Goal: Task Accomplishment & Management: Manage account settings

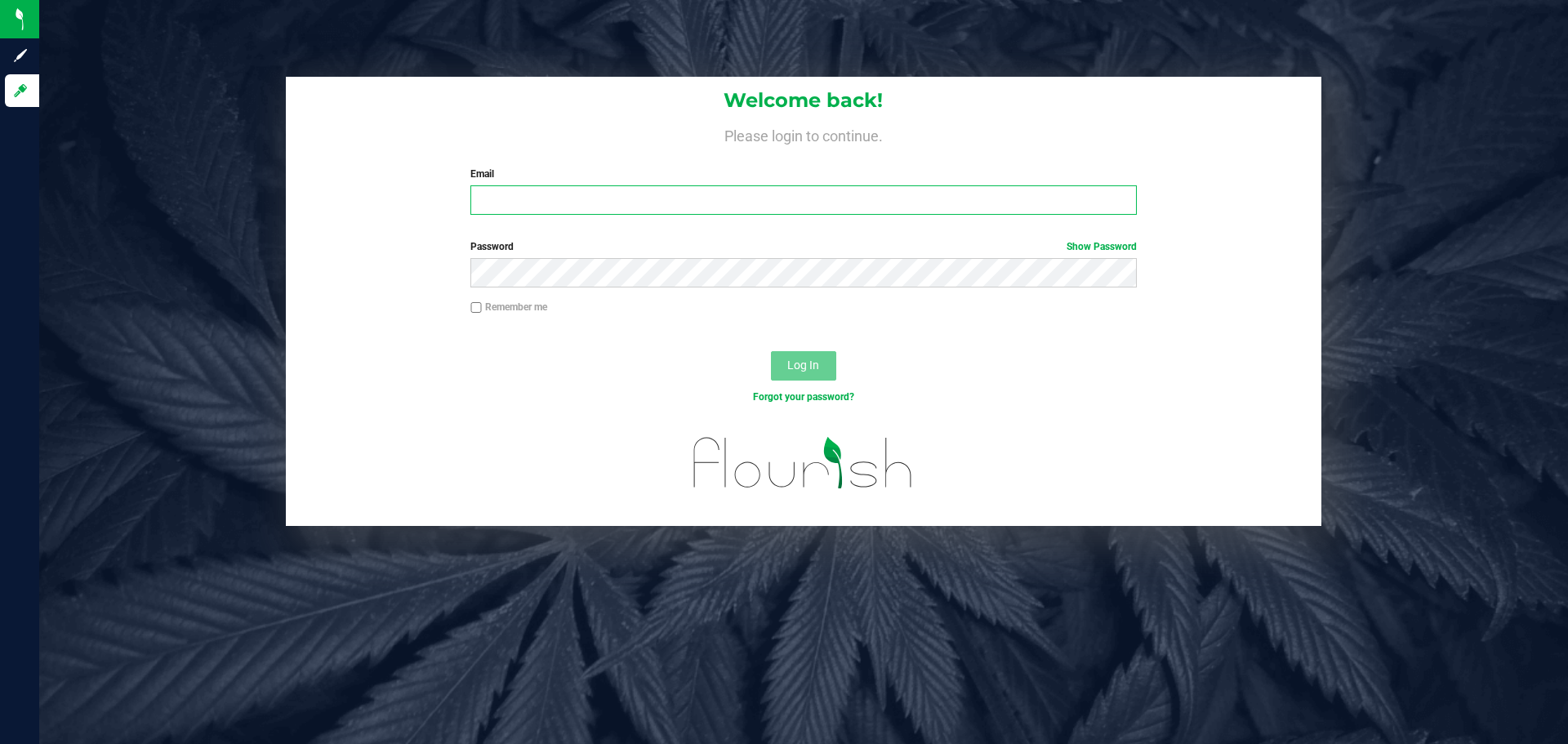
click at [562, 205] on input "Email" at bounding box center [803, 200] width 666 height 30
type input "[EMAIL_ADDRESS][DOMAIN_NAME]"
click at [771, 351] on button "Log In" at bounding box center [803, 366] width 65 height 30
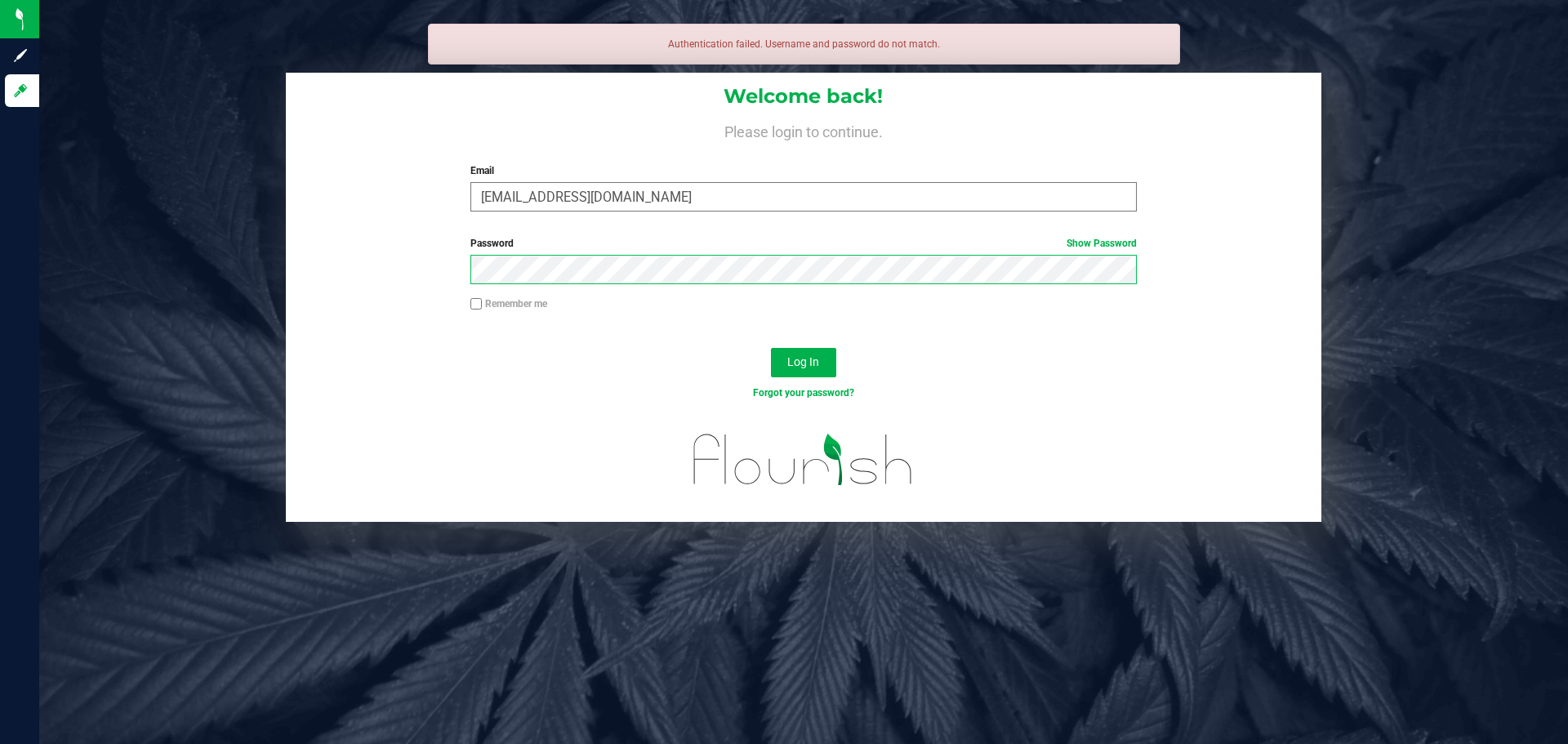
click at [771, 348] on button "Log In" at bounding box center [803, 363] width 65 height 30
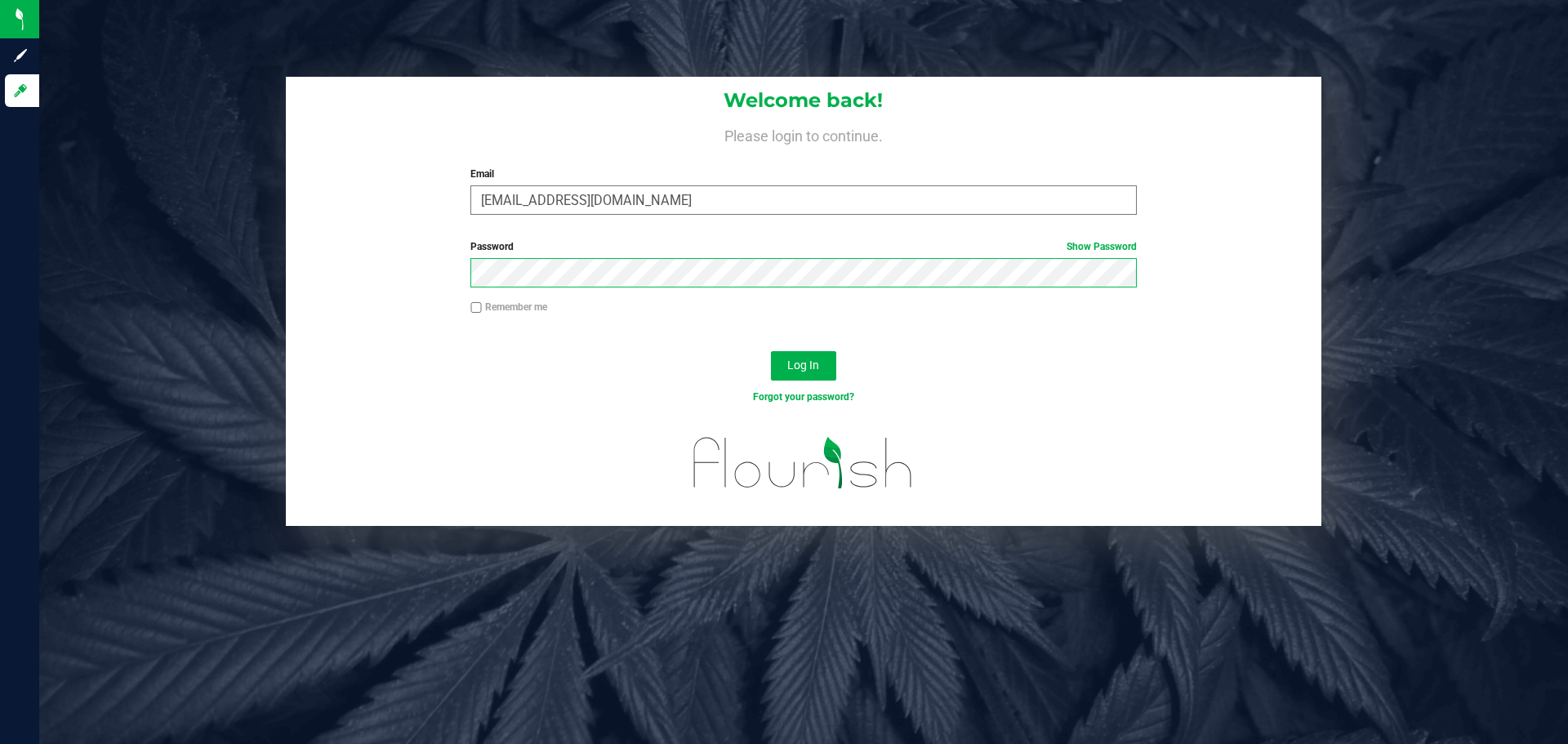
click at [771, 351] on button "Log In" at bounding box center [803, 366] width 65 height 30
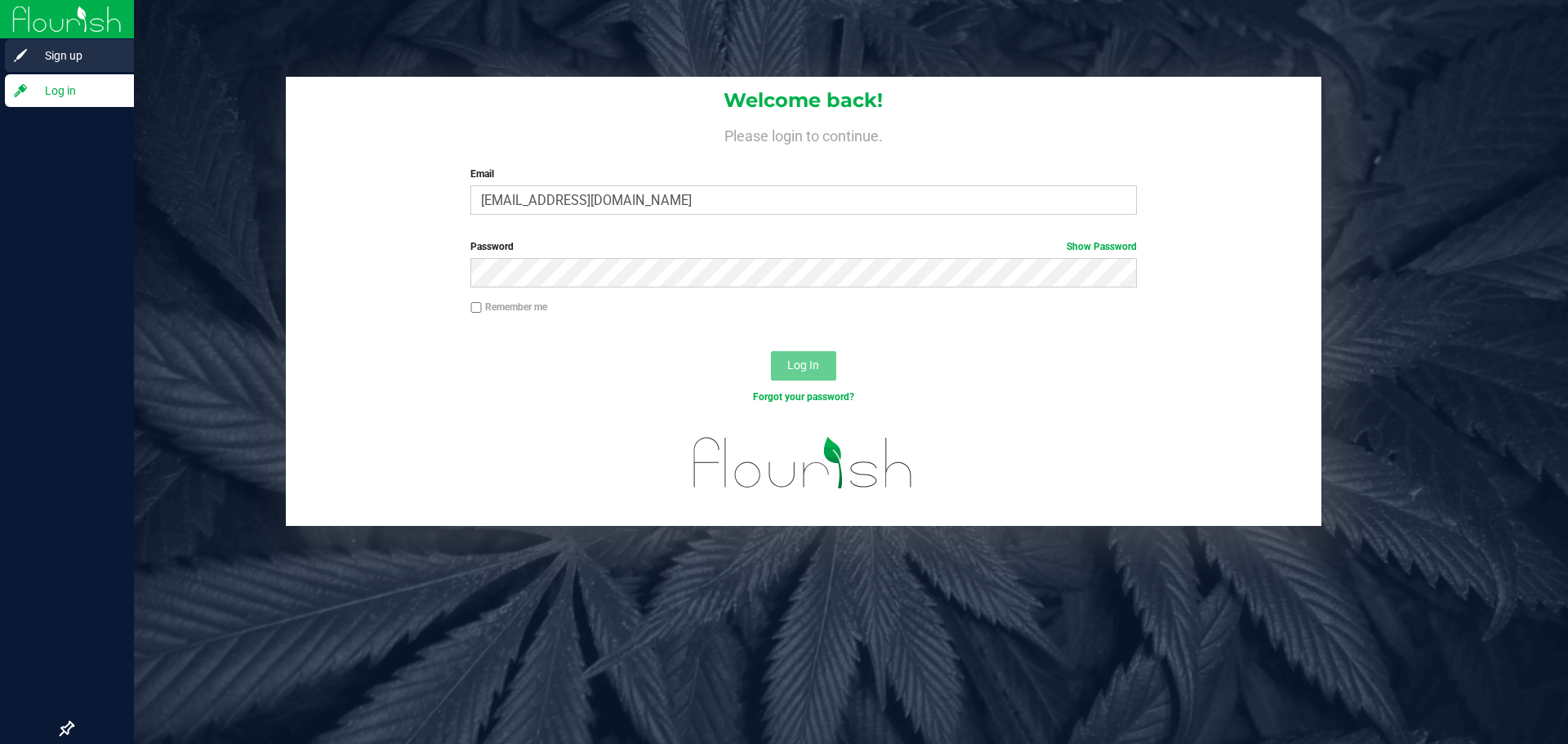
click at [36, 54] on span "Sign up" at bounding box center [77, 56] width 98 height 20
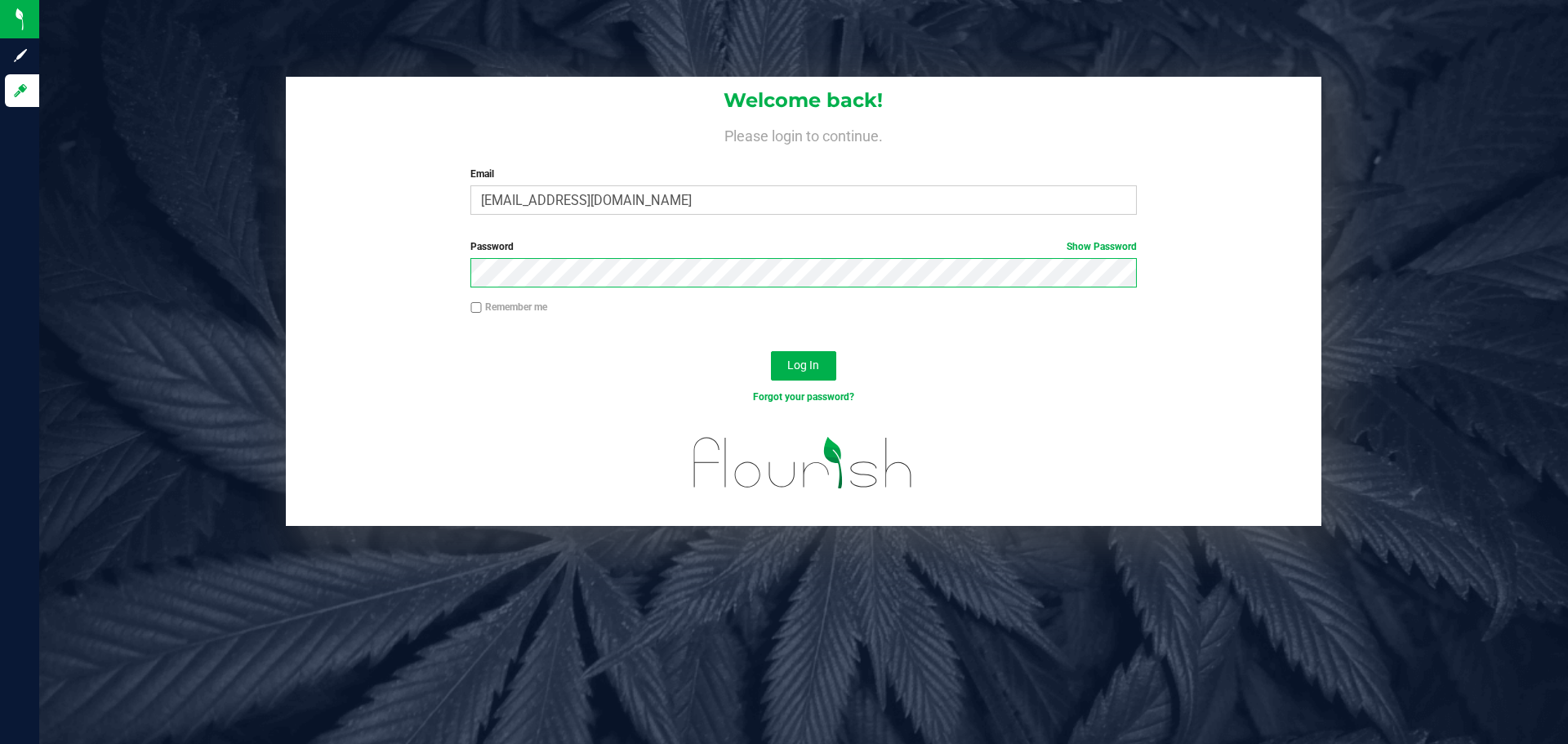
click at [771, 351] on button "Log In" at bounding box center [803, 366] width 65 height 30
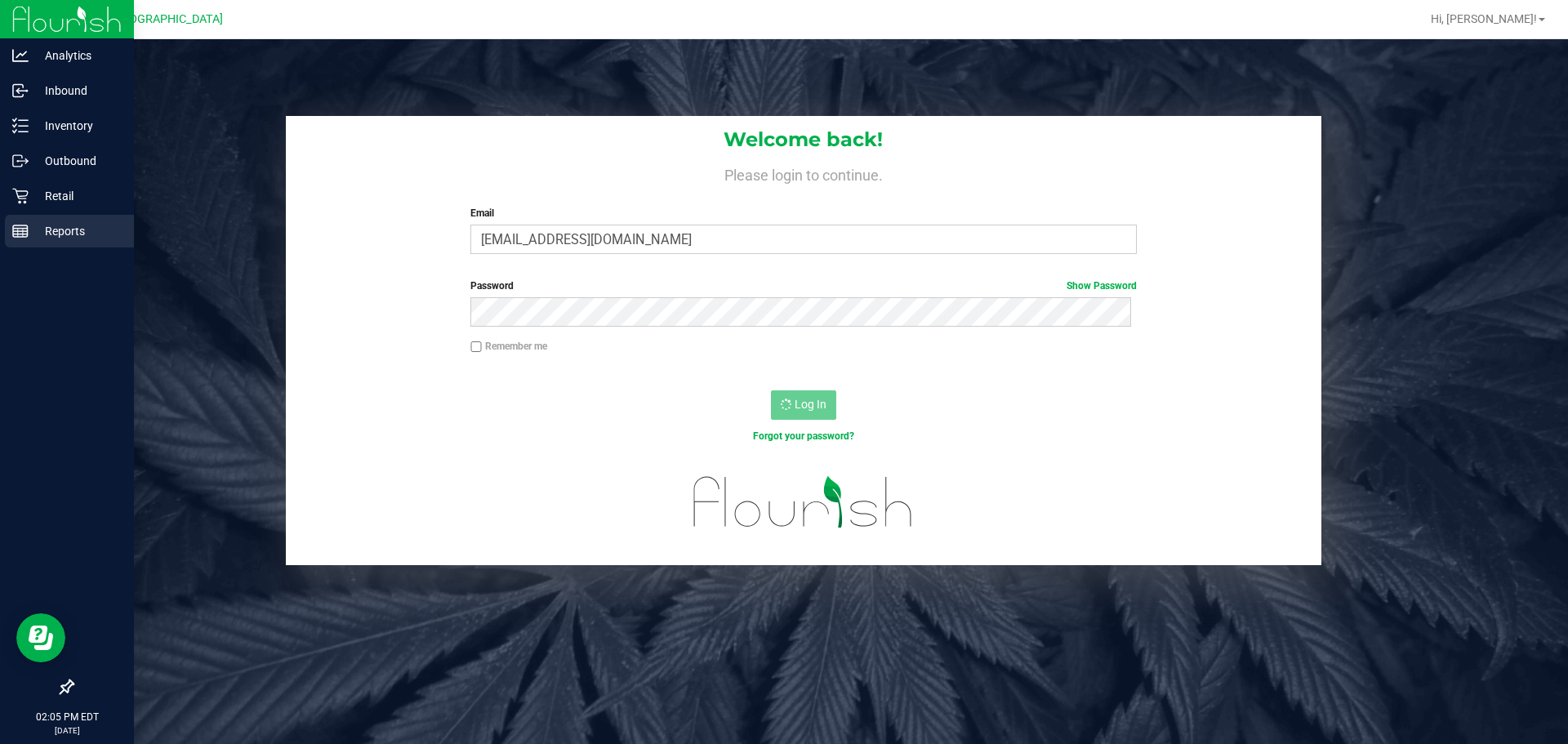
click at [36, 231] on p "Reports" at bounding box center [77, 231] width 98 height 20
click at [45, 221] on p "Reports" at bounding box center [77, 231] width 98 height 20
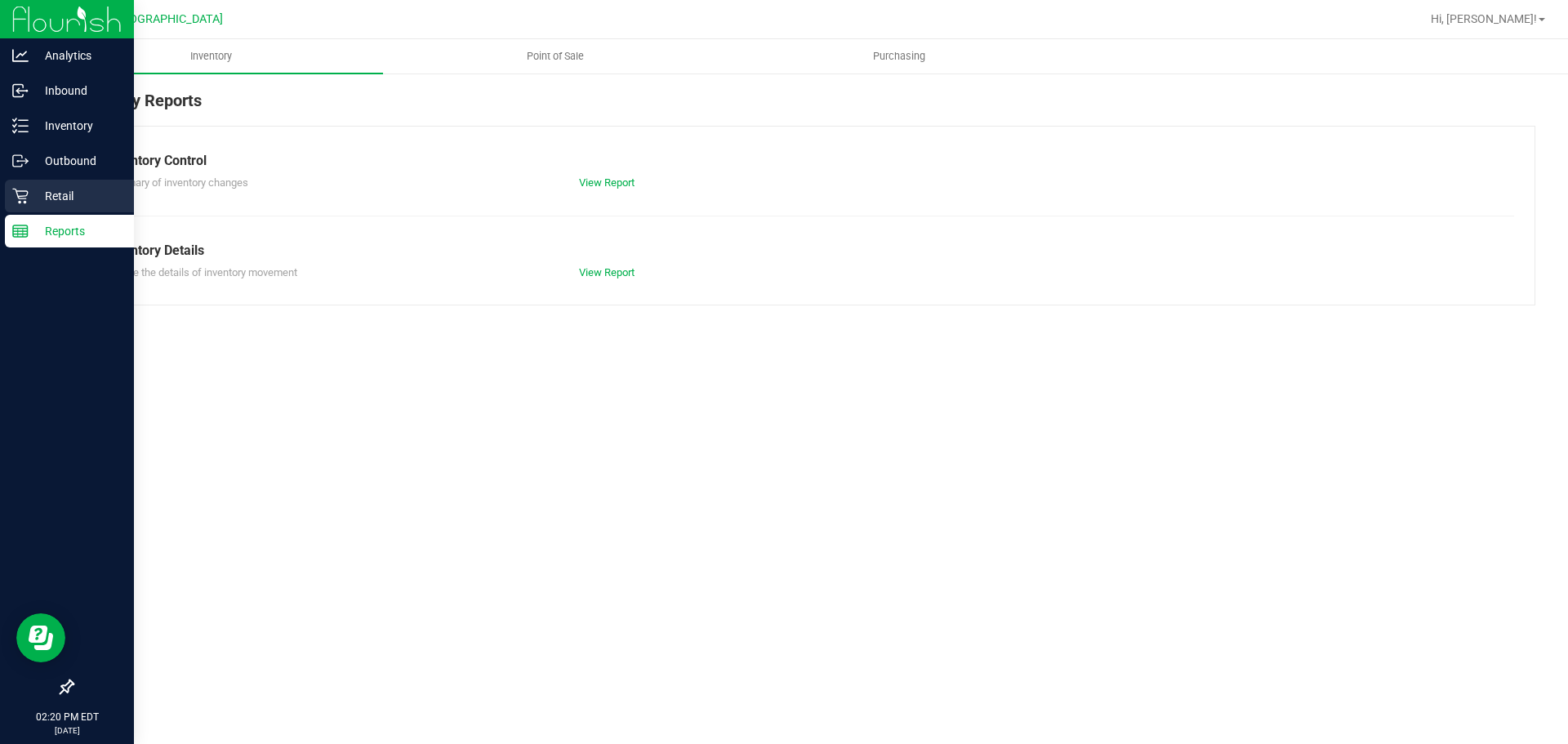
click at [27, 197] on icon at bounding box center [21, 196] width 16 height 16
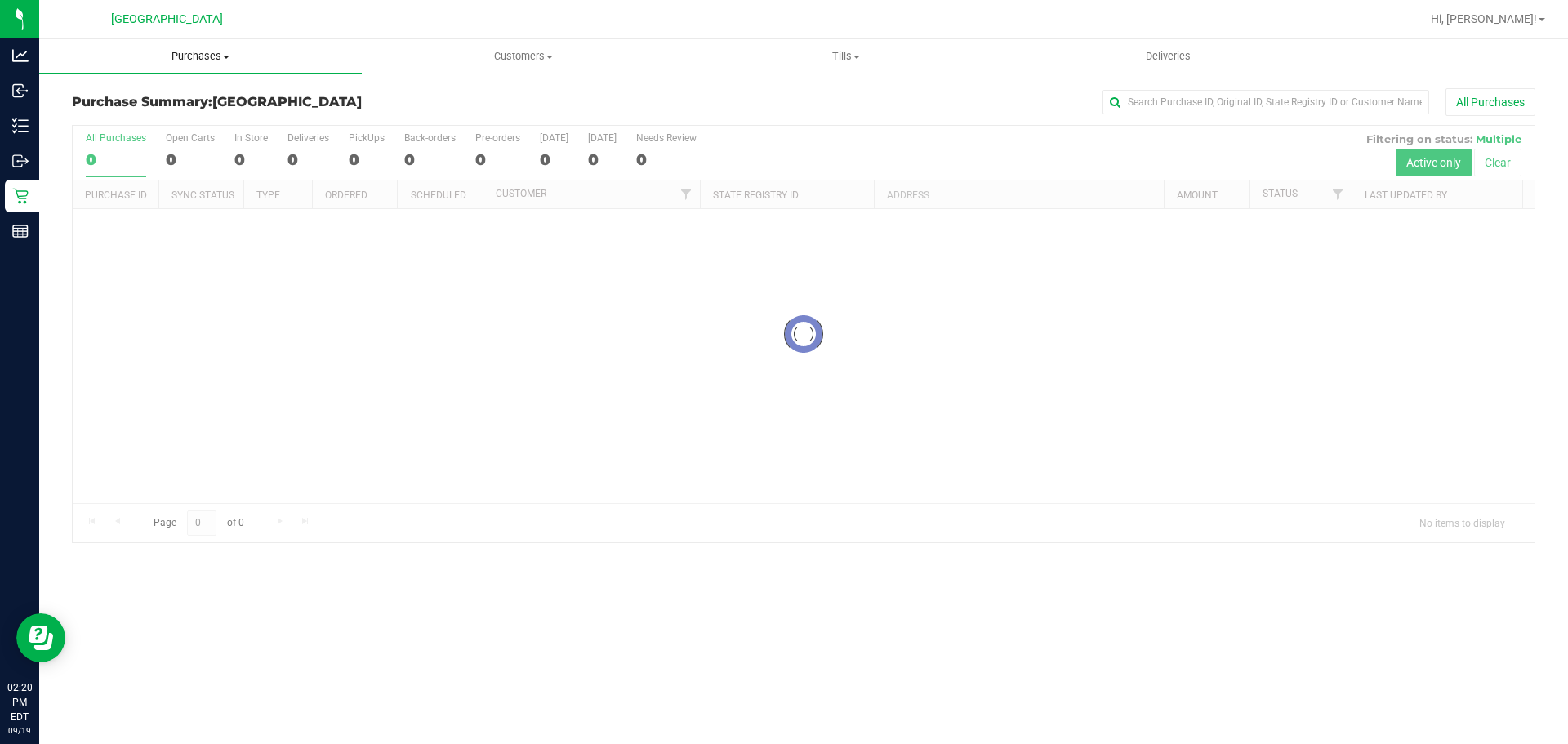
click at [197, 61] on span "Purchases" at bounding box center [201, 57] width 322 height 15
click at [124, 120] on span "Fulfillment" at bounding box center [90, 118] width 101 height 14
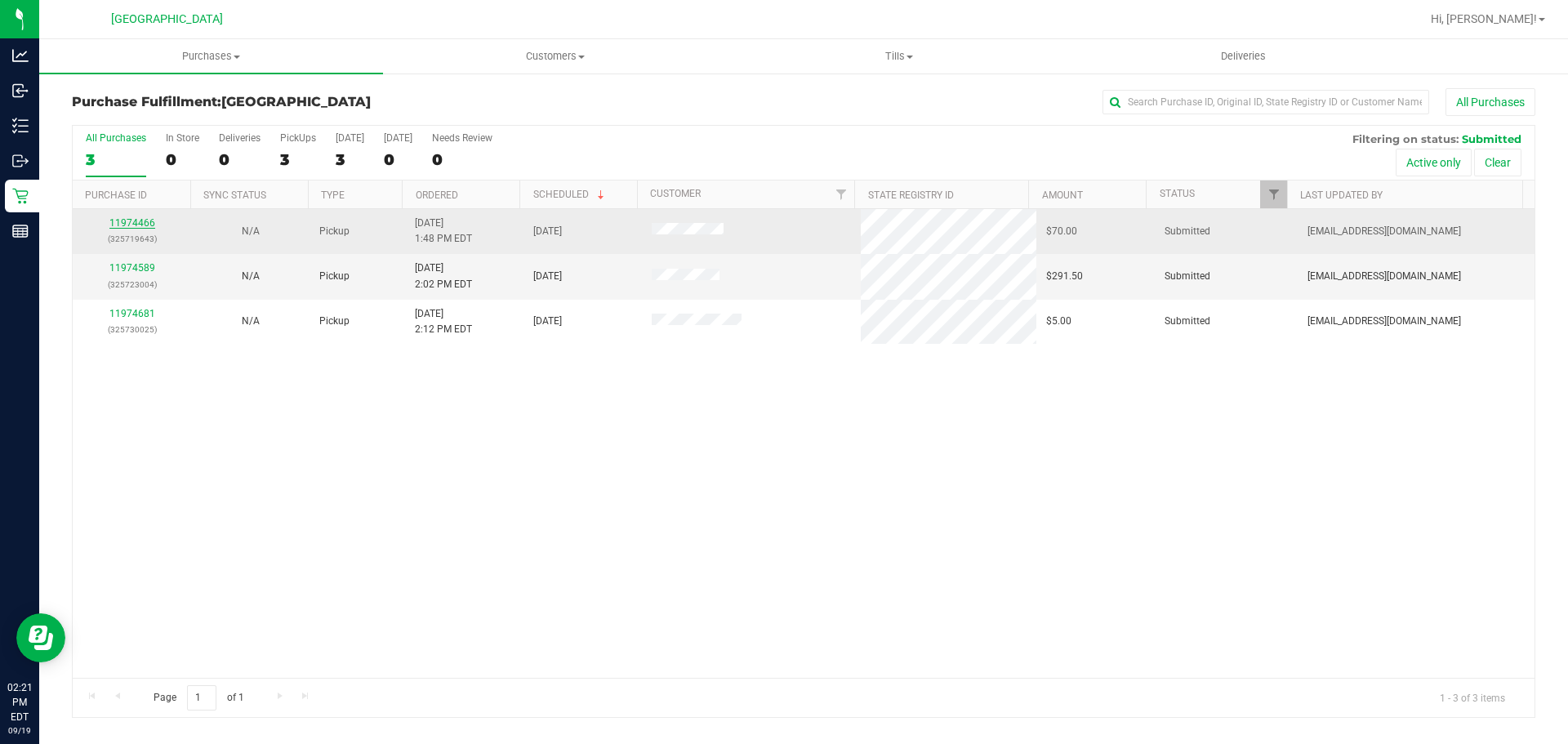
click at [117, 224] on link "11974466" at bounding box center [132, 223] width 46 height 12
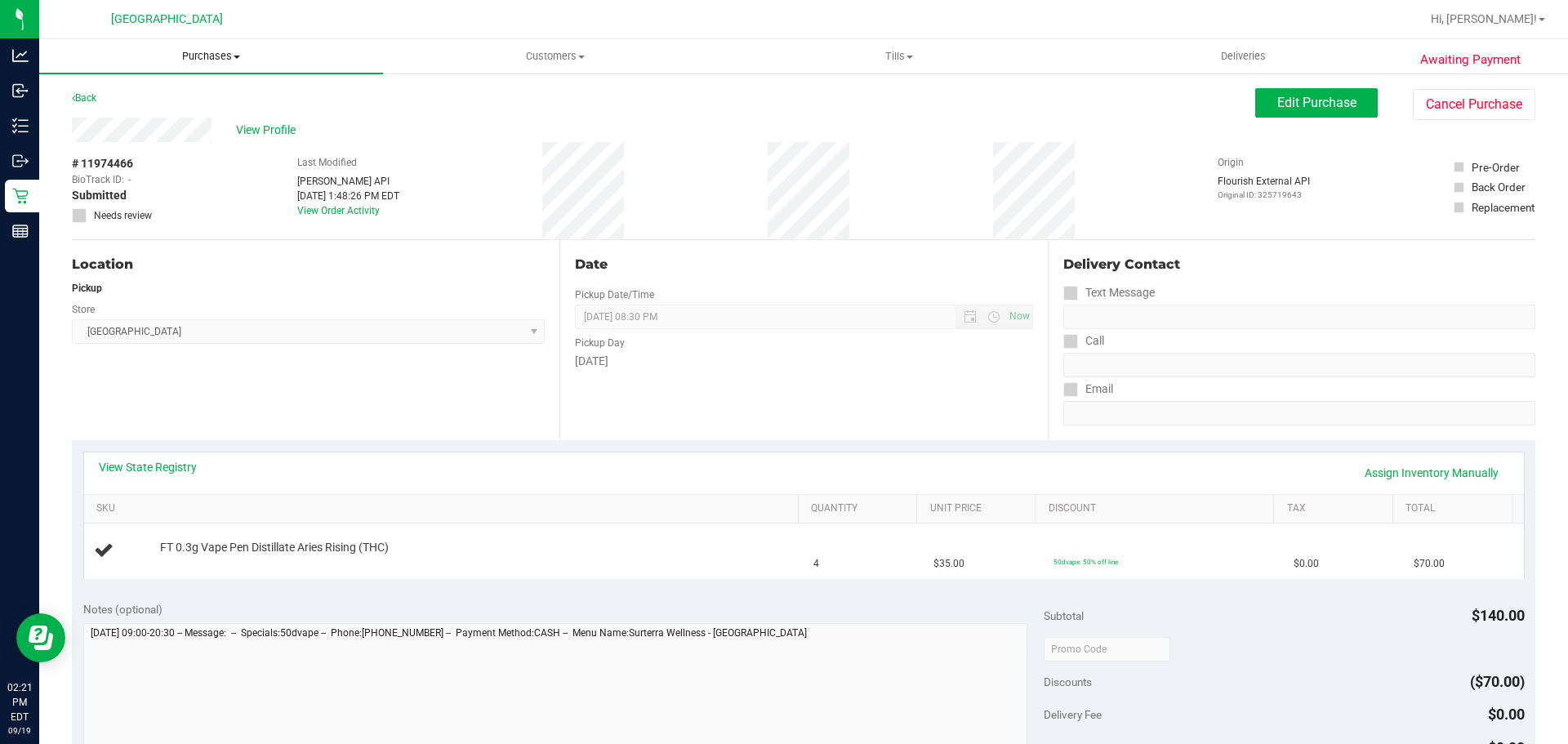
click at [217, 66] on uib-tab-heading "Purchases Summary of purchases Fulfillment All purchases" at bounding box center [211, 57] width 344 height 35
click at [143, 111] on li "Fulfillment" at bounding box center [211, 119] width 344 height 20
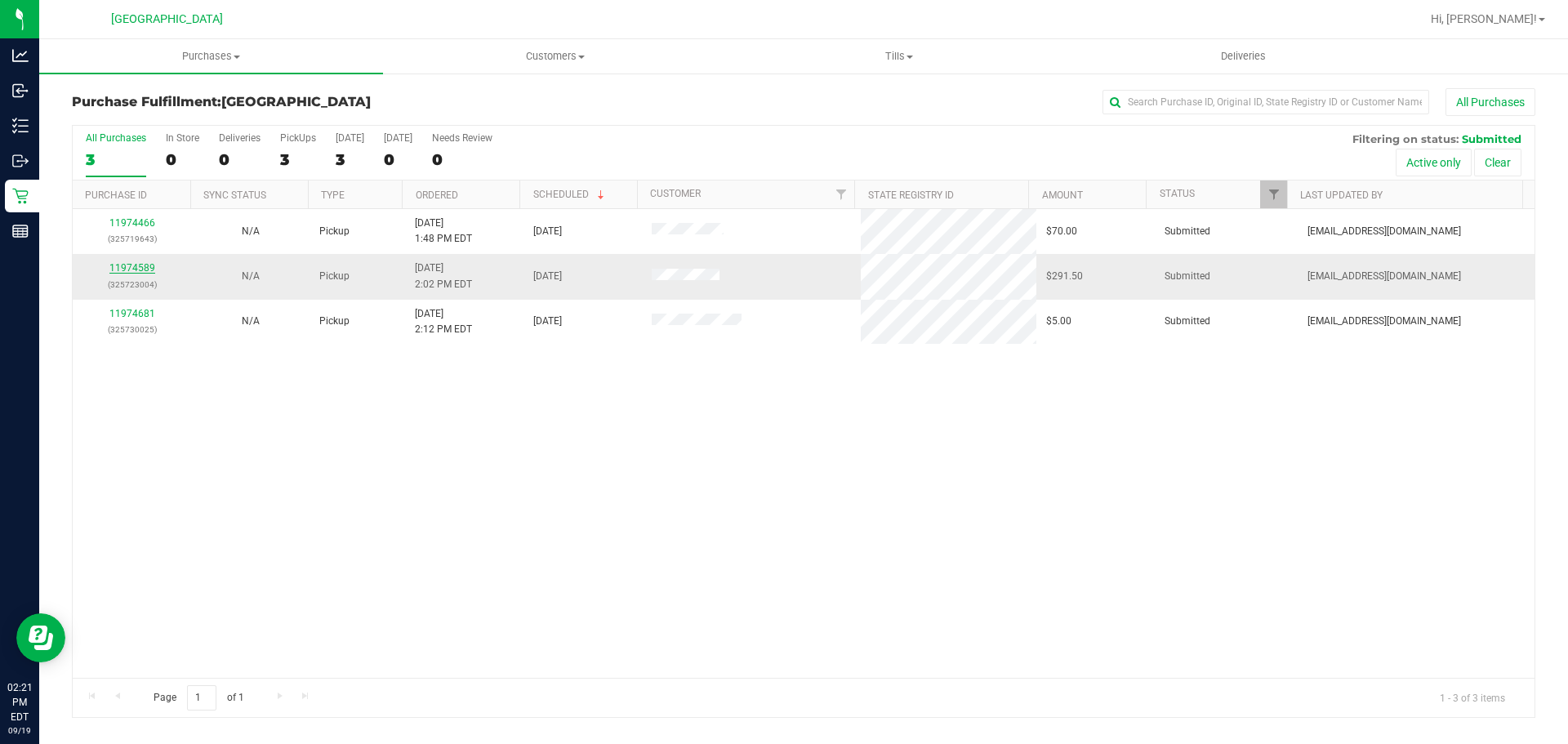
click at [126, 269] on link "11974589" at bounding box center [132, 268] width 46 height 12
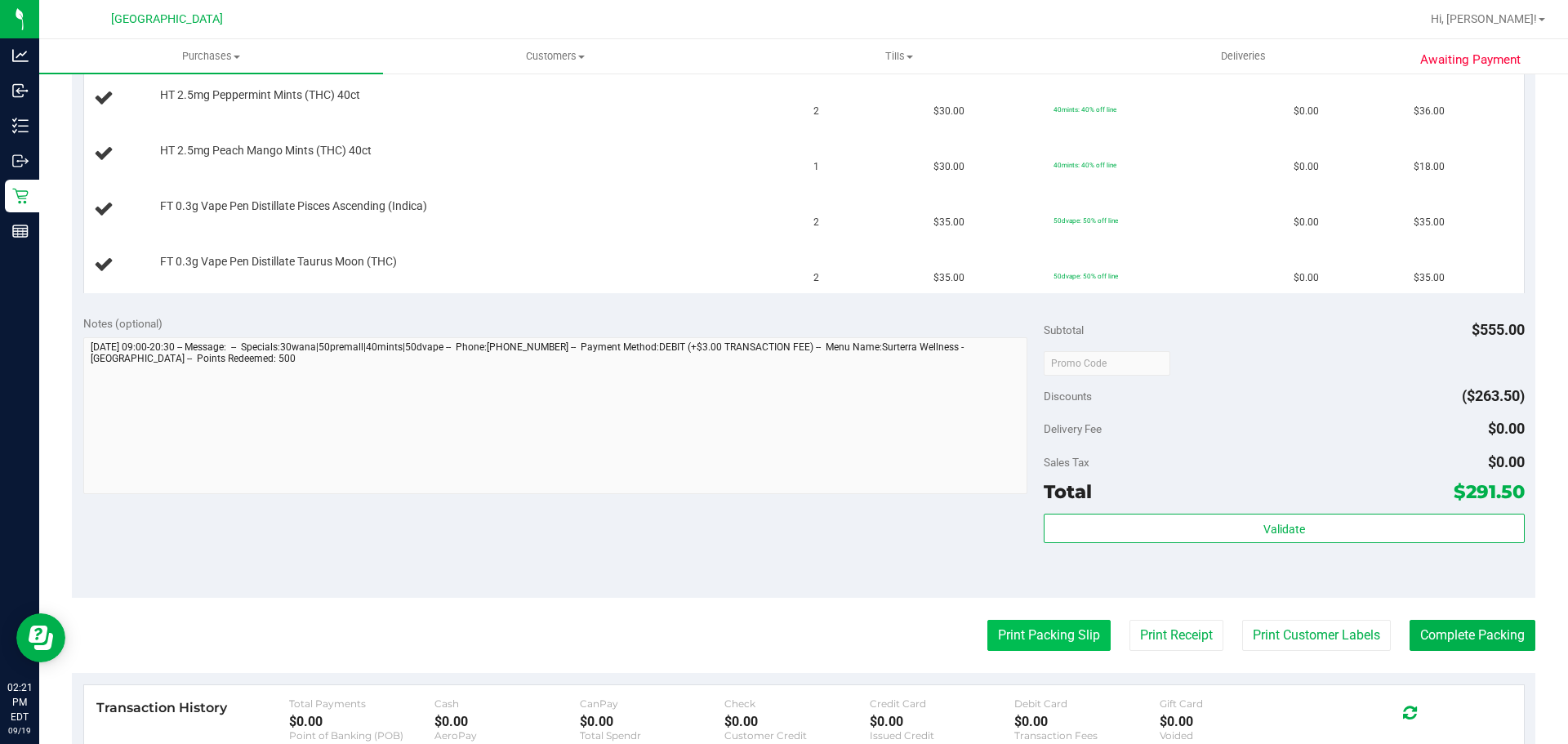
scroll to position [572, 0]
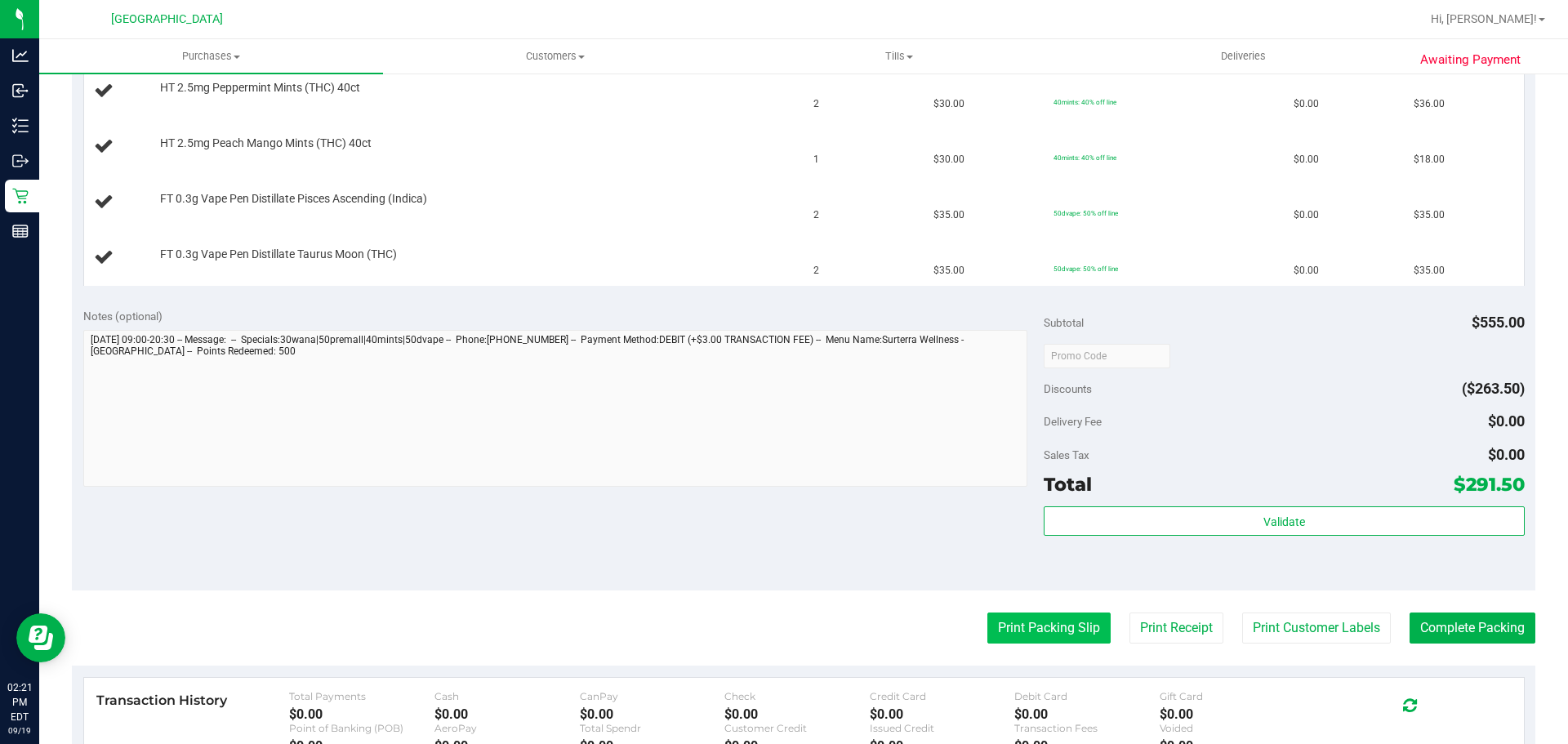
click at [1060, 629] on button "Print Packing Slip" at bounding box center [1049, 628] width 123 height 31
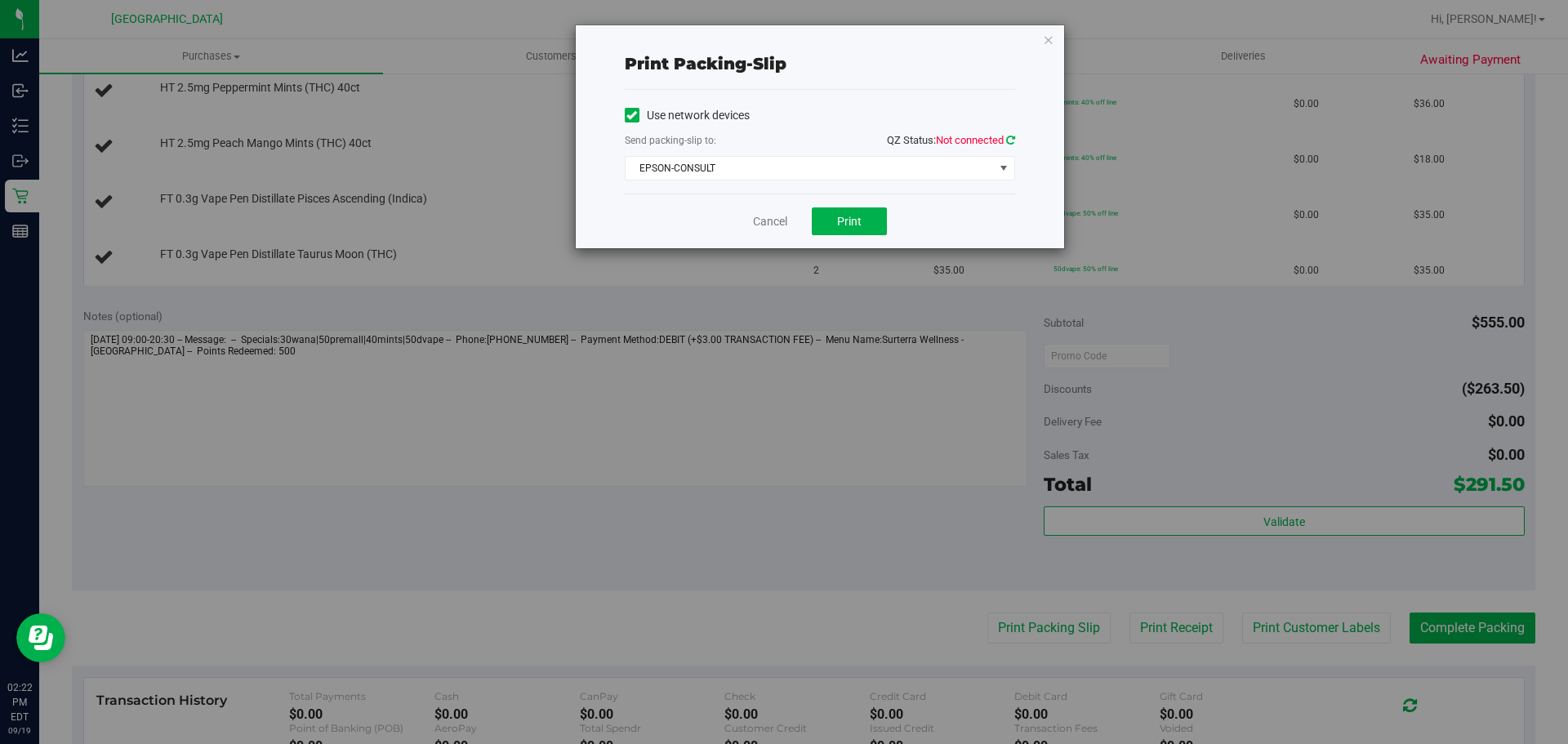
click at [1008, 137] on icon at bounding box center [1010, 140] width 9 height 11
click at [930, 179] on span "EPSON-CONSULT" at bounding box center [810, 169] width 369 height 23
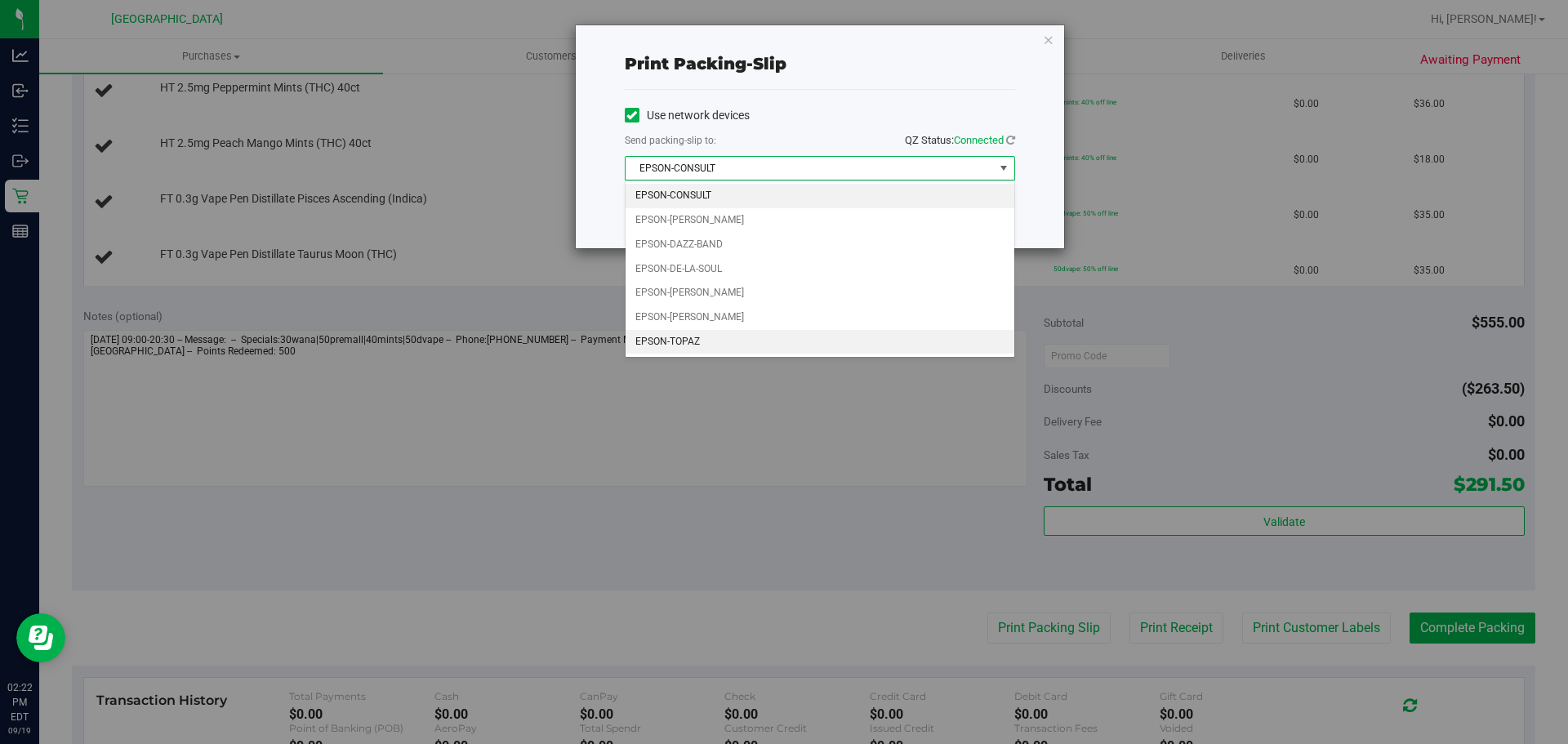
click at [720, 336] on li "EPSON-TOPAZ" at bounding box center [819, 342] width 388 height 25
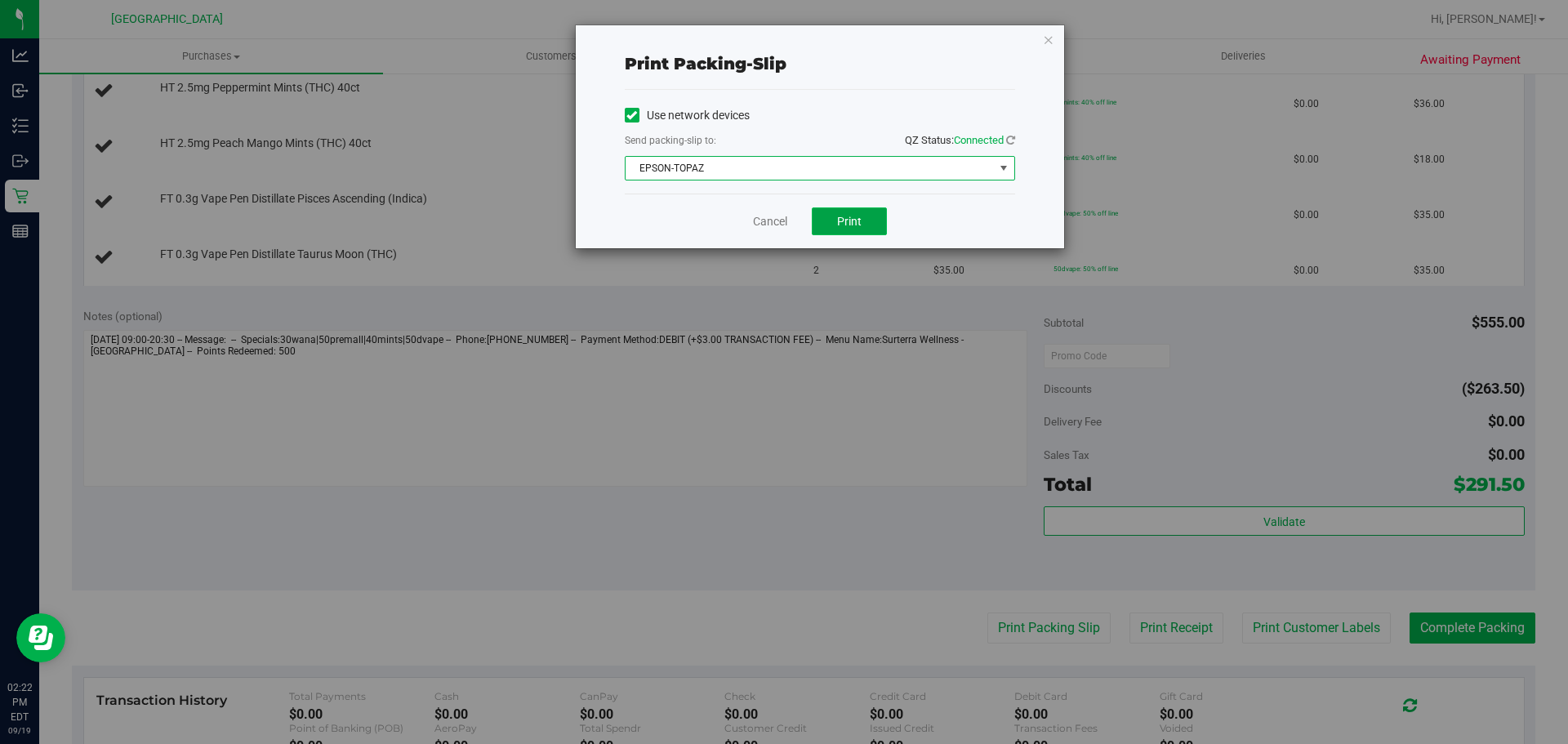
click at [851, 223] on span "Print" at bounding box center [849, 221] width 25 height 13
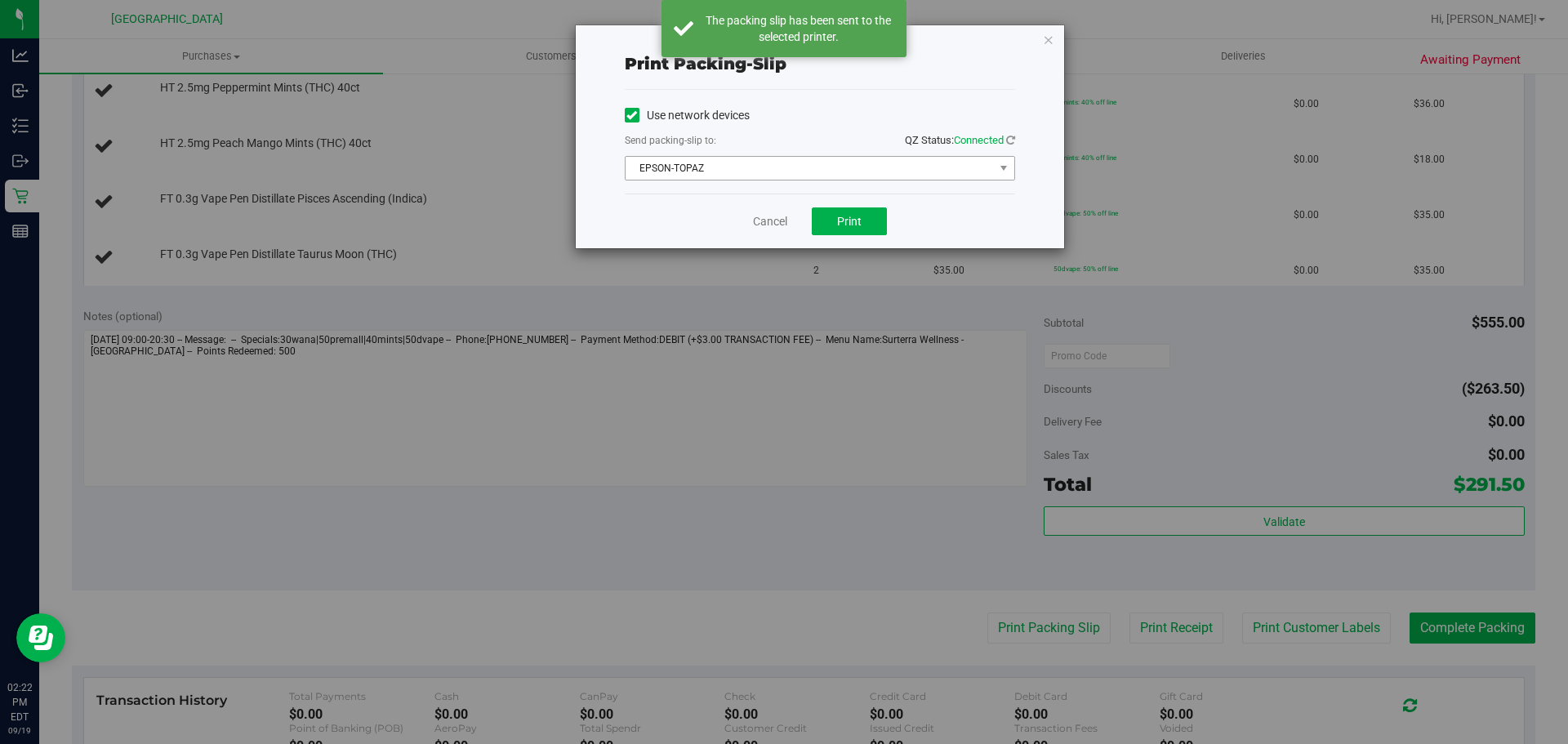
click at [717, 169] on span "EPSON-TOPAZ" at bounding box center [810, 169] width 369 height 23
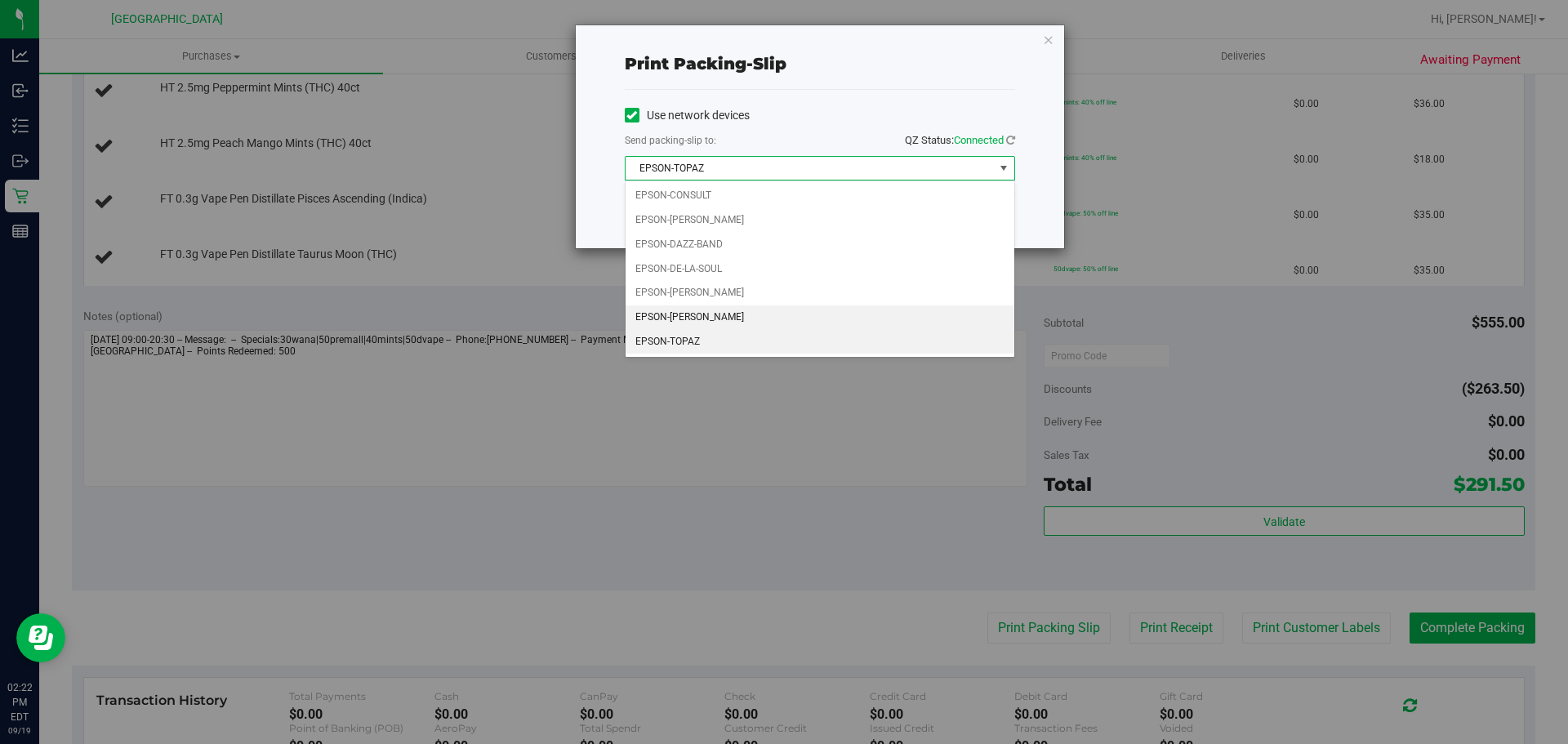
click at [682, 315] on li "EPSON-RICKY-VALLEN" at bounding box center [819, 318] width 388 height 25
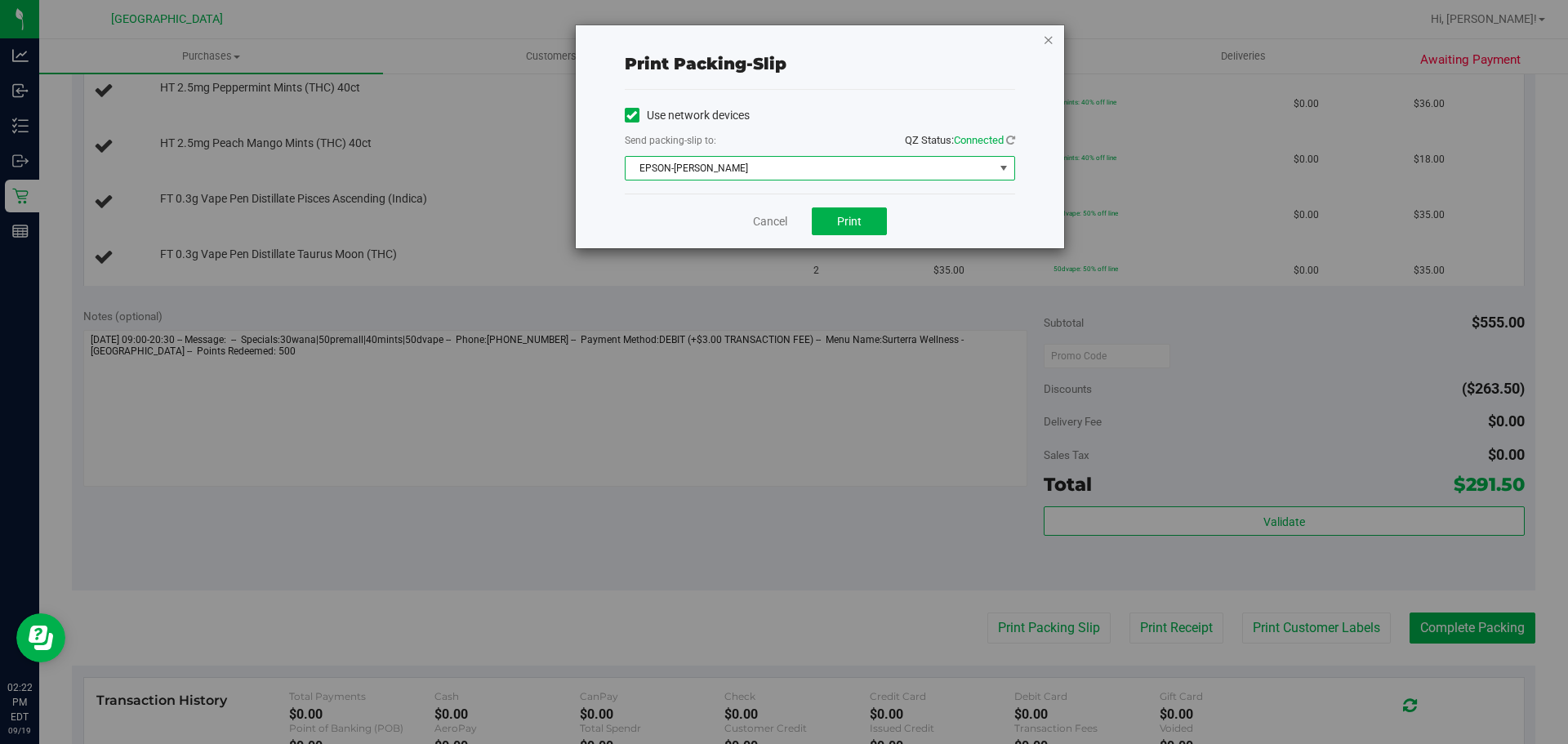
click at [1046, 46] on icon "button" at bounding box center [1048, 40] width 12 height 20
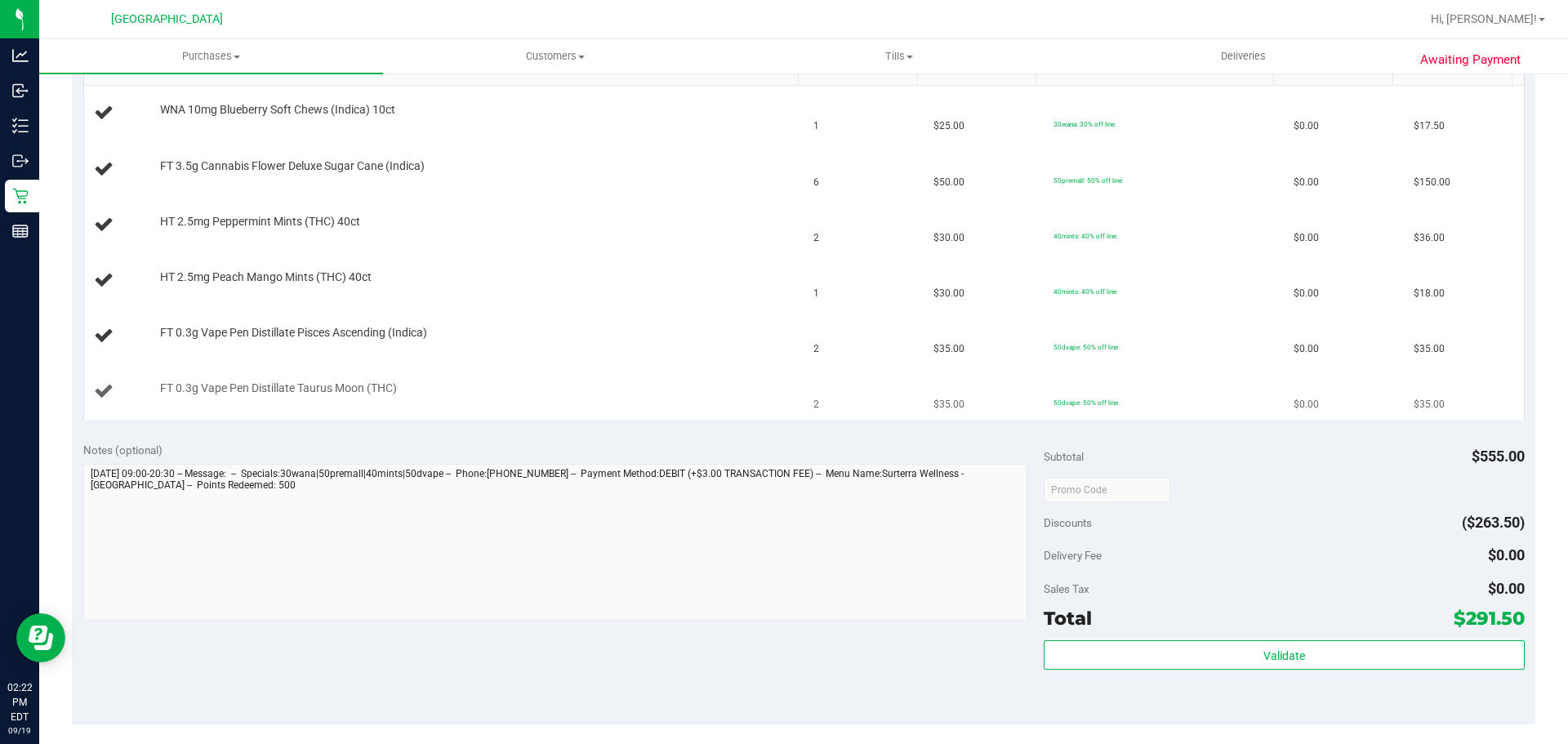
scroll to position [408, 0]
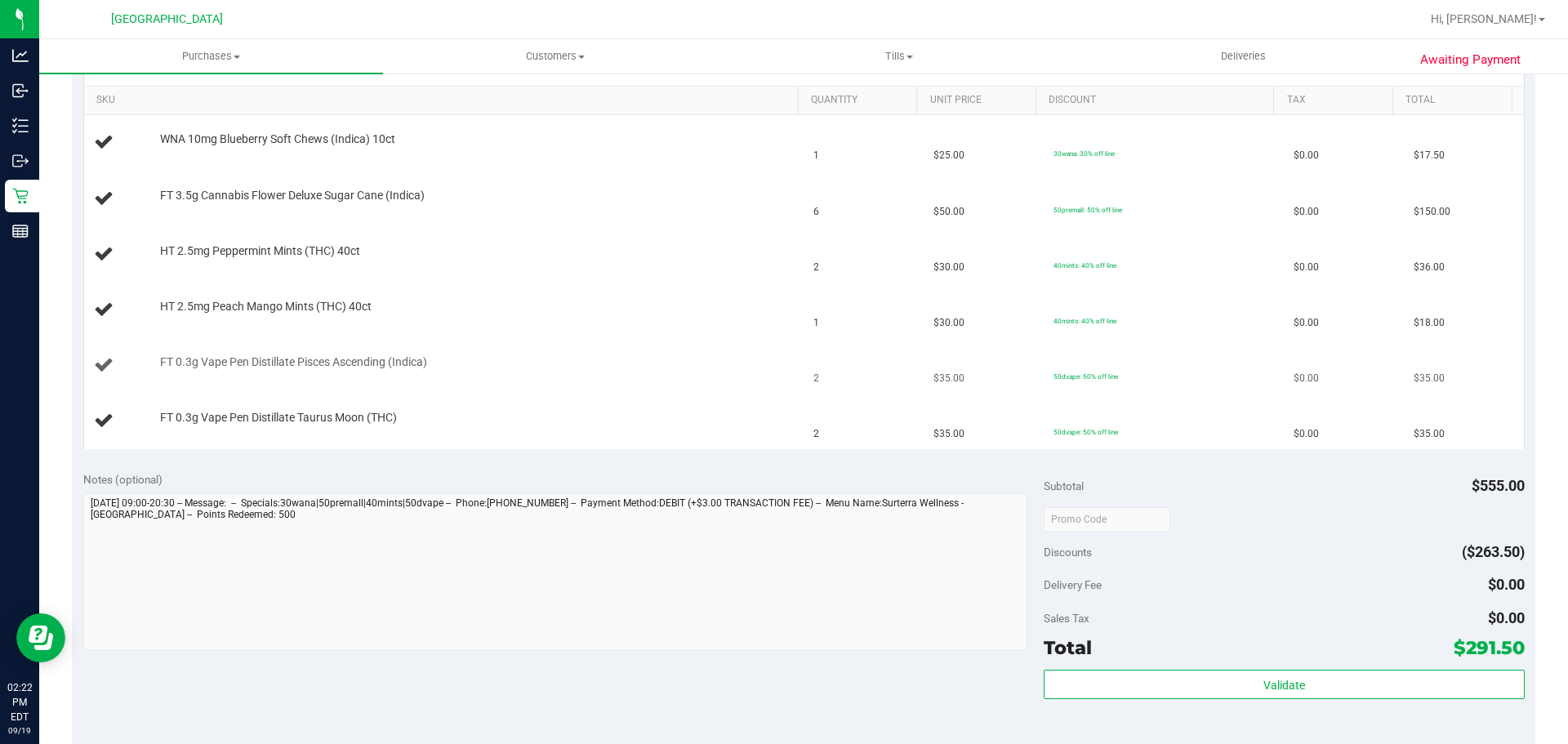
click at [686, 388] on td "FT 0.3g Vape Pen Distillate Pisces Ascending (Indica)" at bounding box center [443, 365] width 720 height 55
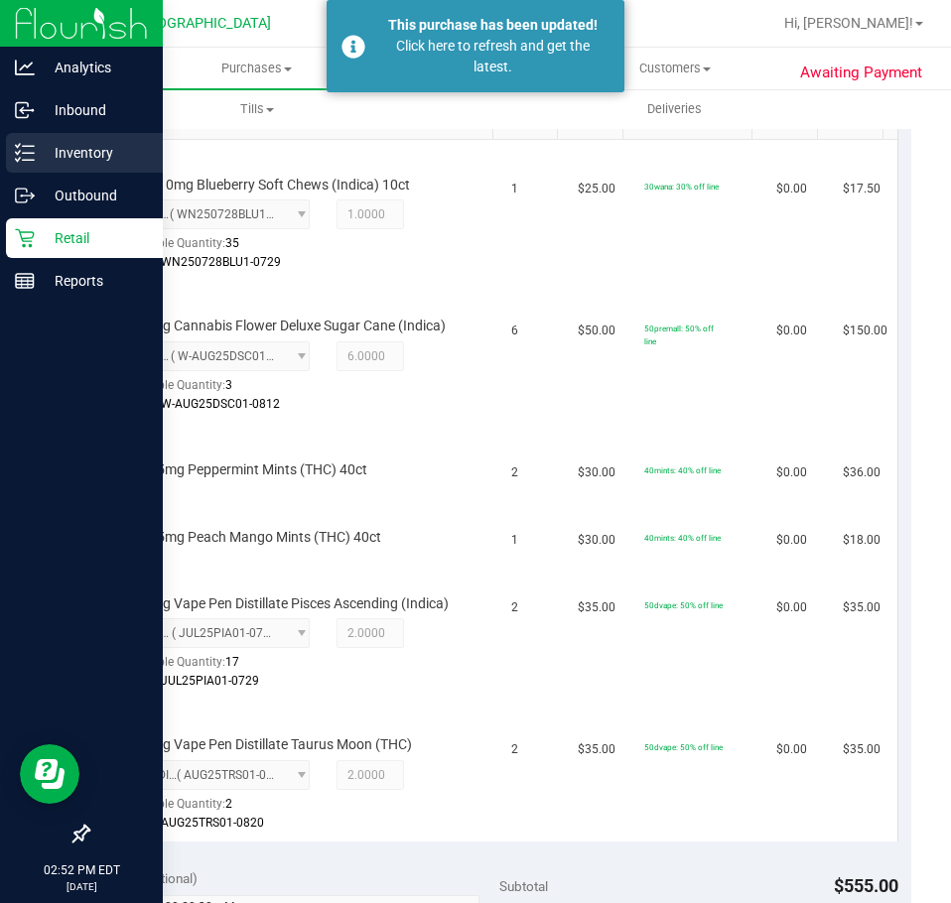
click at [74, 146] on p "Inventory" at bounding box center [94, 153] width 119 height 24
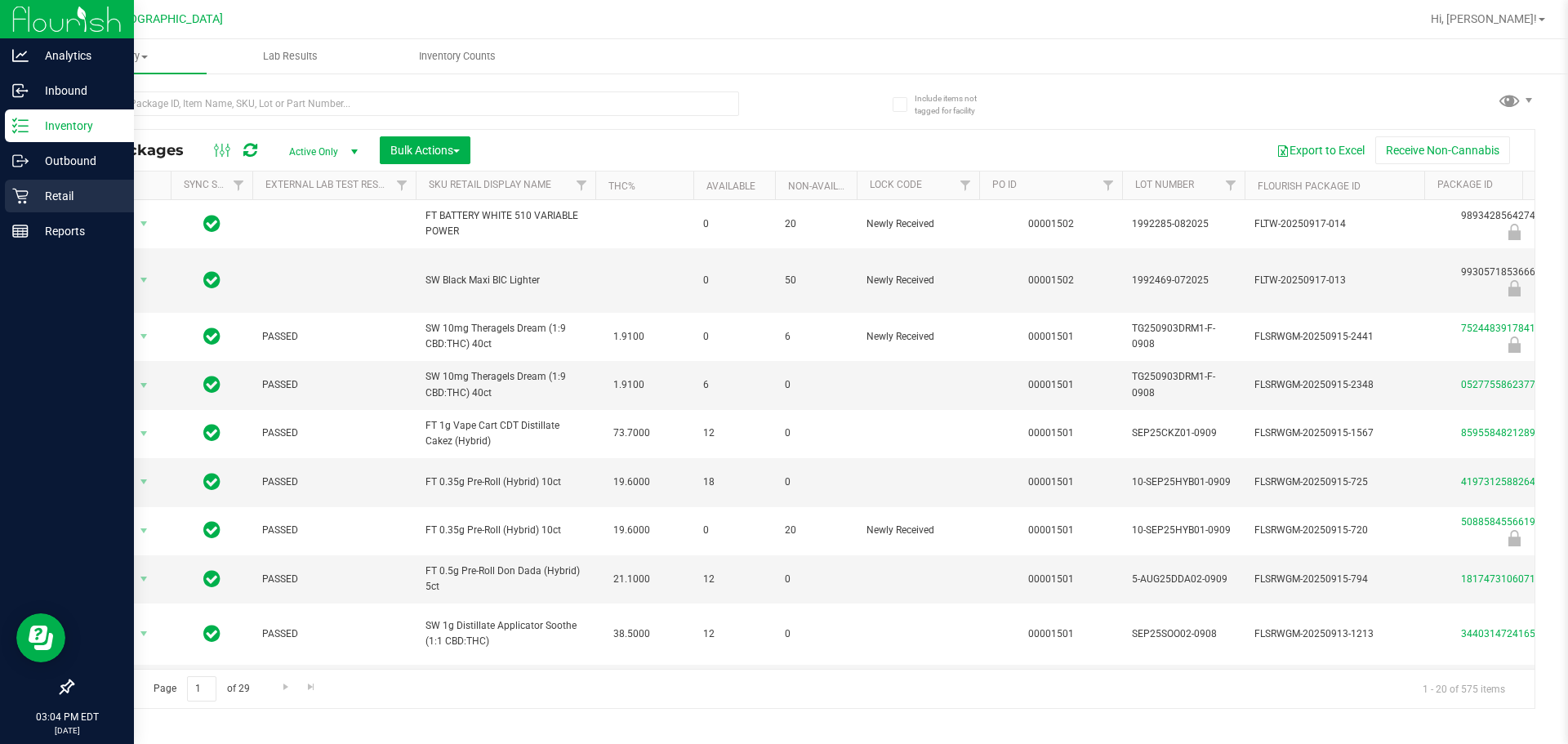
click at [19, 193] on icon at bounding box center [21, 196] width 16 height 16
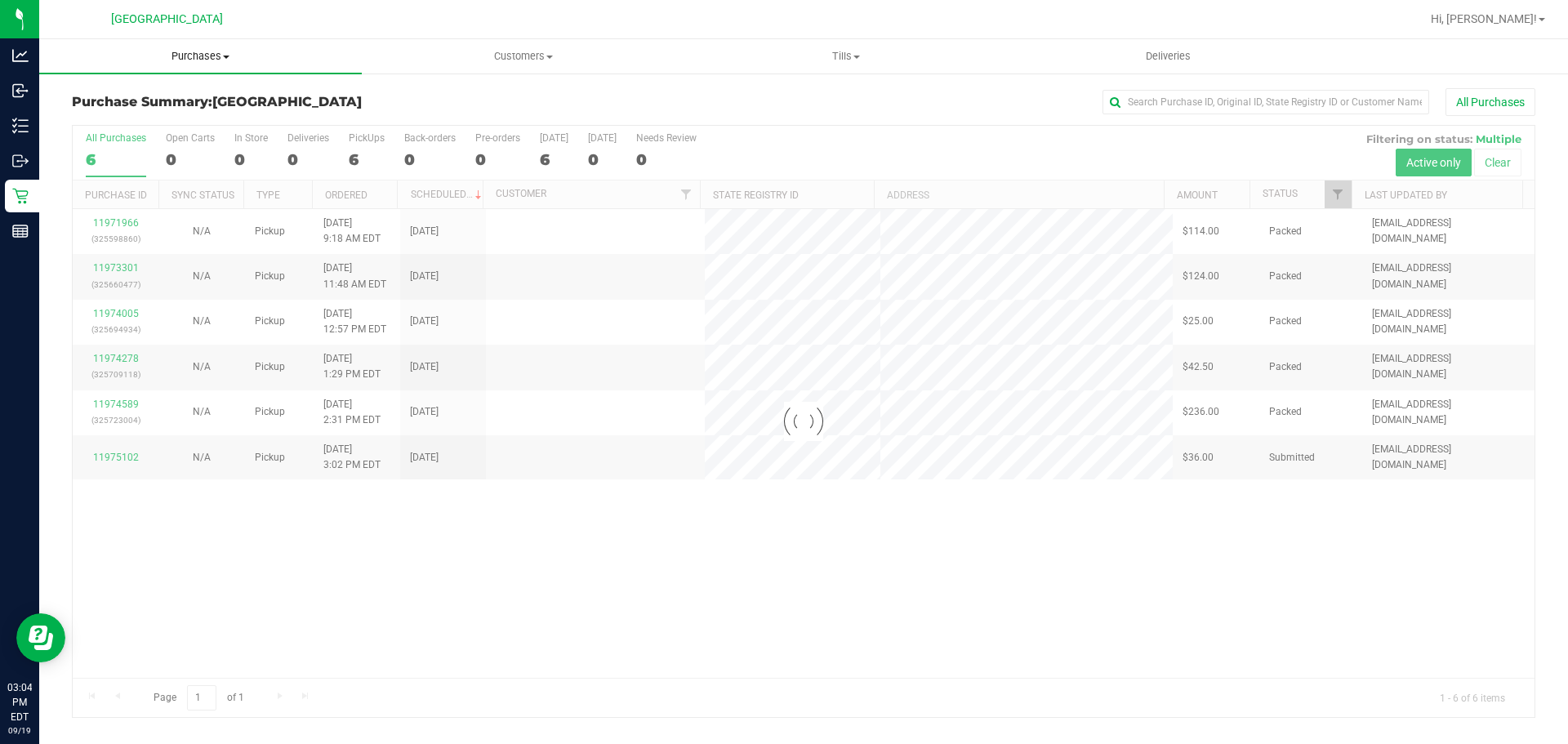
click at [182, 55] on span "Purchases" at bounding box center [201, 57] width 322 height 15
click at [107, 119] on span "Fulfillment" at bounding box center [90, 118] width 101 height 14
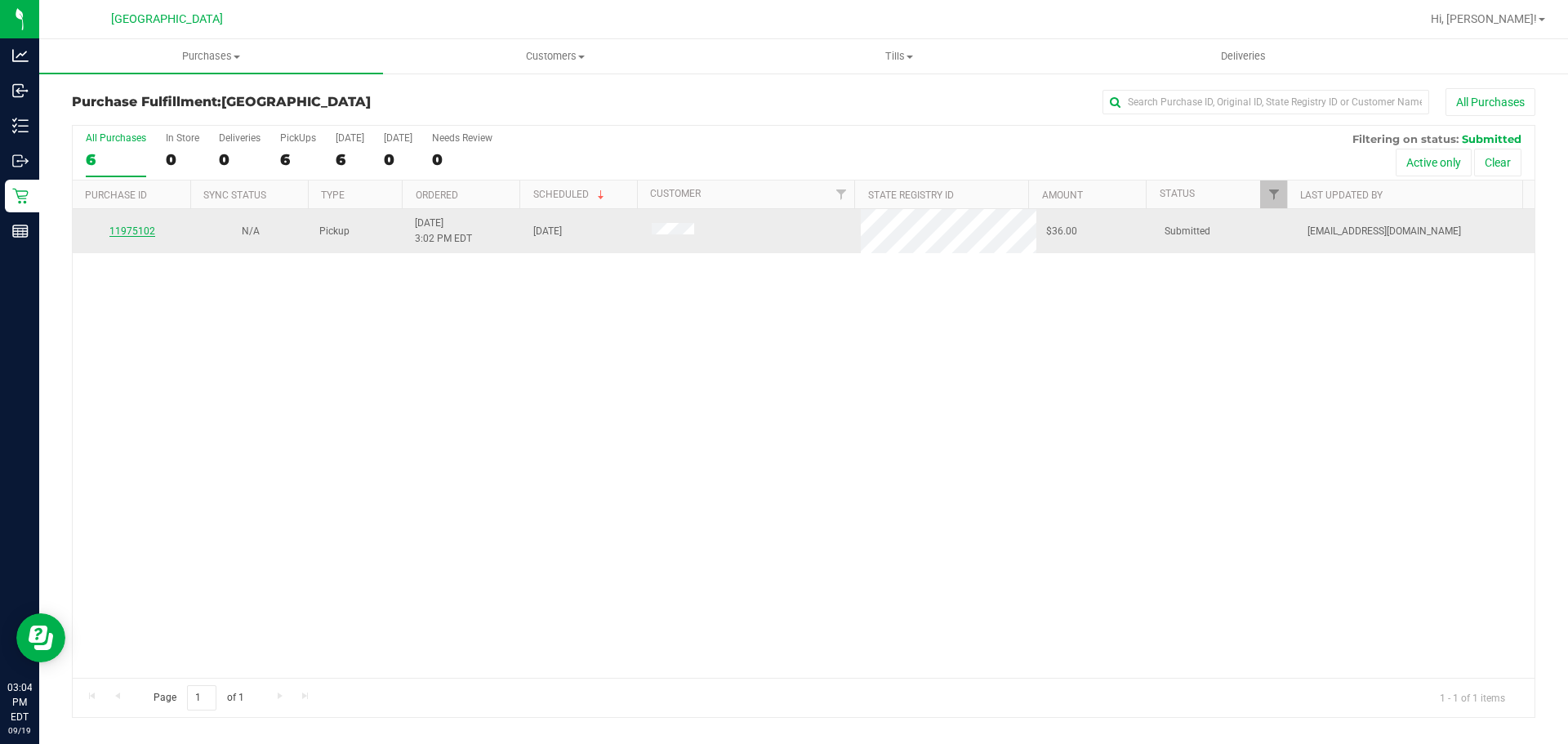
click at [129, 230] on link "11975102" at bounding box center [132, 231] width 46 height 12
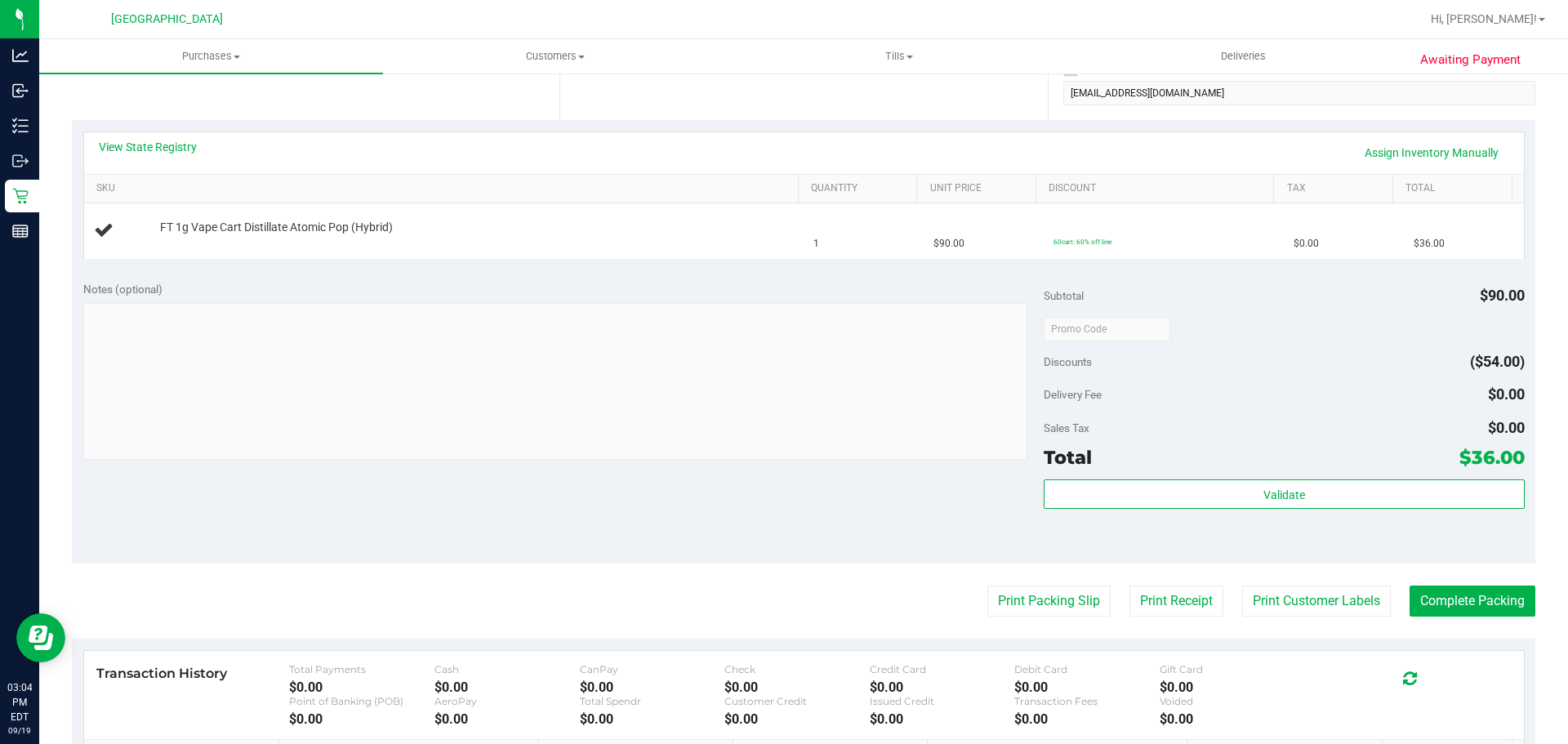
scroll to position [327, 0]
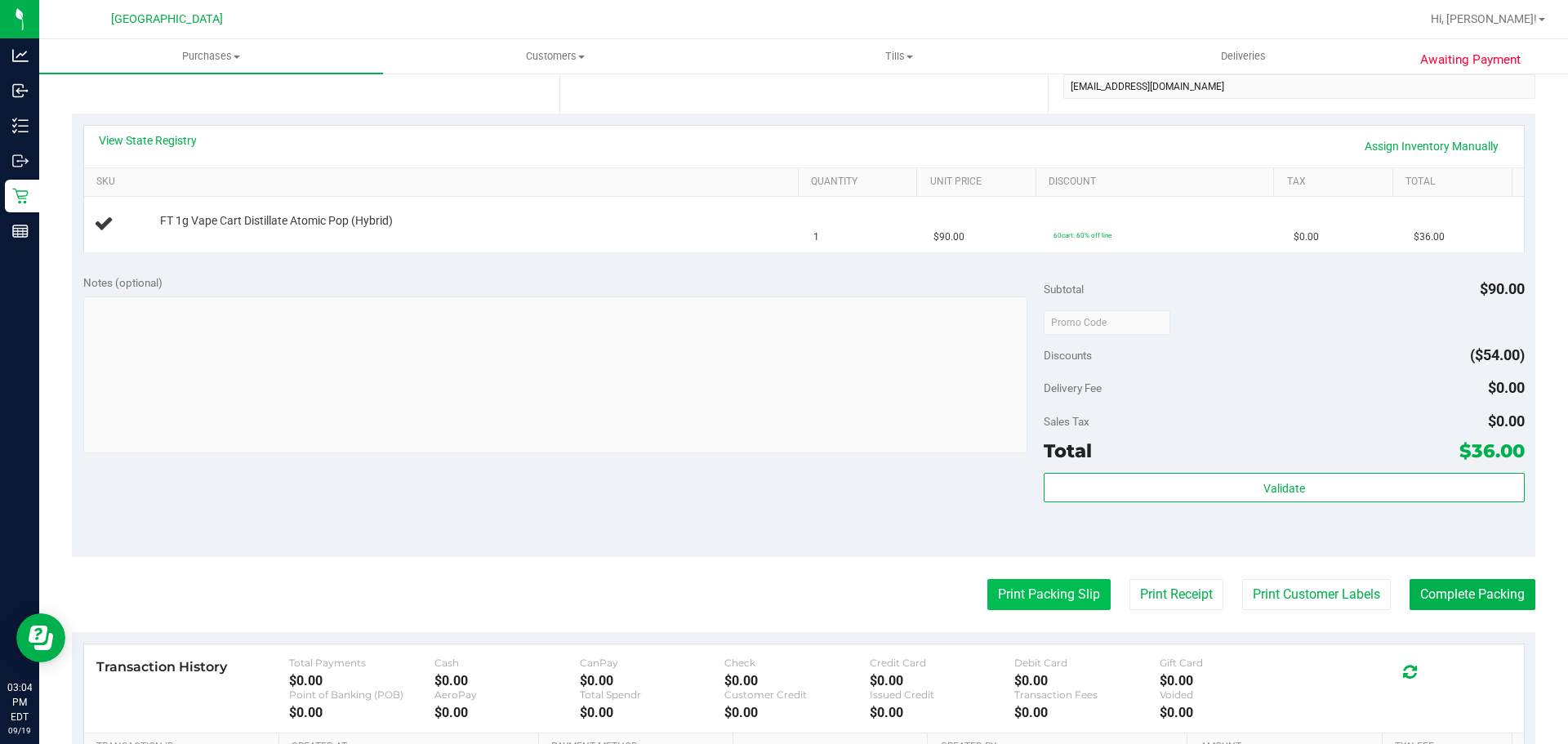
click at [1079, 590] on button "Print Packing Slip" at bounding box center [1049, 595] width 123 height 31
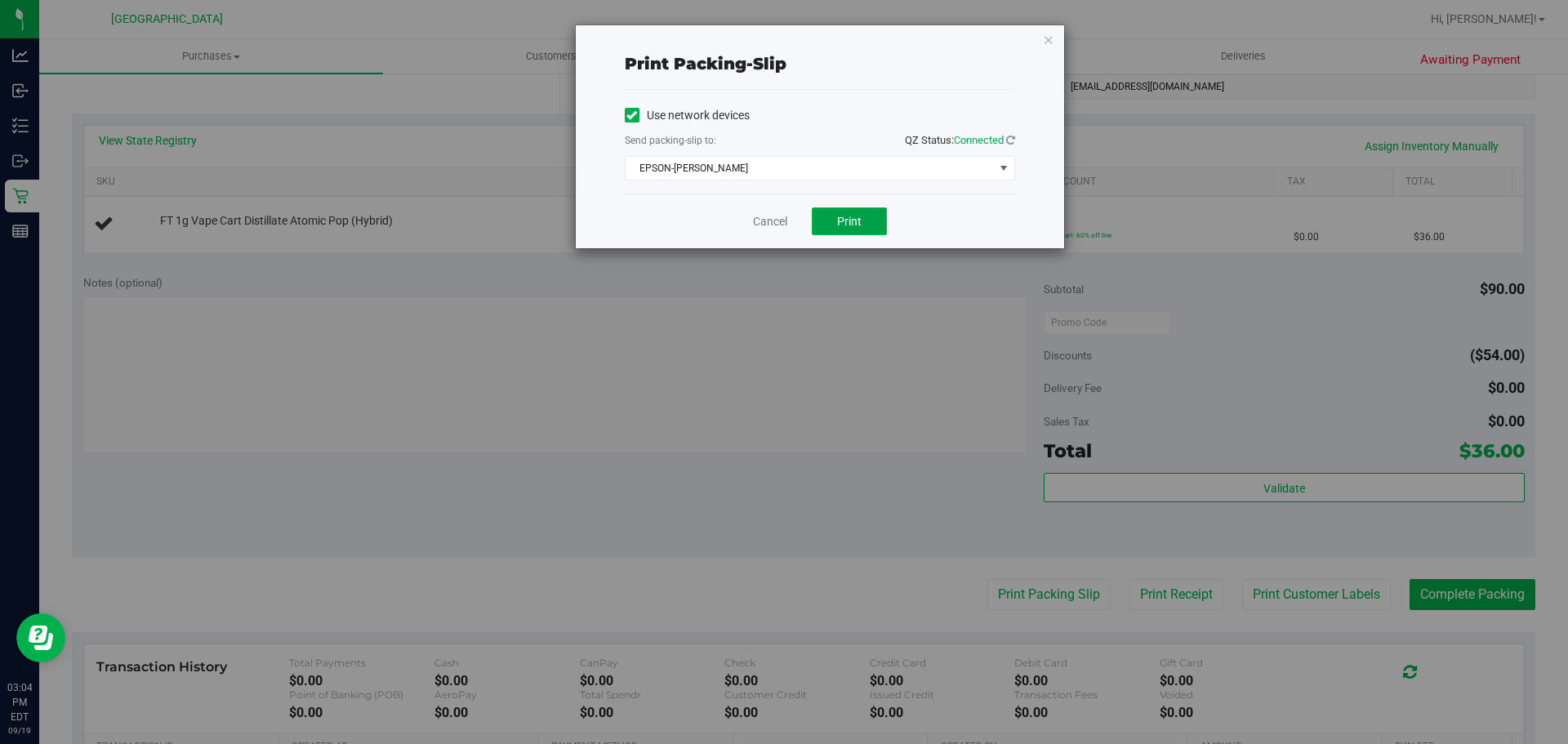
click at [852, 219] on span "Print" at bounding box center [849, 221] width 25 height 13
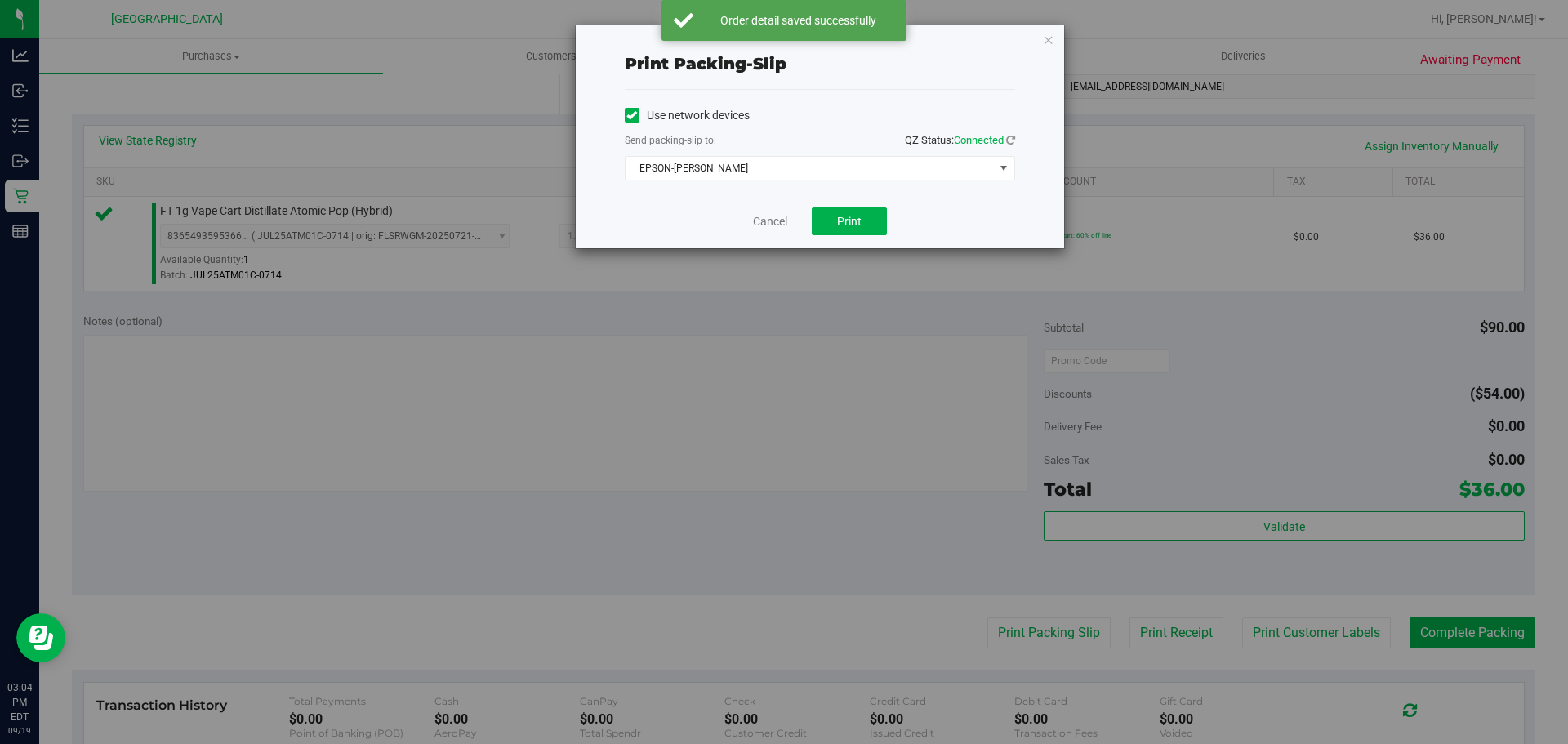
drag, startPoint x: 1046, startPoint y: 42, endPoint x: 934, endPoint y: 137, distance: 146.9
click at [1045, 42] on icon "button" at bounding box center [1048, 40] width 12 height 20
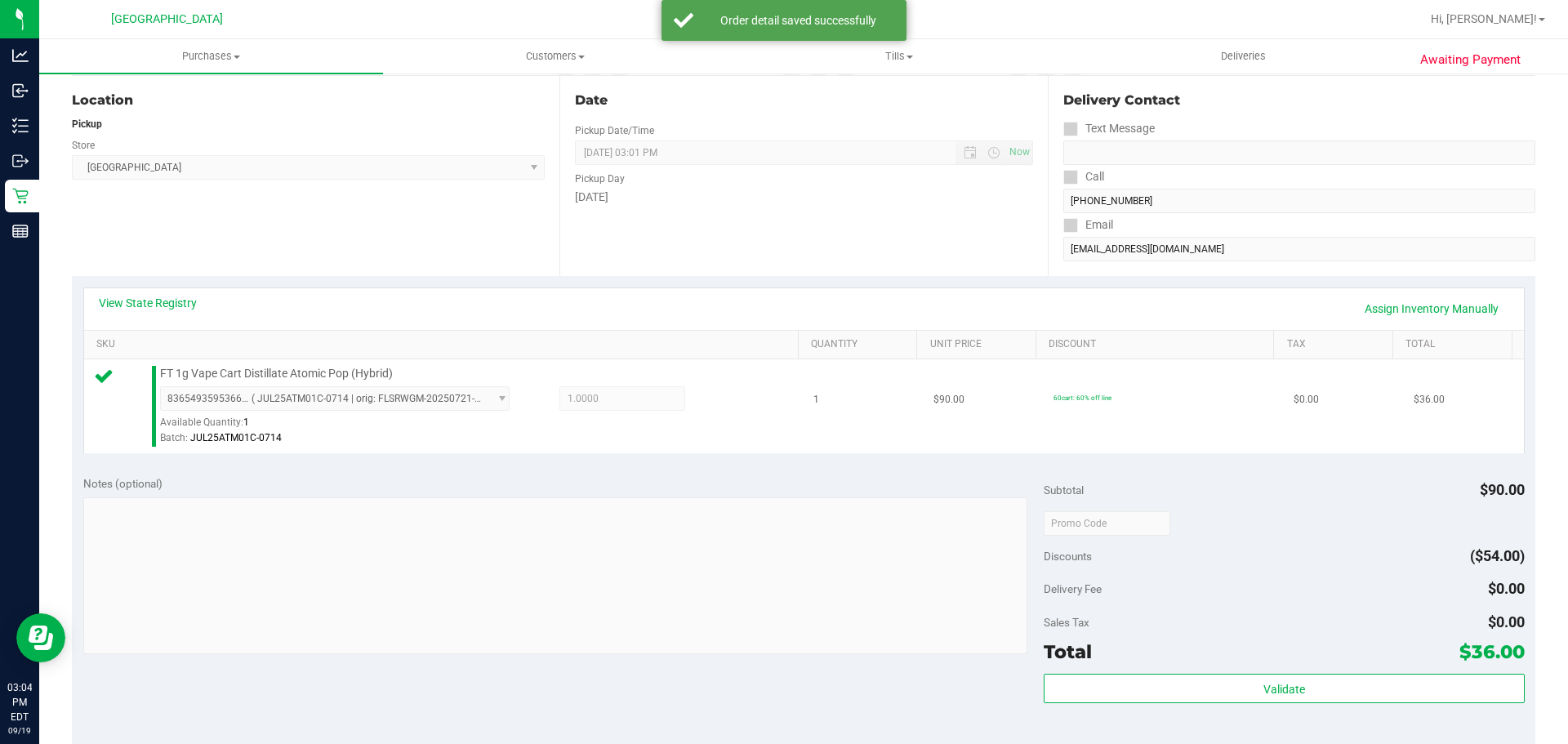
scroll to position [164, 0]
click at [735, 417] on div "8365493595366220 ( JUL25ATM01C-0714 | orig: FLSRWGM-20250721-2101 ) 83654935953…" at bounding box center [476, 416] width 630 height 59
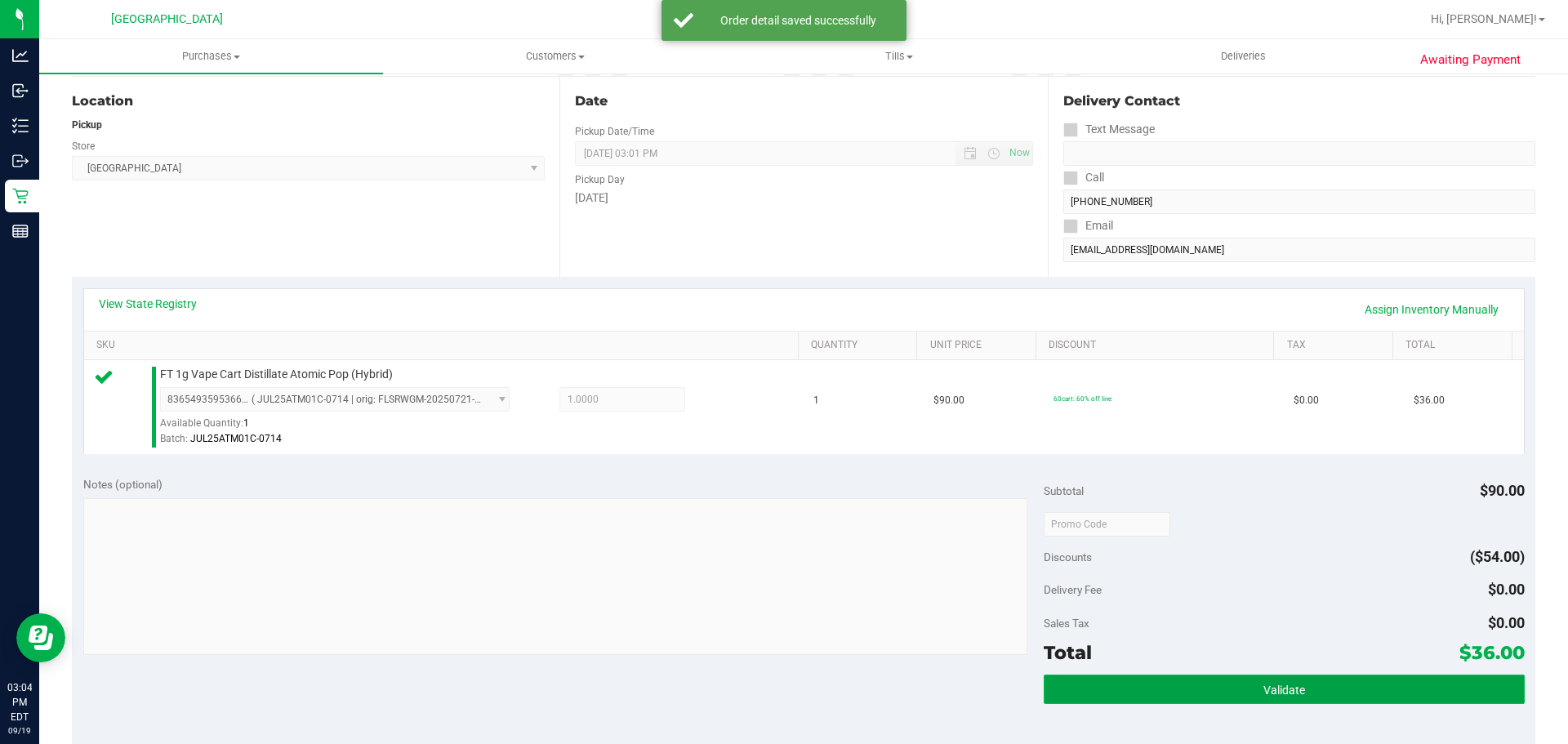
click at [1333, 698] on button "Validate" at bounding box center [1283, 690] width 480 height 30
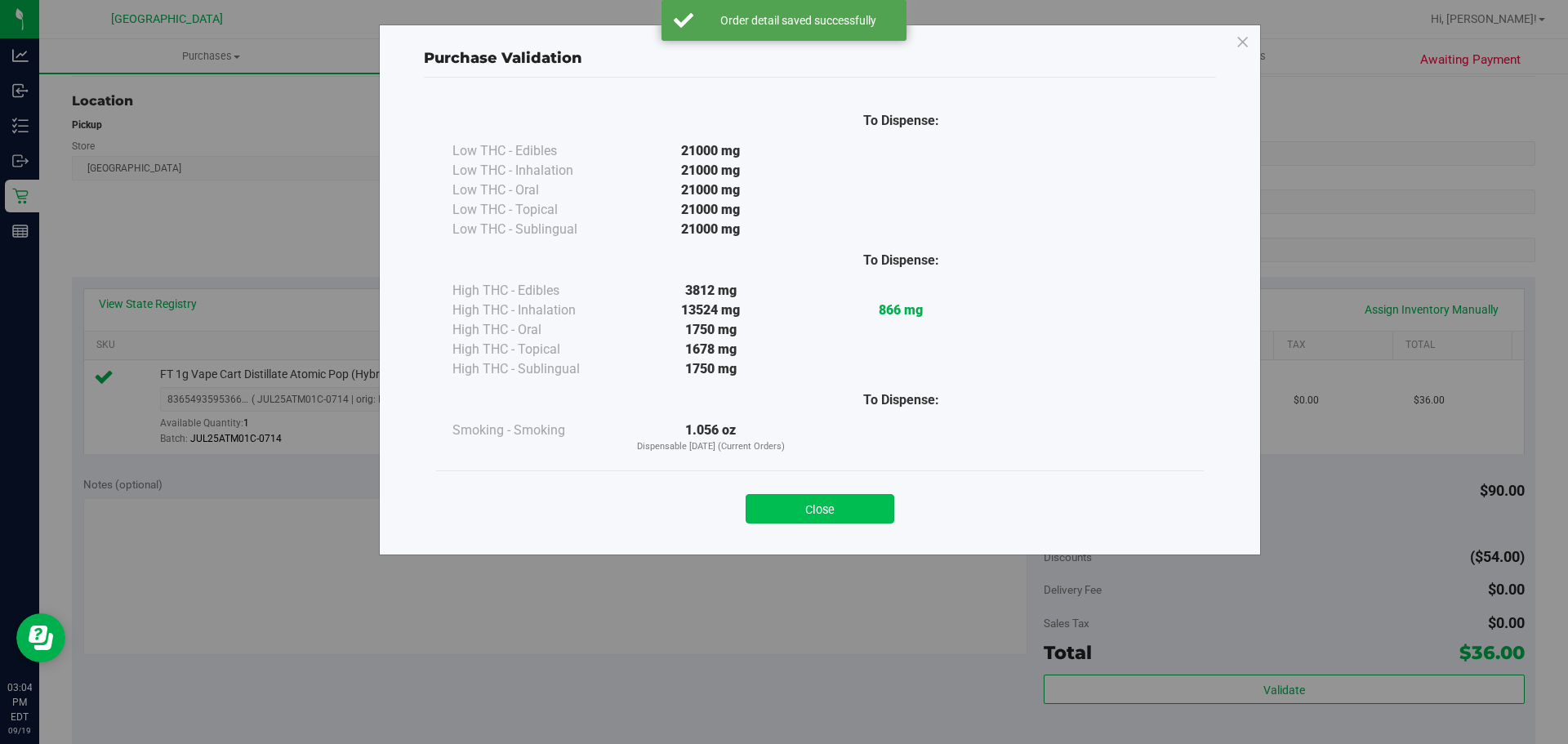
click at [862, 516] on button "Close" at bounding box center [819, 509] width 149 height 30
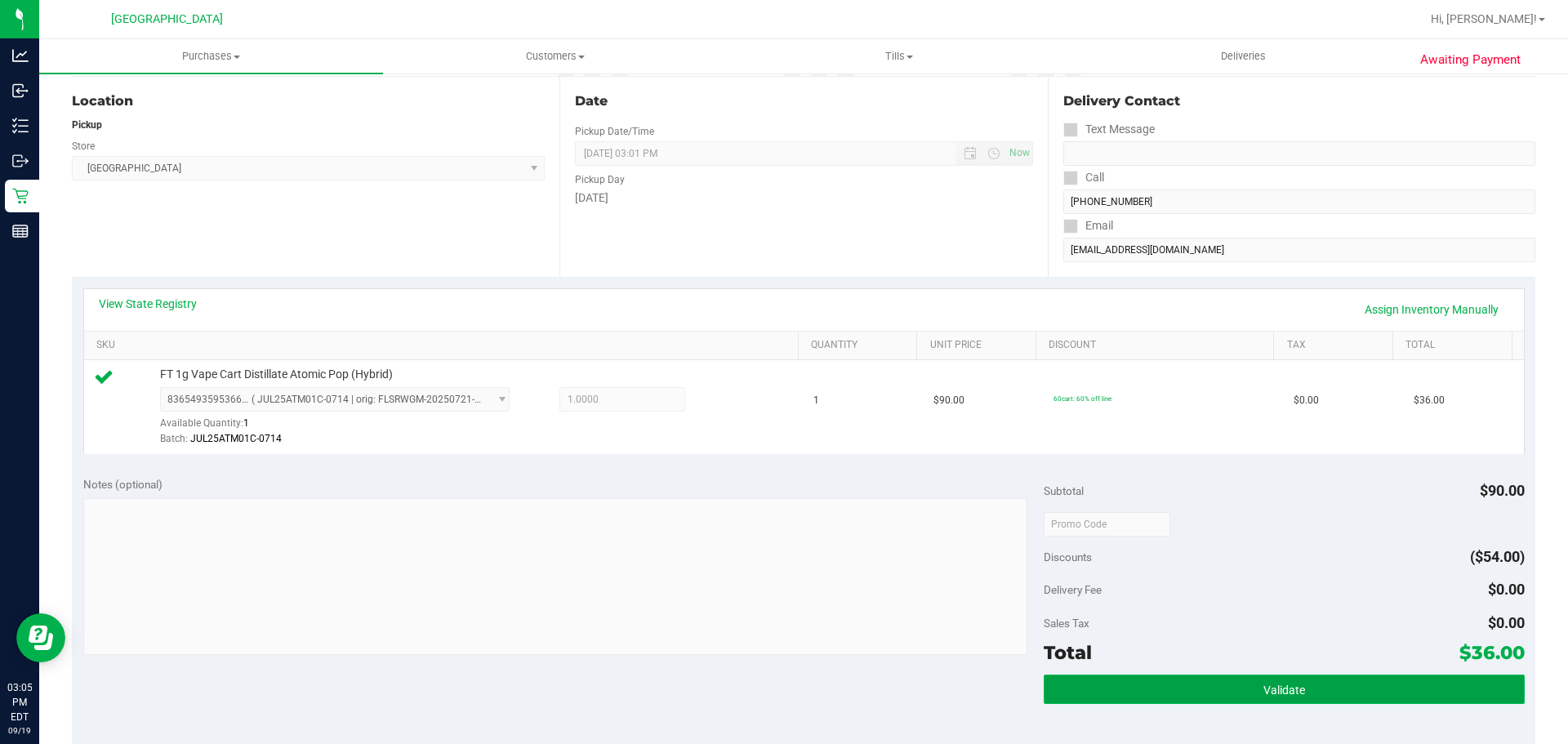
click at [1315, 679] on button "Validate" at bounding box center [1283, 690] width 480 height 30
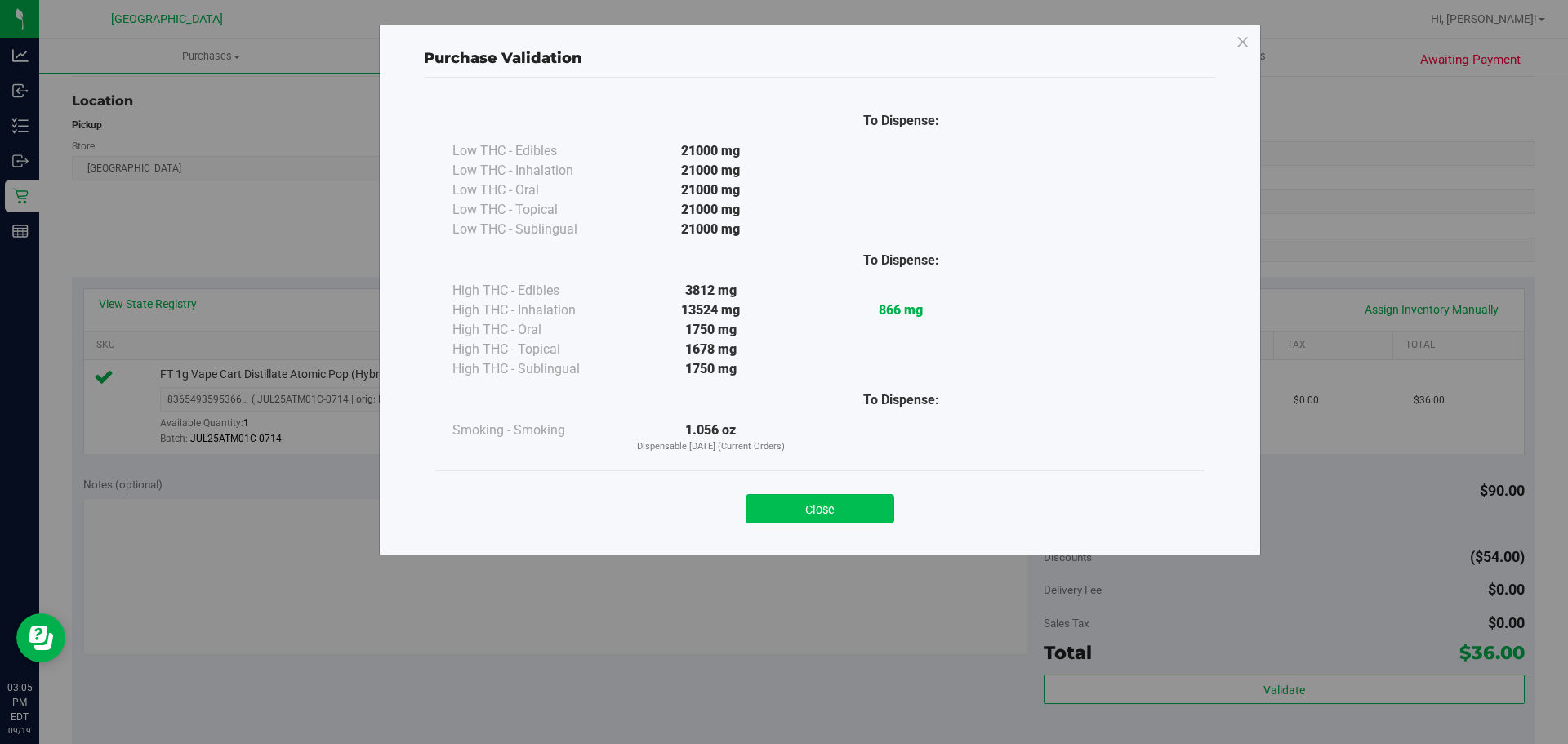
click at [826, 495] on button "Close" at bounding box center [819, 509] width 149 height 30
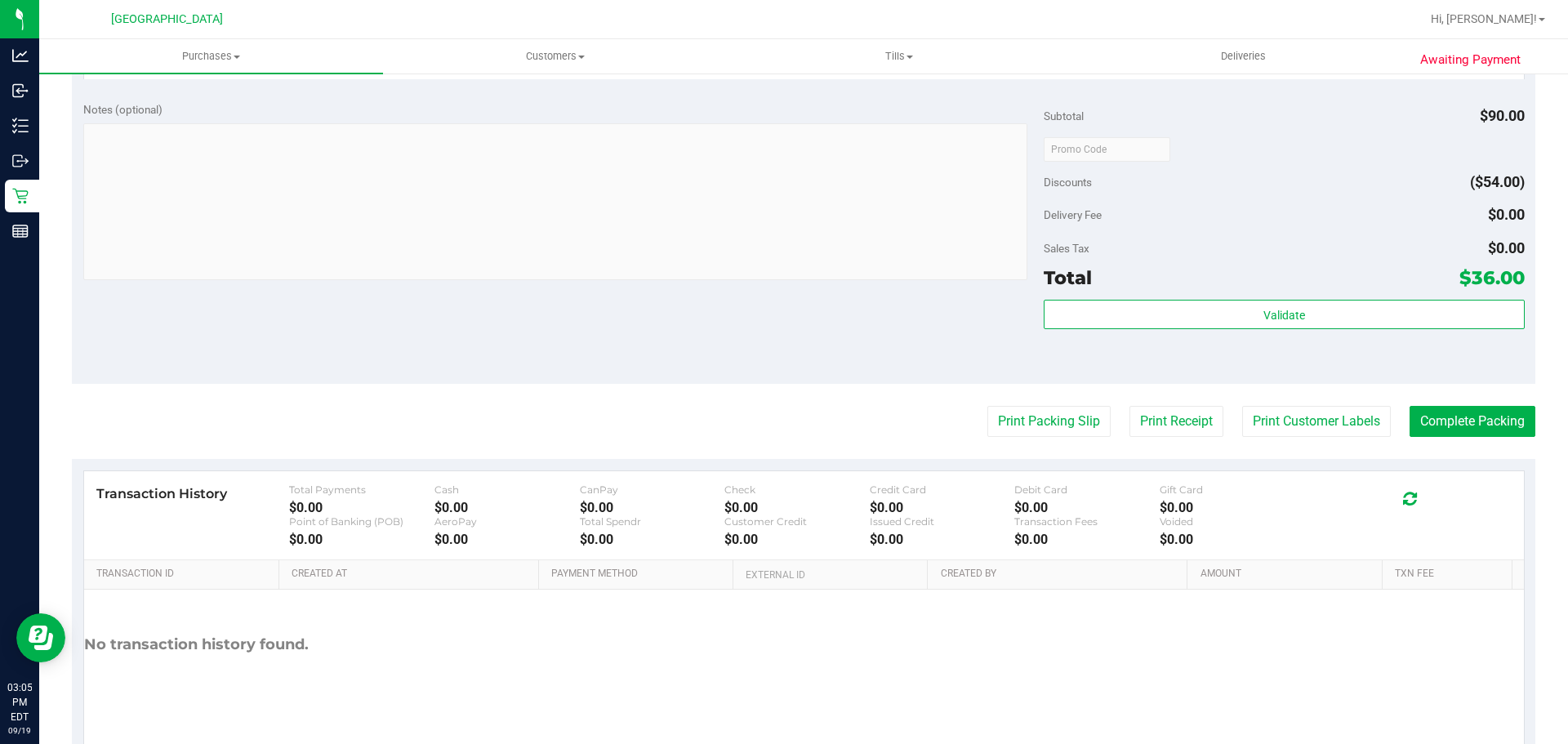
scroll to position [592, 0]
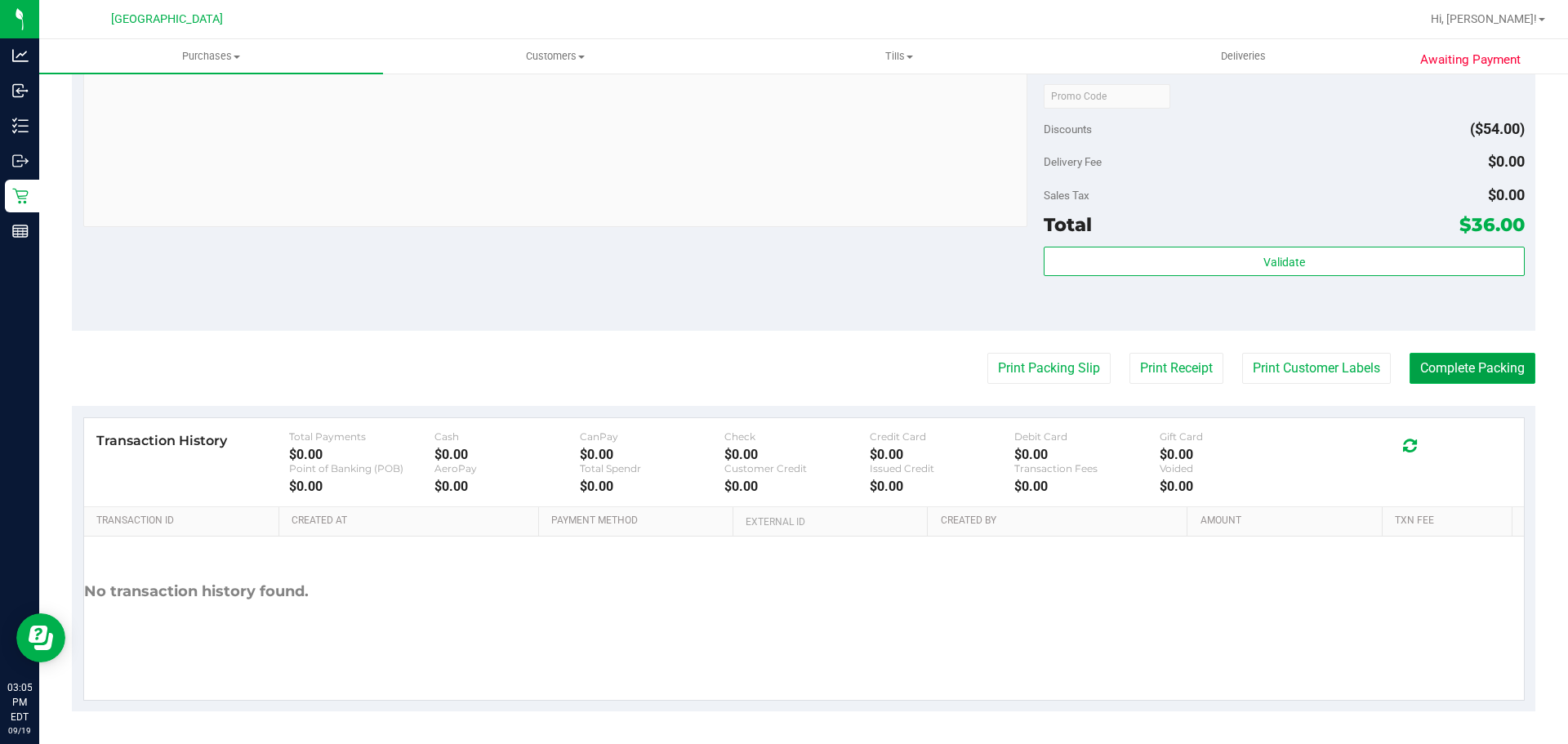
click at [1496, 367] on button "Complete Packing" at bounding box center [1472, 369] width 126 height 31
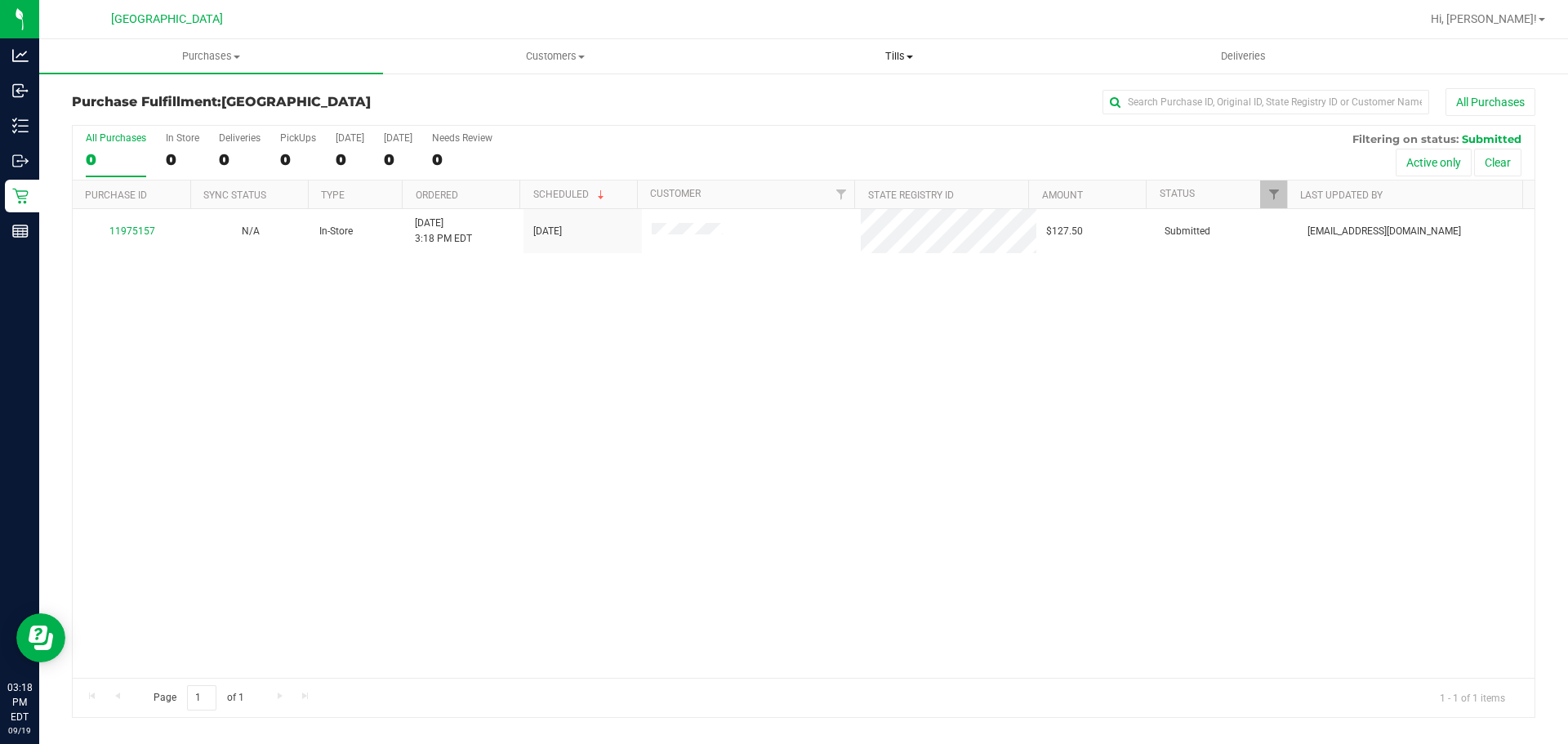
click at [884, 64] on uib-tab-heading "Tills Manage tills Reconcile e-payments" at bounding box center [898, 57] width 342 height 33
click at [807, 104] on span "Manage tills" at bounding box center [782, 98] width 110 height 14
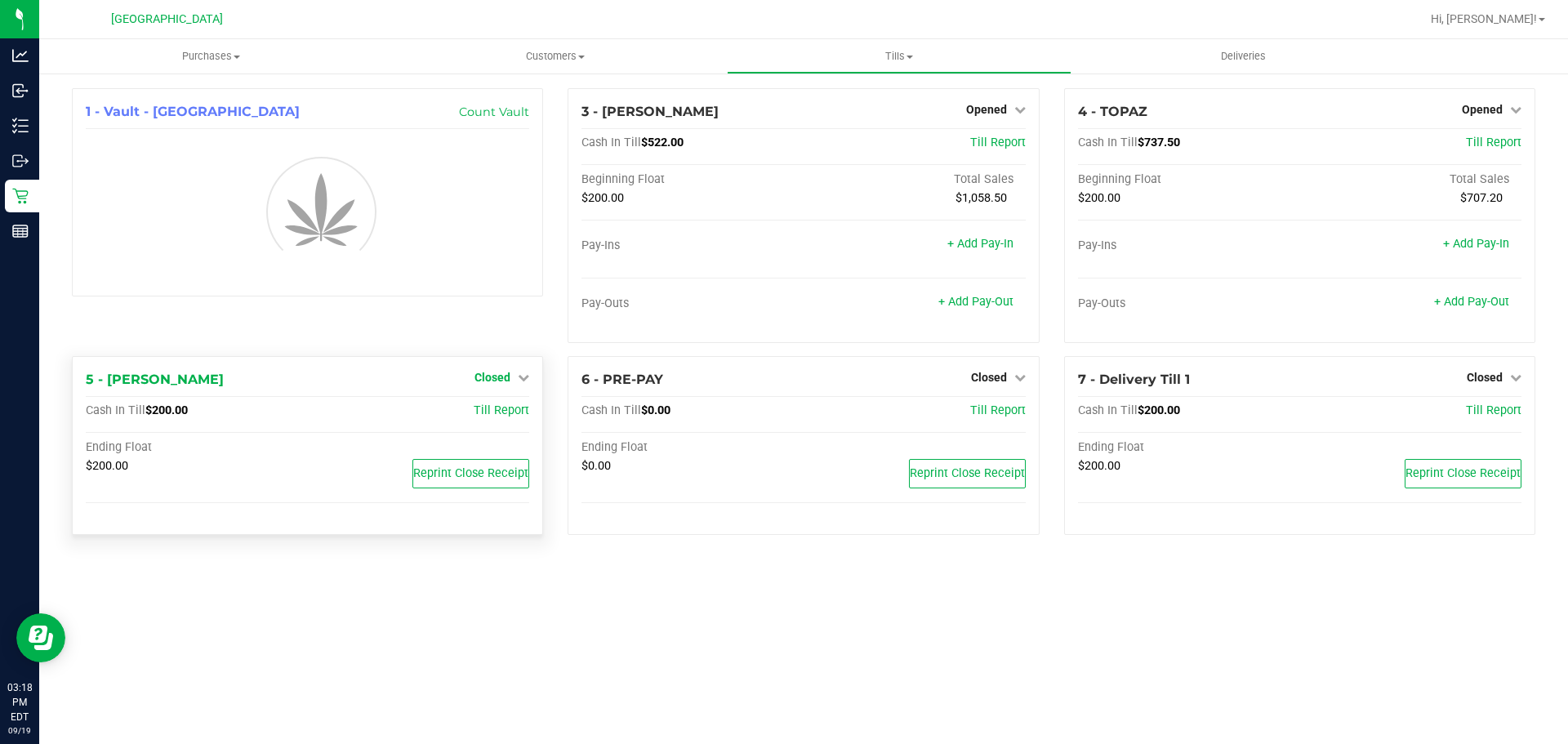
click at [484, 384] on span "Closed" at bounding box center [493, 378] width 36 height 13
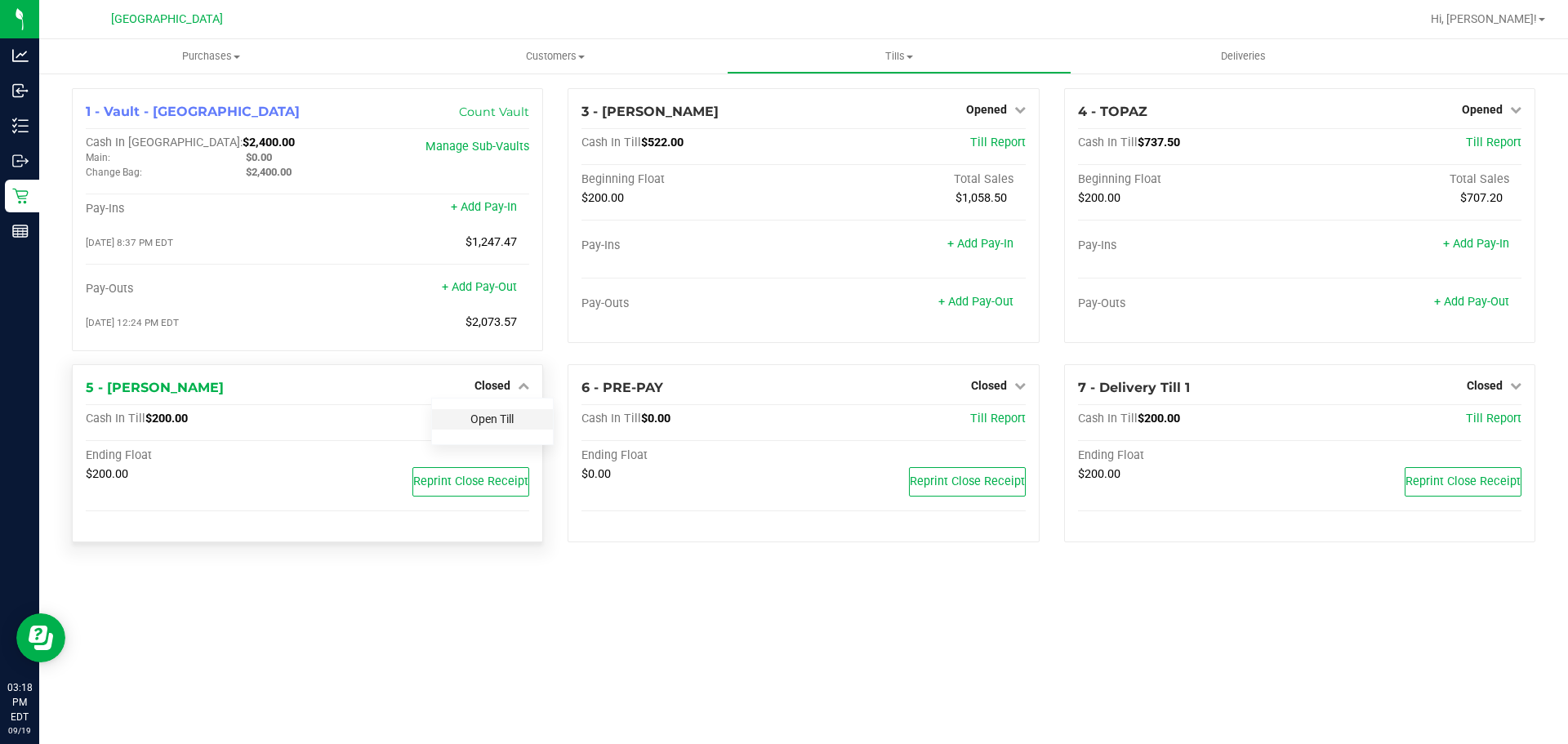
click at [504, 421] on link "Open Till" at bounding box center [492, 419] width 44 height 13
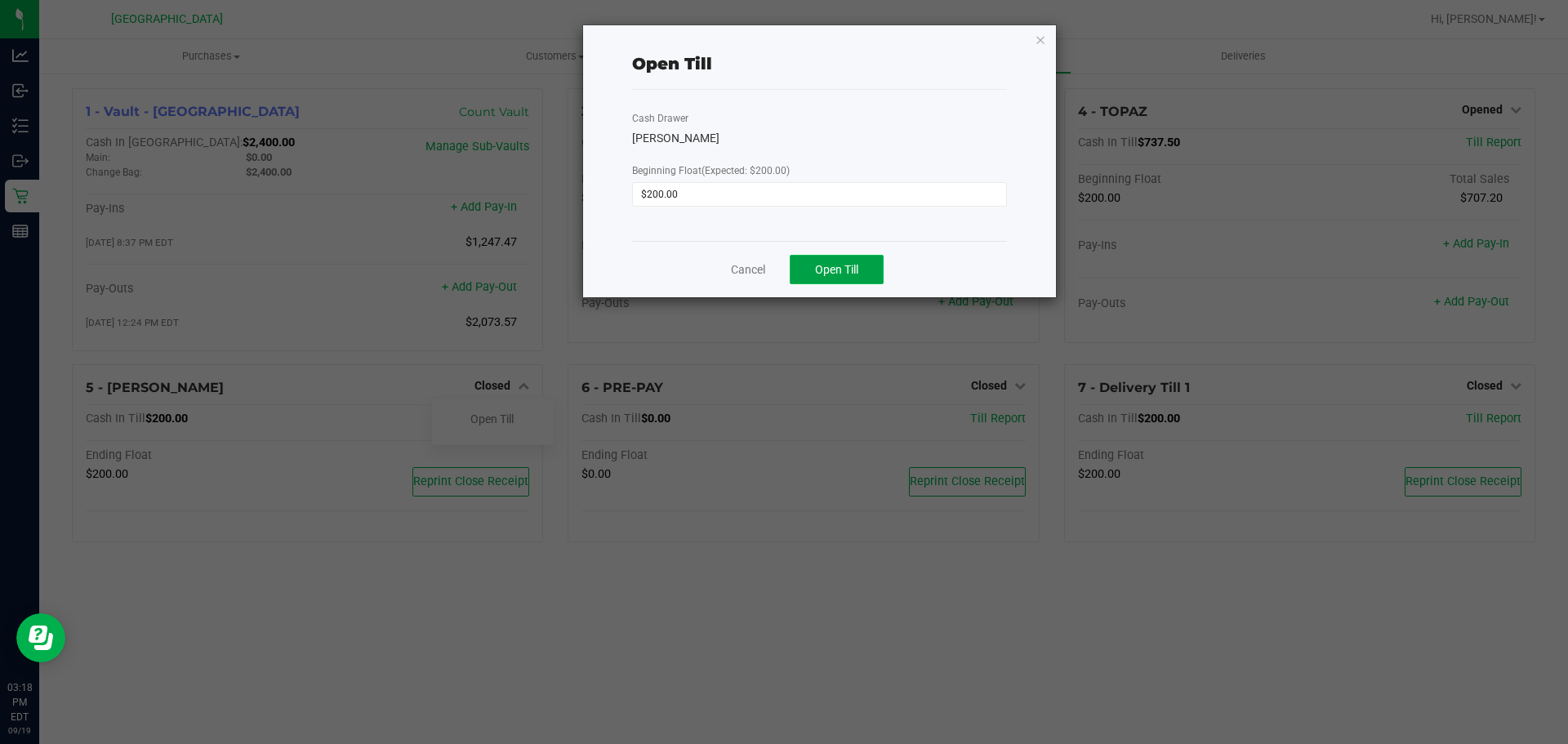
click at [865, 269] on button "Open Till" at bounding box center [837, 270] width 94 height 30
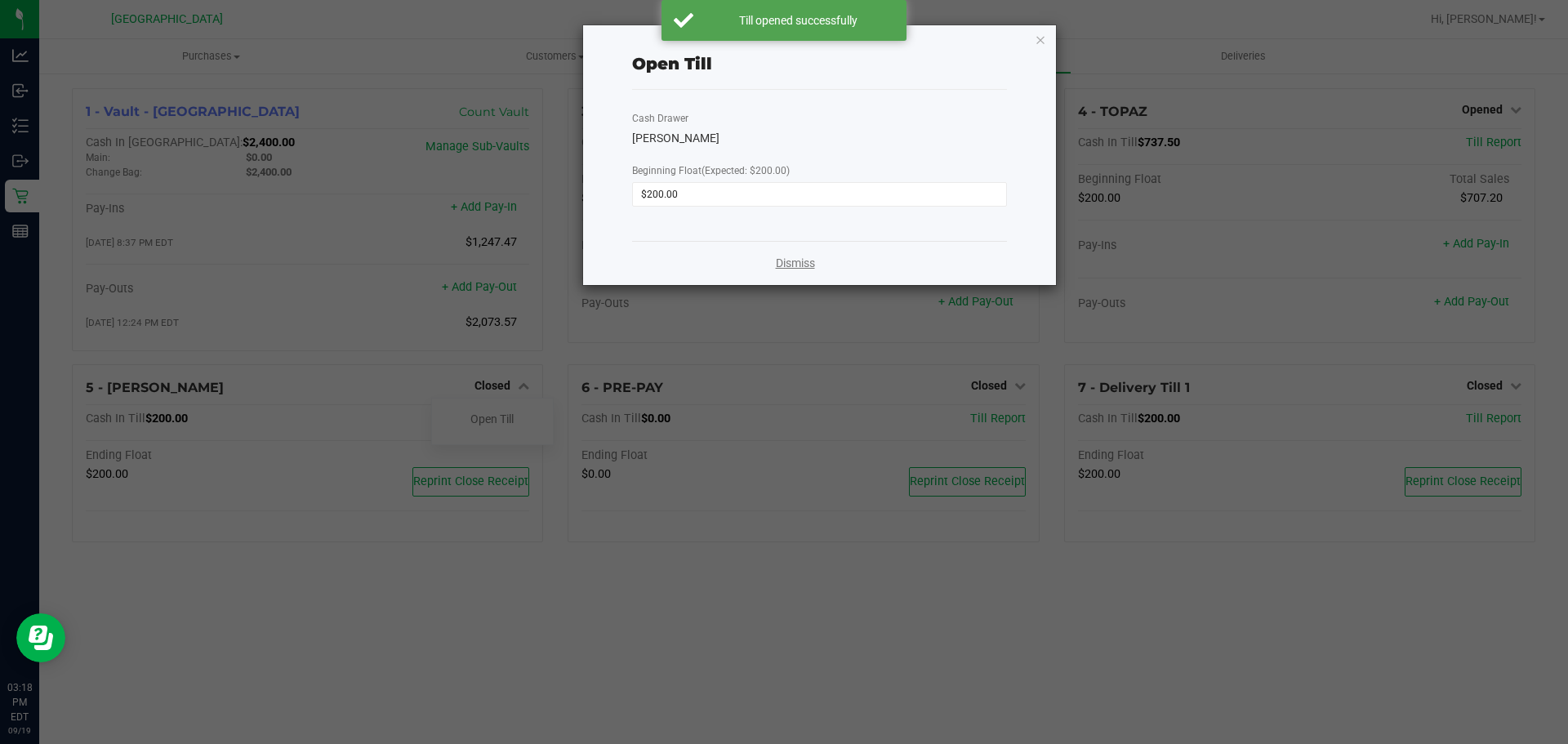
click at [805, 267] on link "Dismiss" at bounding box center [796, 263] width 39 height 17
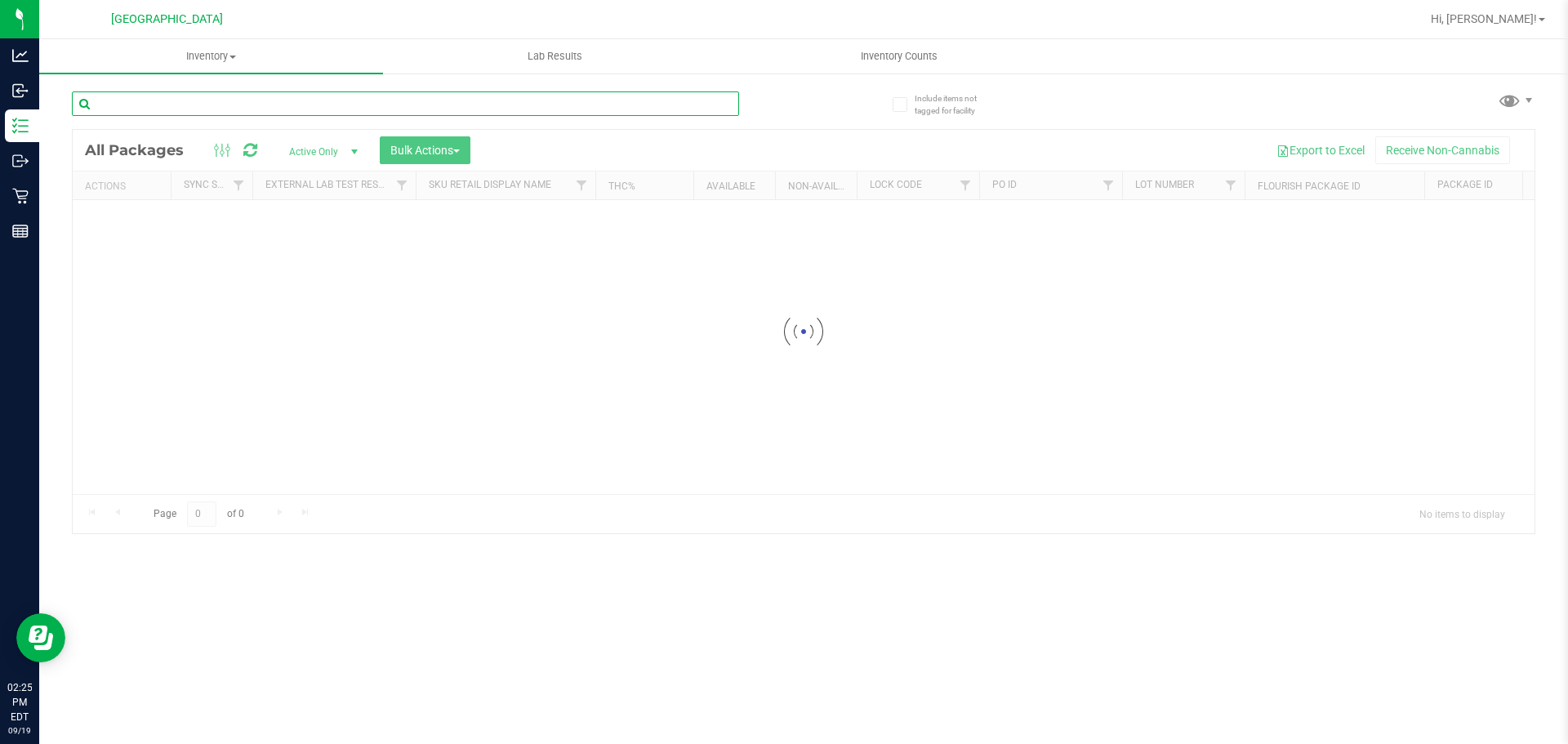
click at [172, 100] on input "text" at bounding box center [405, 104] width 667 height 25
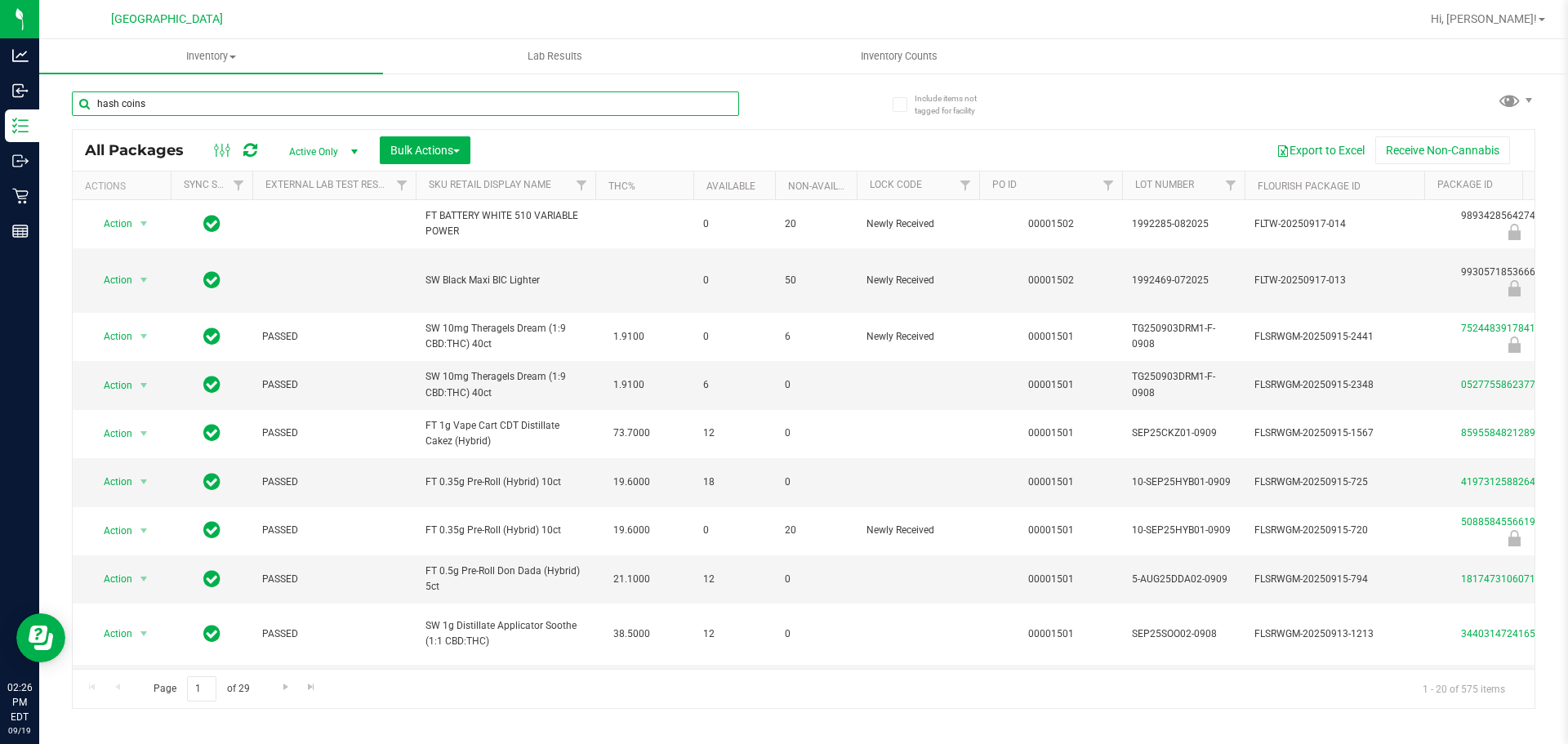
type input "hash coins"
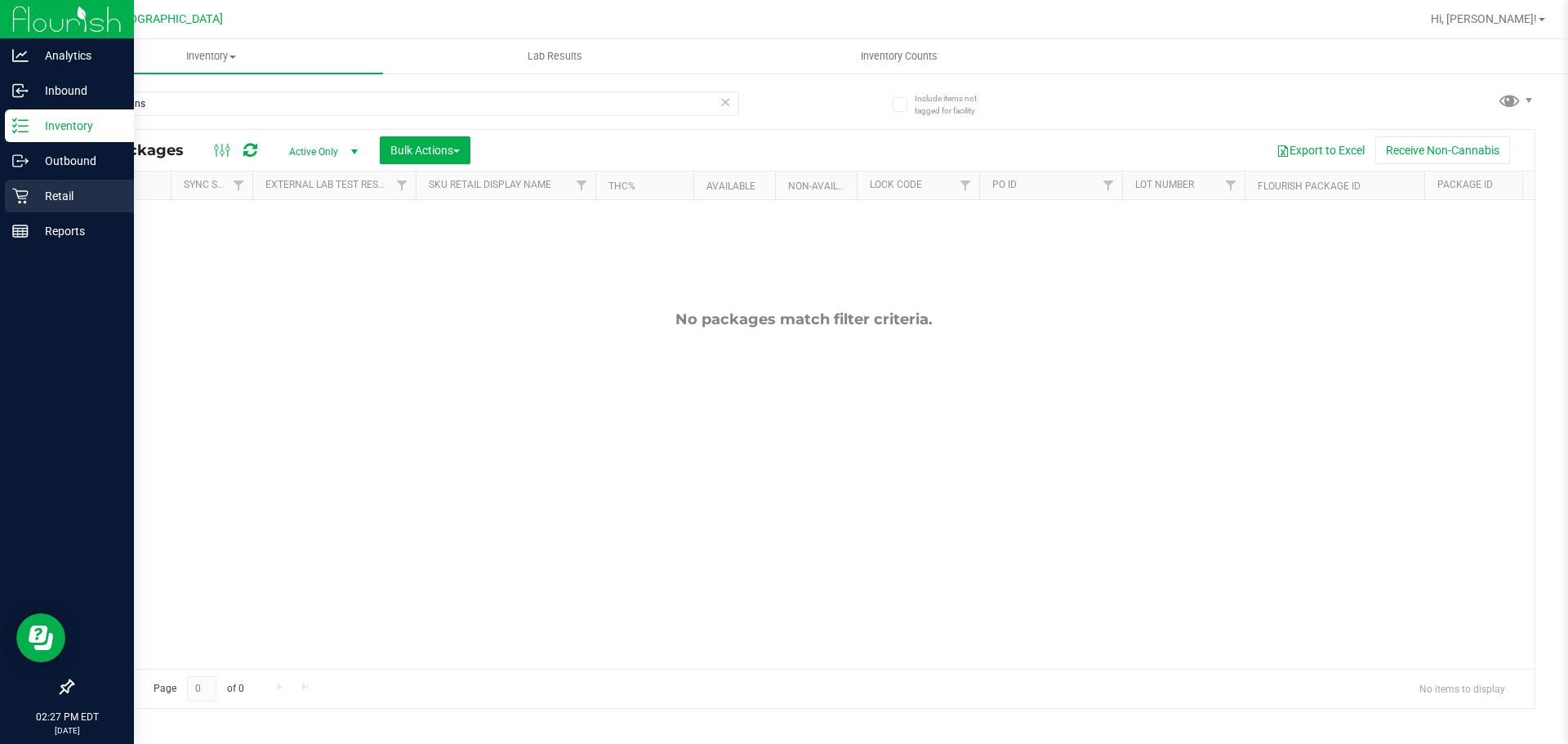
click at [26, 207] on div "Retail" at bounding box center [69, 196] width 129 height 33
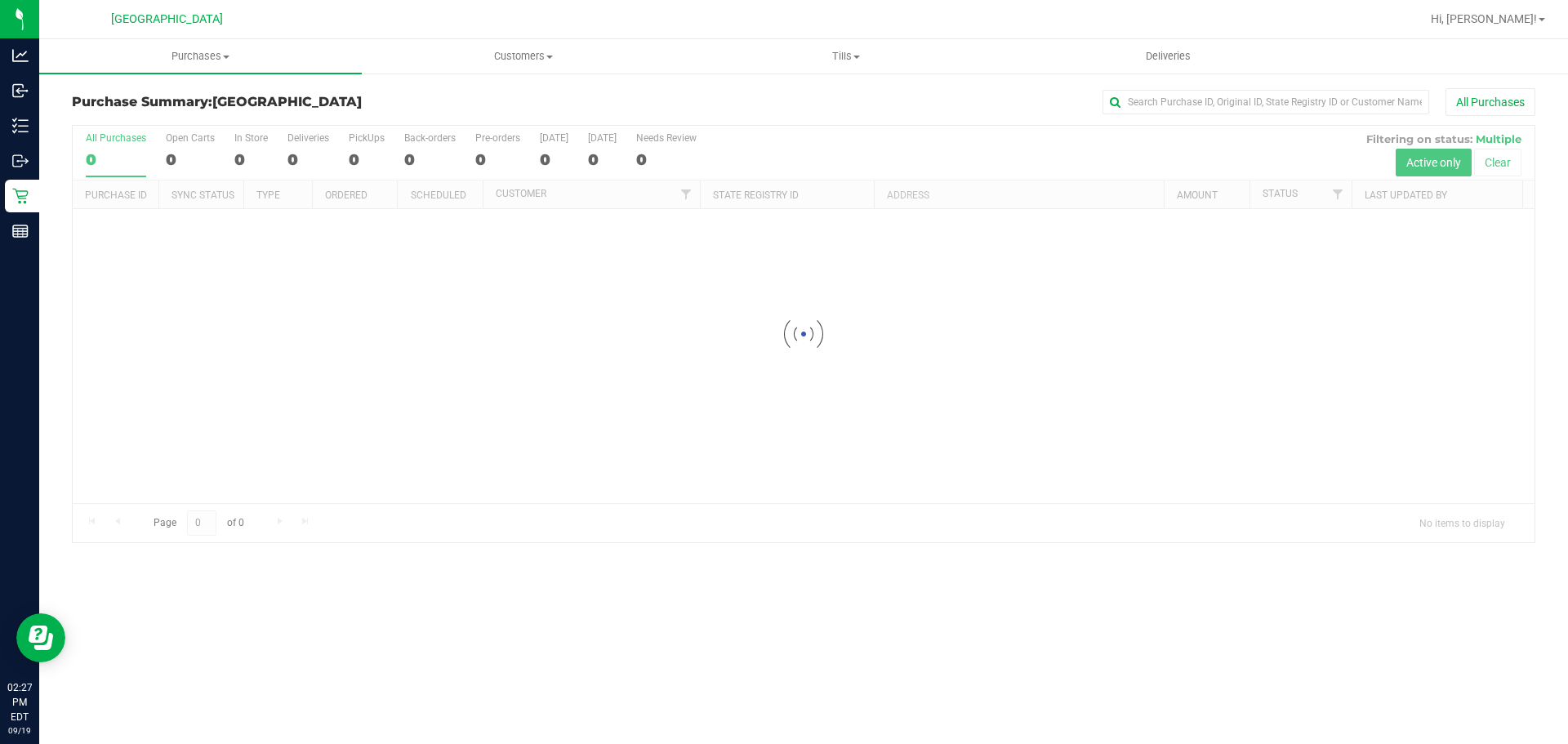
click at [173, 75] on div "Purchase Summary: [GEOGRAPHIC_DATA] All Purchases Loading... All Purchases 0 Op…" at bounding box center [804, 315] width 1529 height 488
click at [204, 54] on span "Purchases" at bounding box center [201, 57] width 322 height 15
click at [111, 119] on span "Fulfillment" at bounding box center [90, 118] width 101 height 14
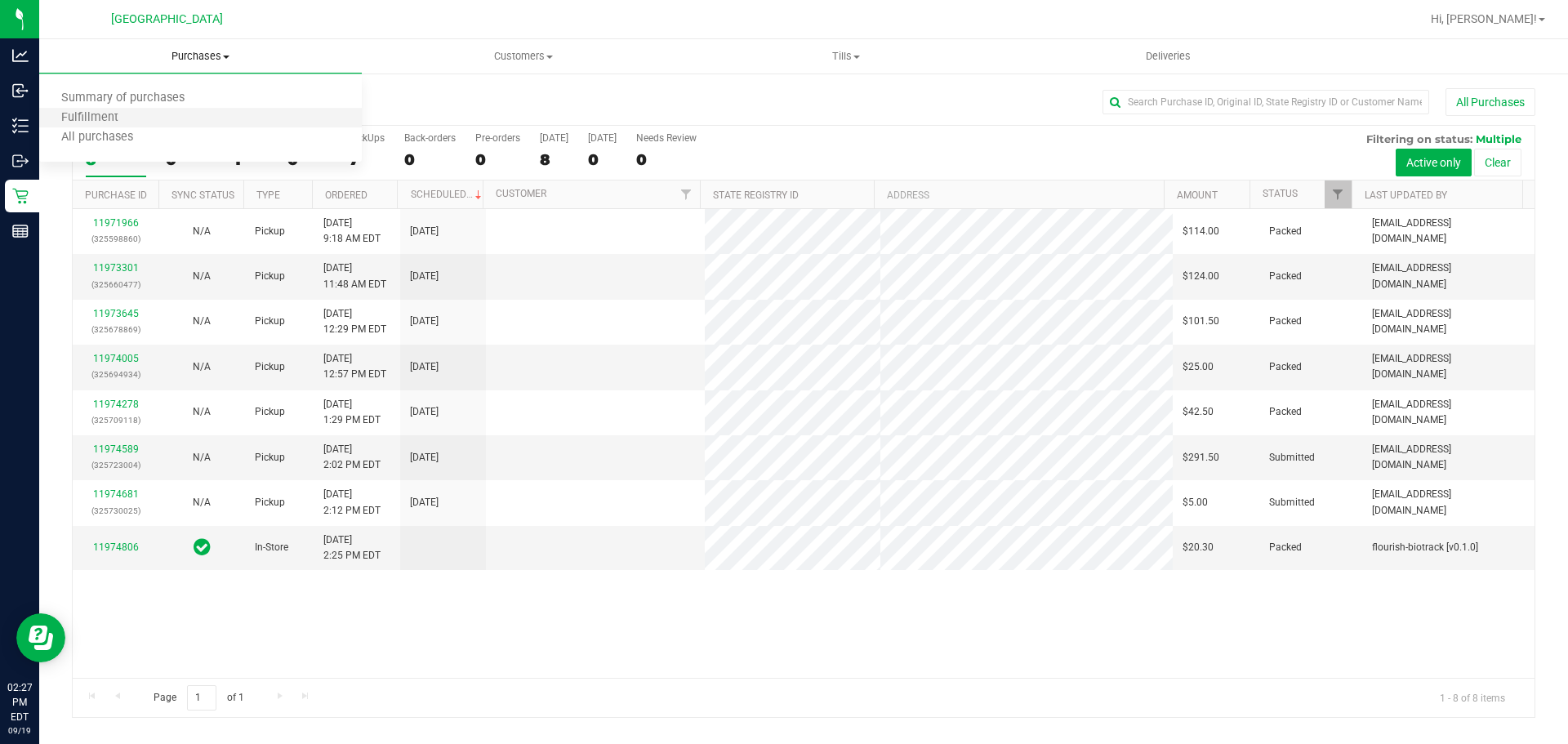
click at [148, 116] on li "Fulfillment" at bounding box center [201, 119] width 322 height 20
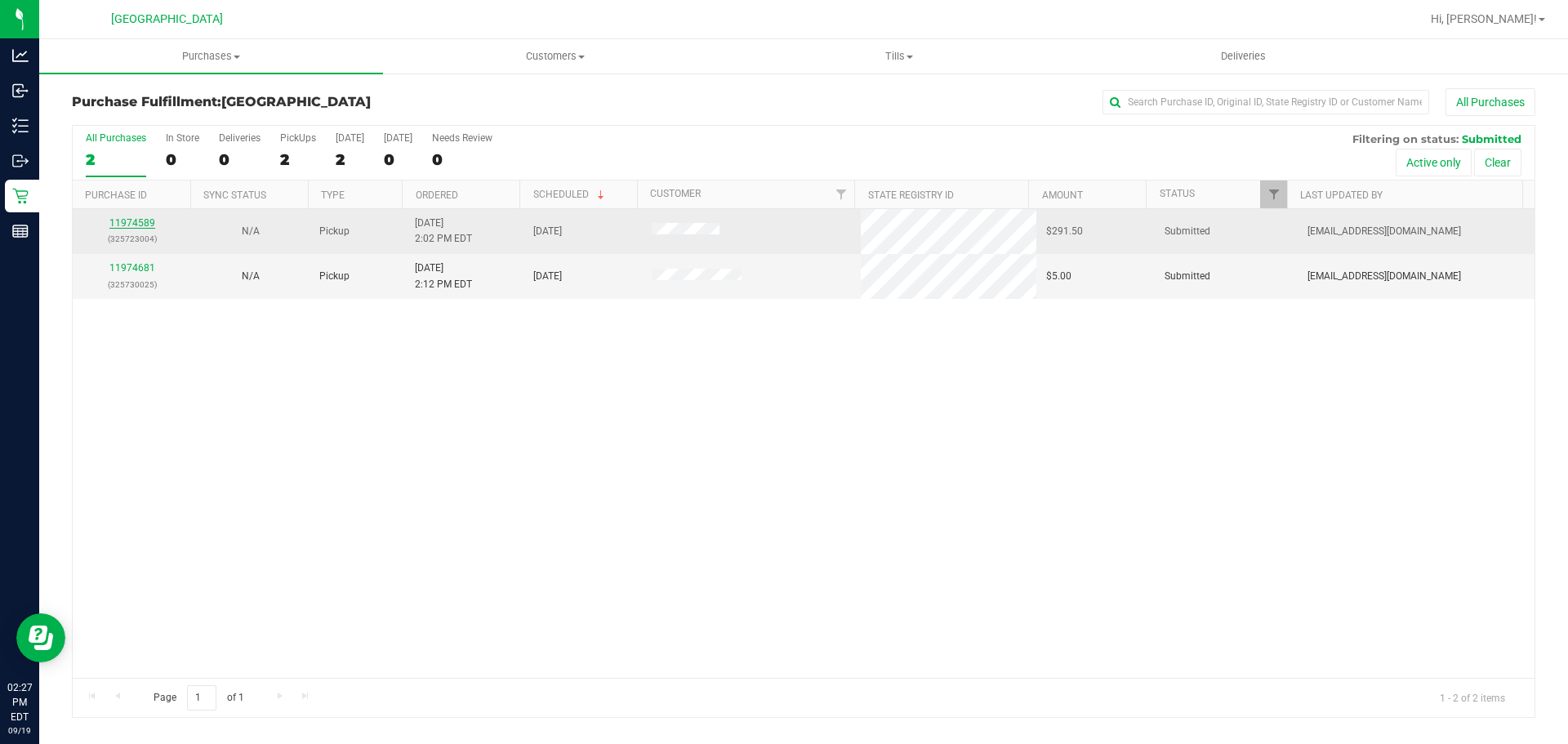
click at [139, 224] on link "11974589" at bounding box center [132, 223] width 46 height 12
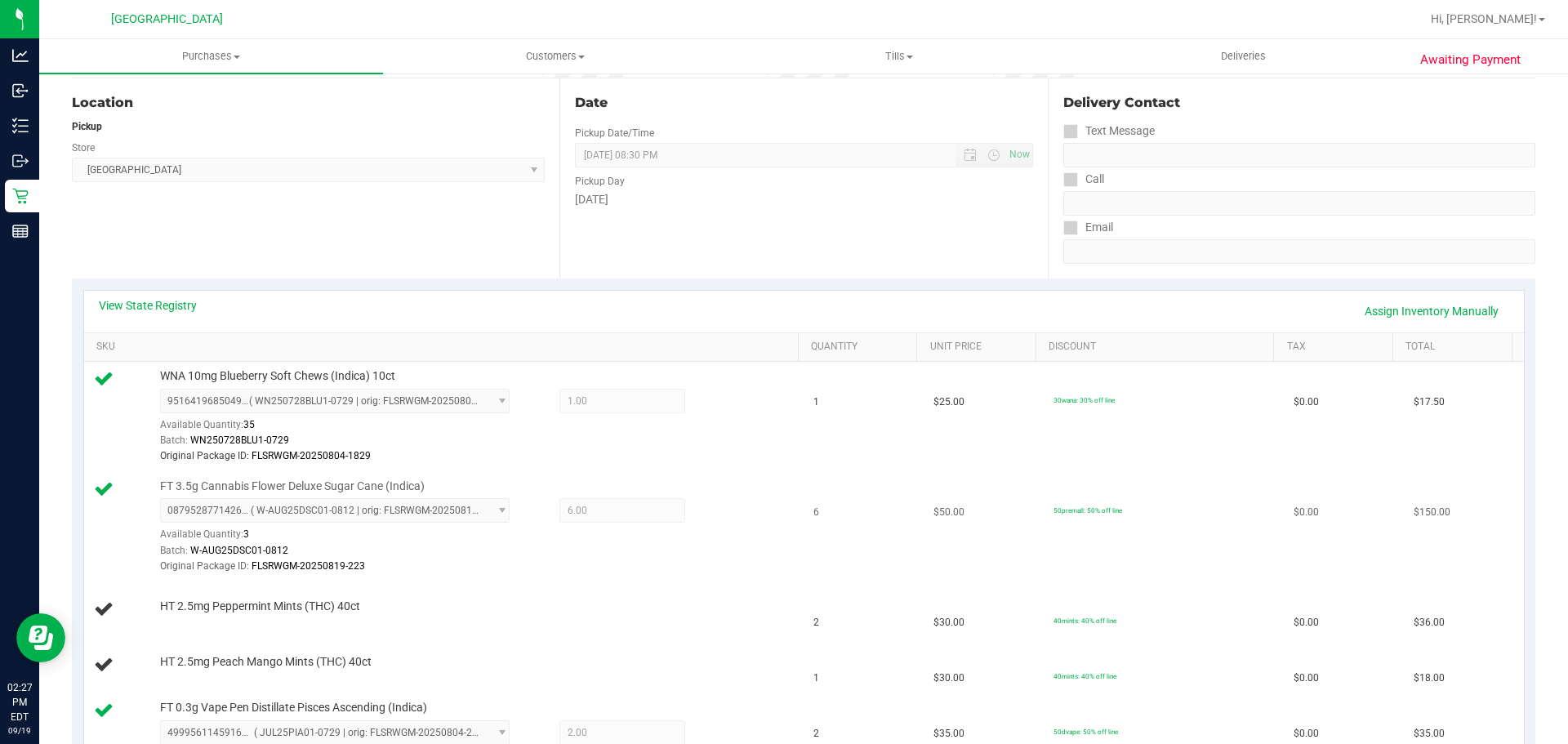
scroll to position [164, 0]
click at [360, 545] on div "Batch: W-AUG25DSC01-0812" at bounding box center [476, 549] width 630 height 16
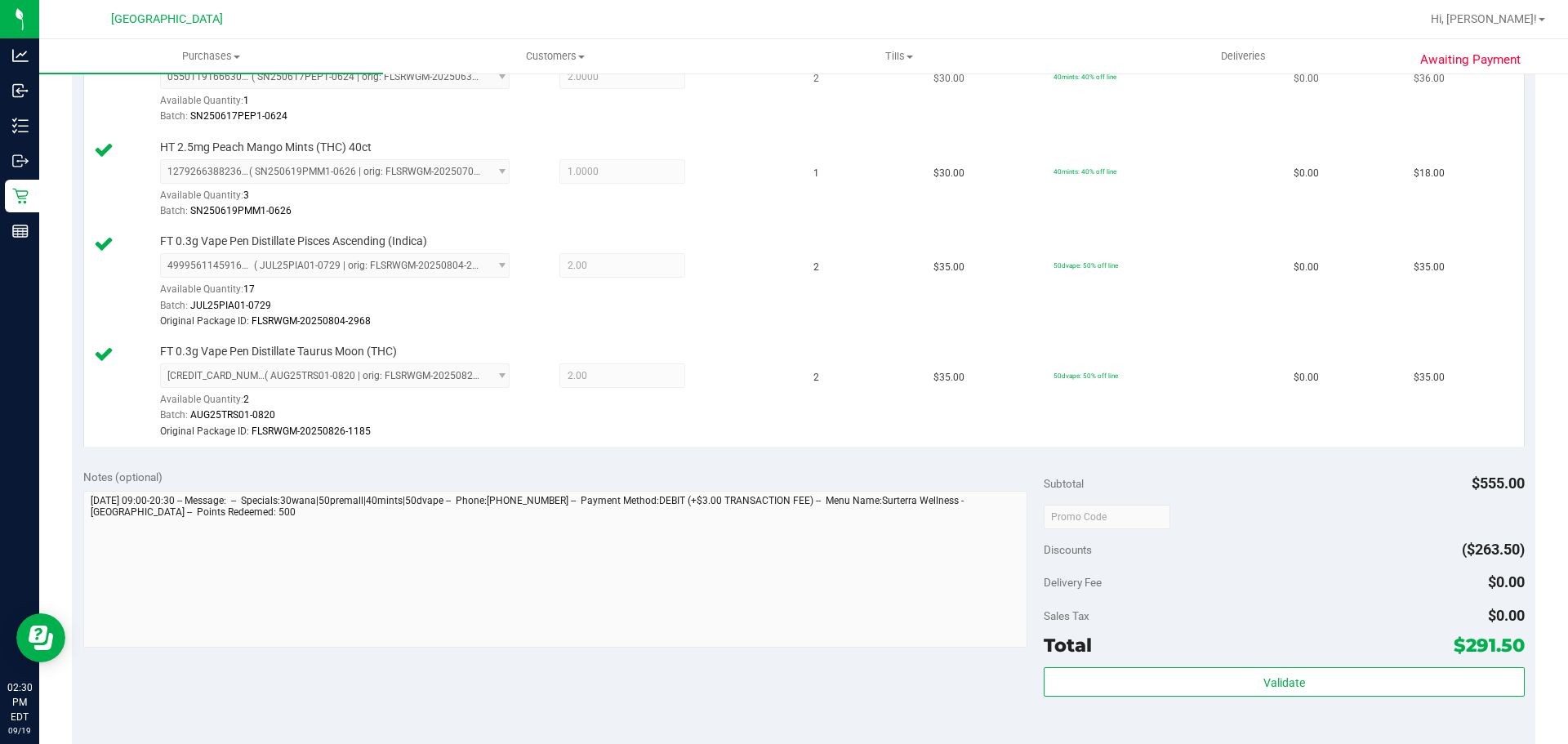
scroll to position [796, 0]
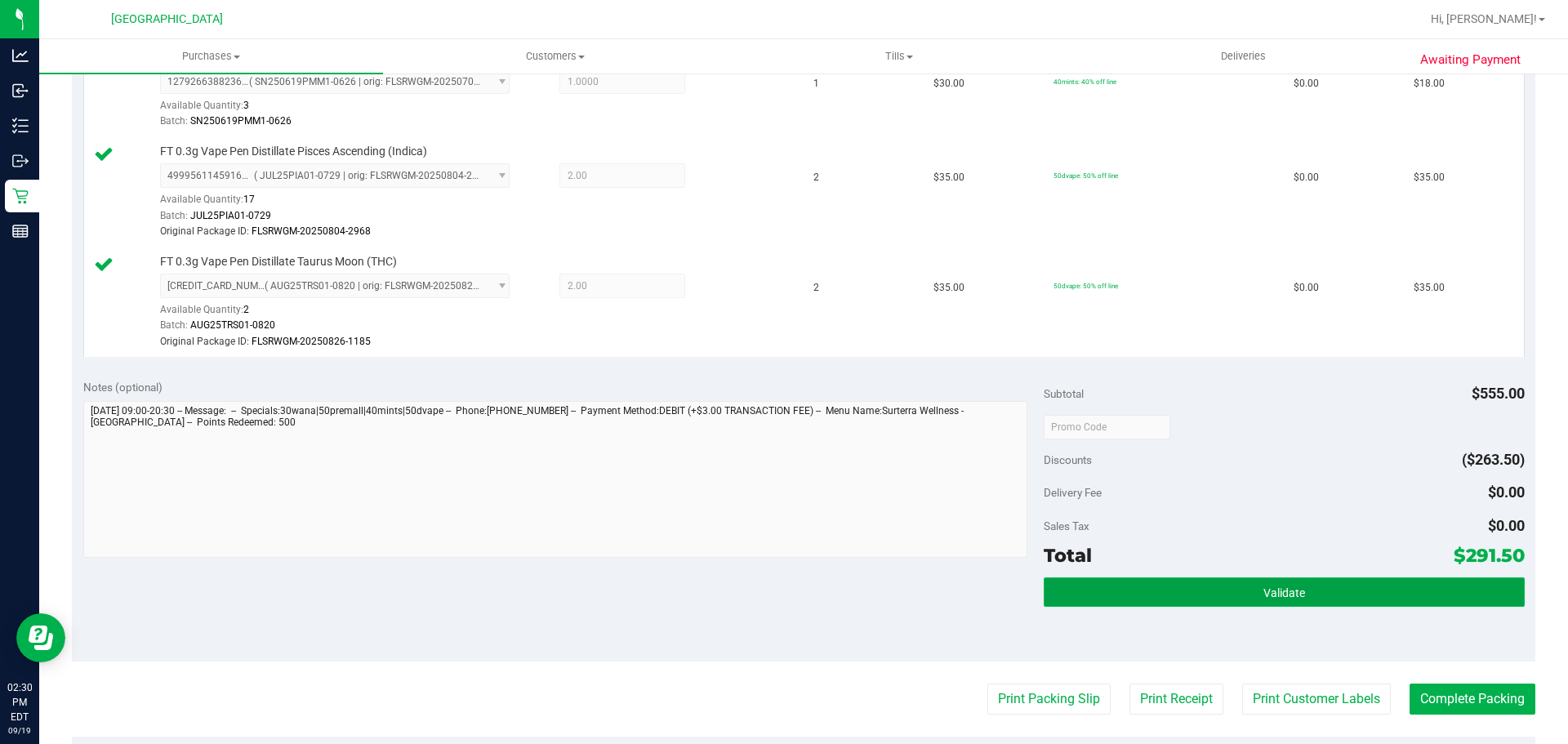
click at [1215, 603] on button "Validate" at bounding box center [1283, 593] width 480 height 30
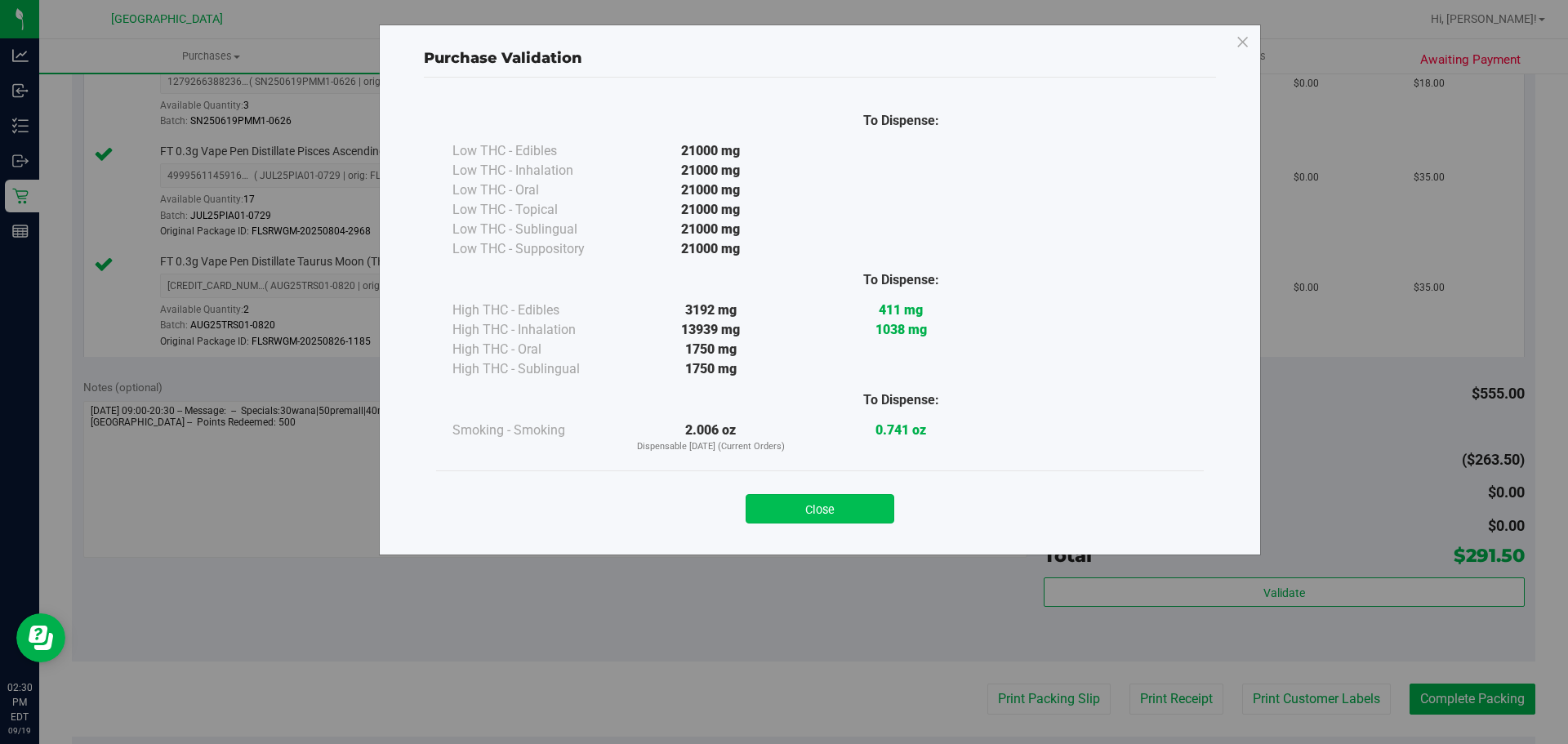
click at [840, 510] on button "Close" at bounding box center [819, 509] width 149 height 30
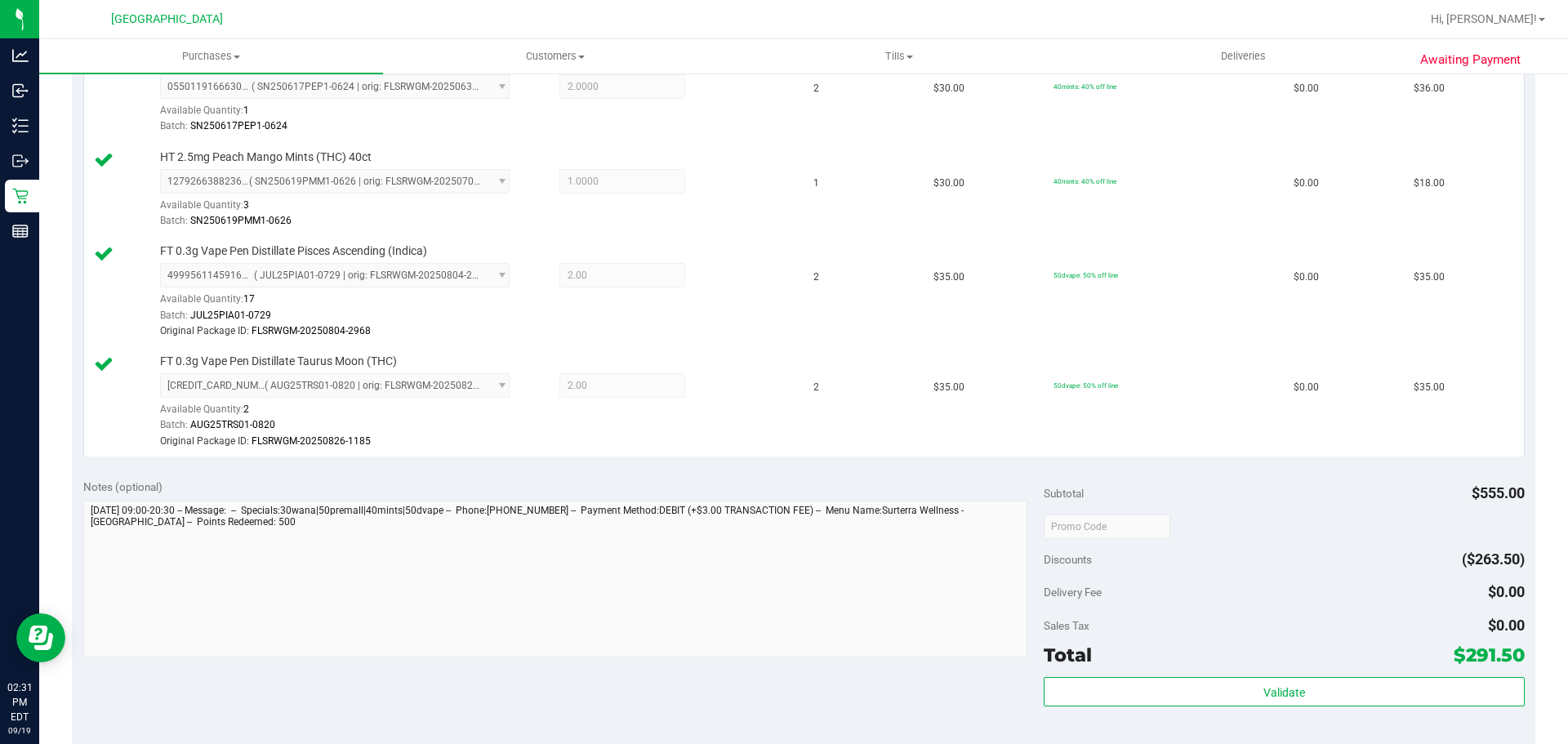
scroll to position [722, 0]
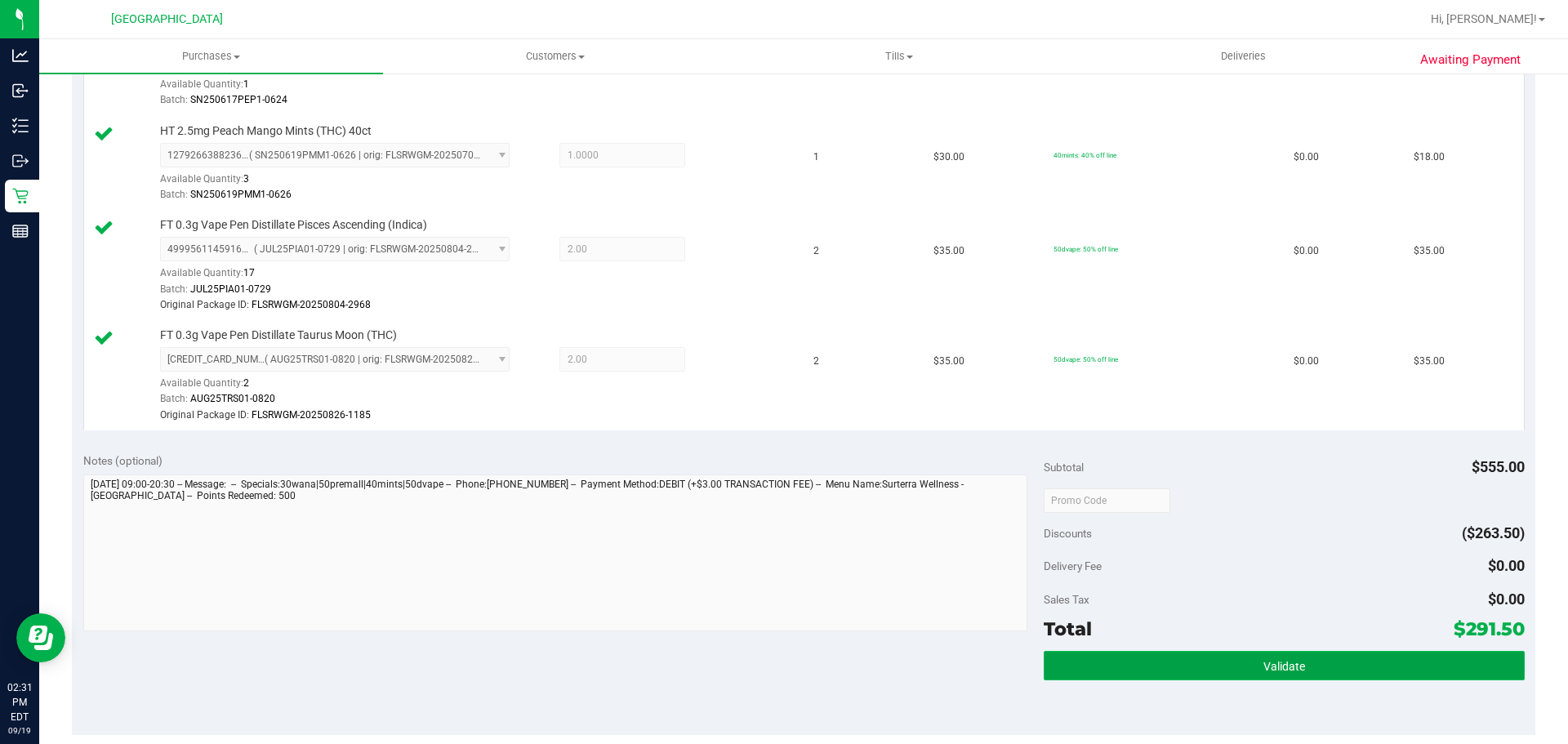
click at [1087, 654] on button "Validate" at bounding box center [1283, 666] width 480 height 30
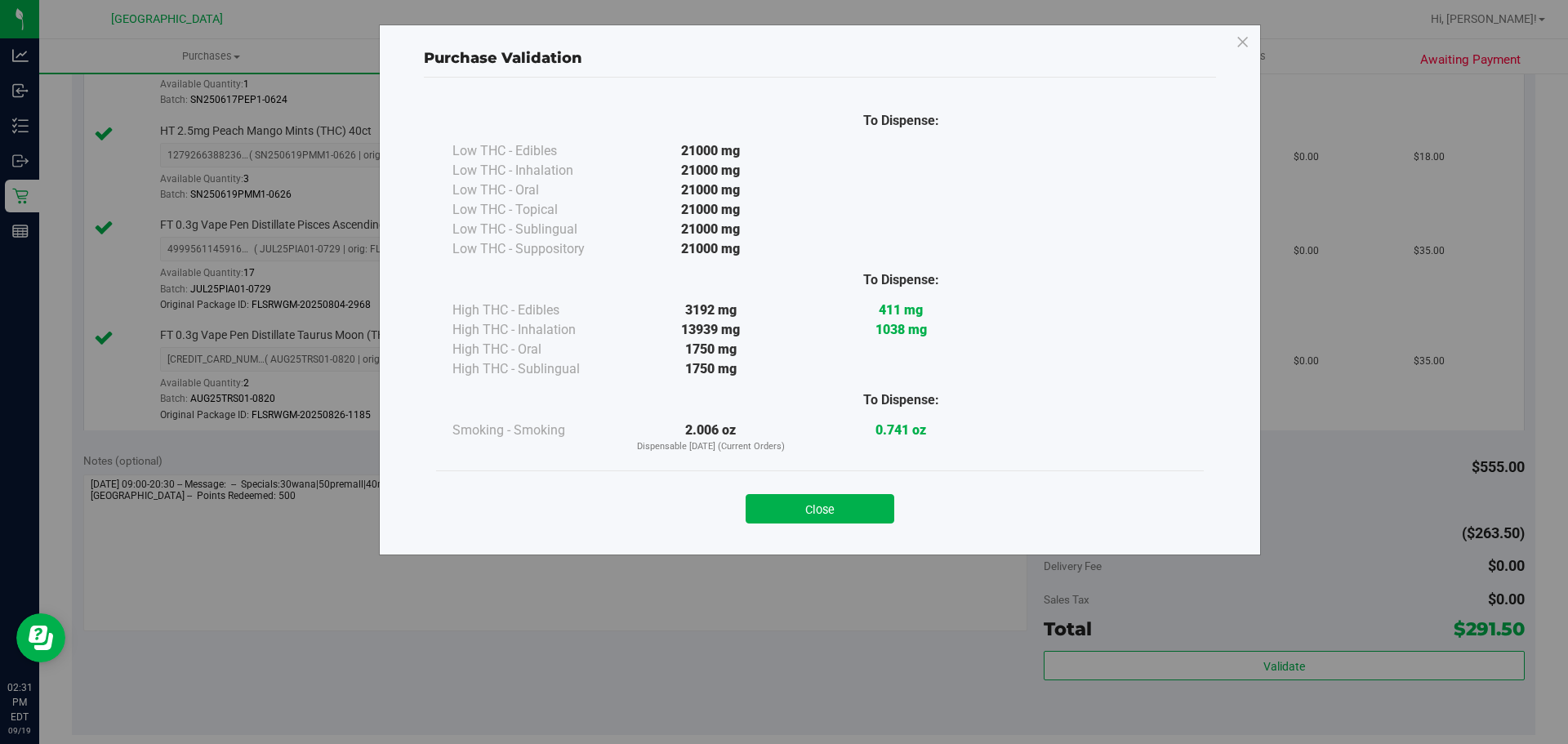
click at [902, 519] on div "Close" at bounding box center [819, 505] width 743 height 41
click at [871, 514] on button "Close" at bounding box center [819, 509] width 149 height 30
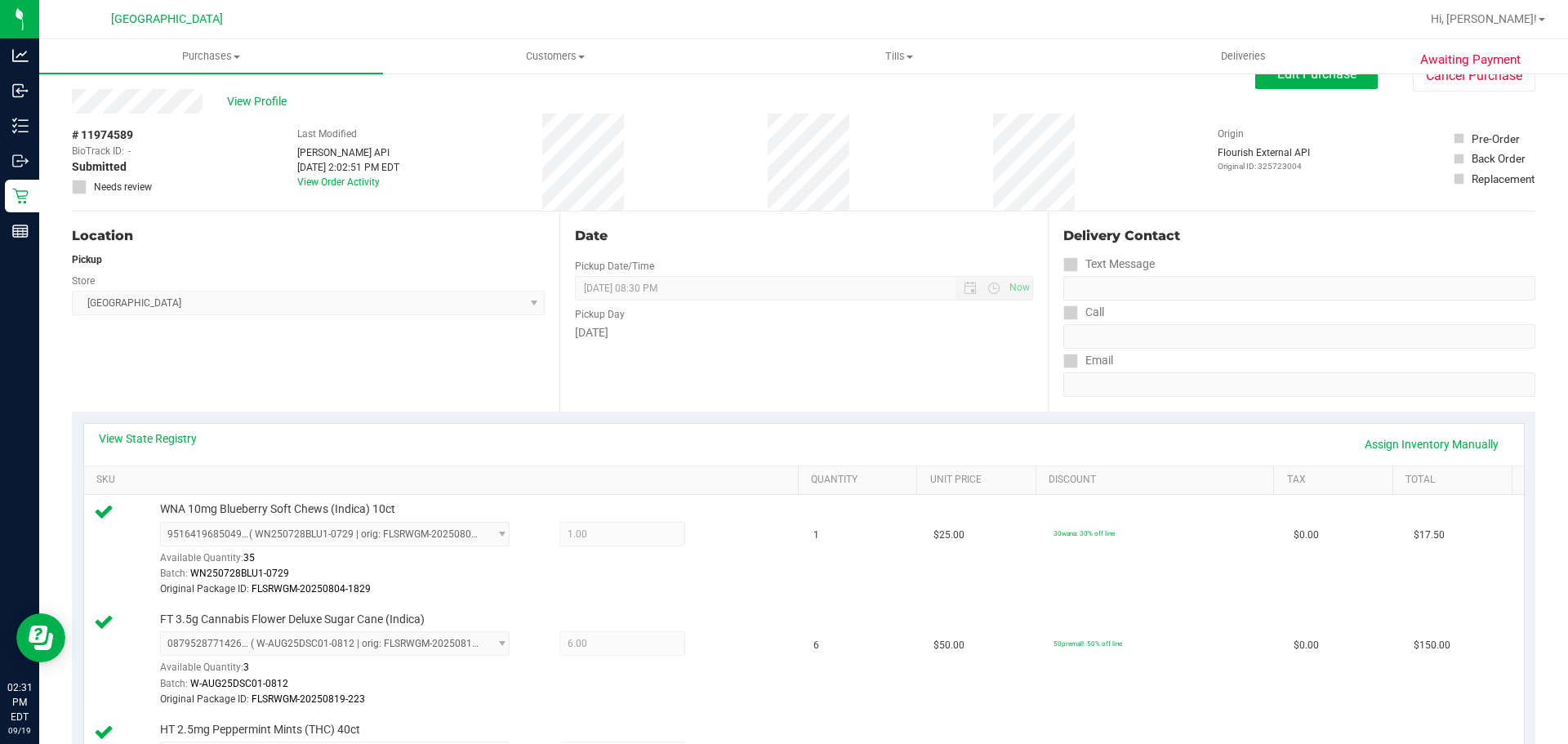
scroll to position [0, 0]
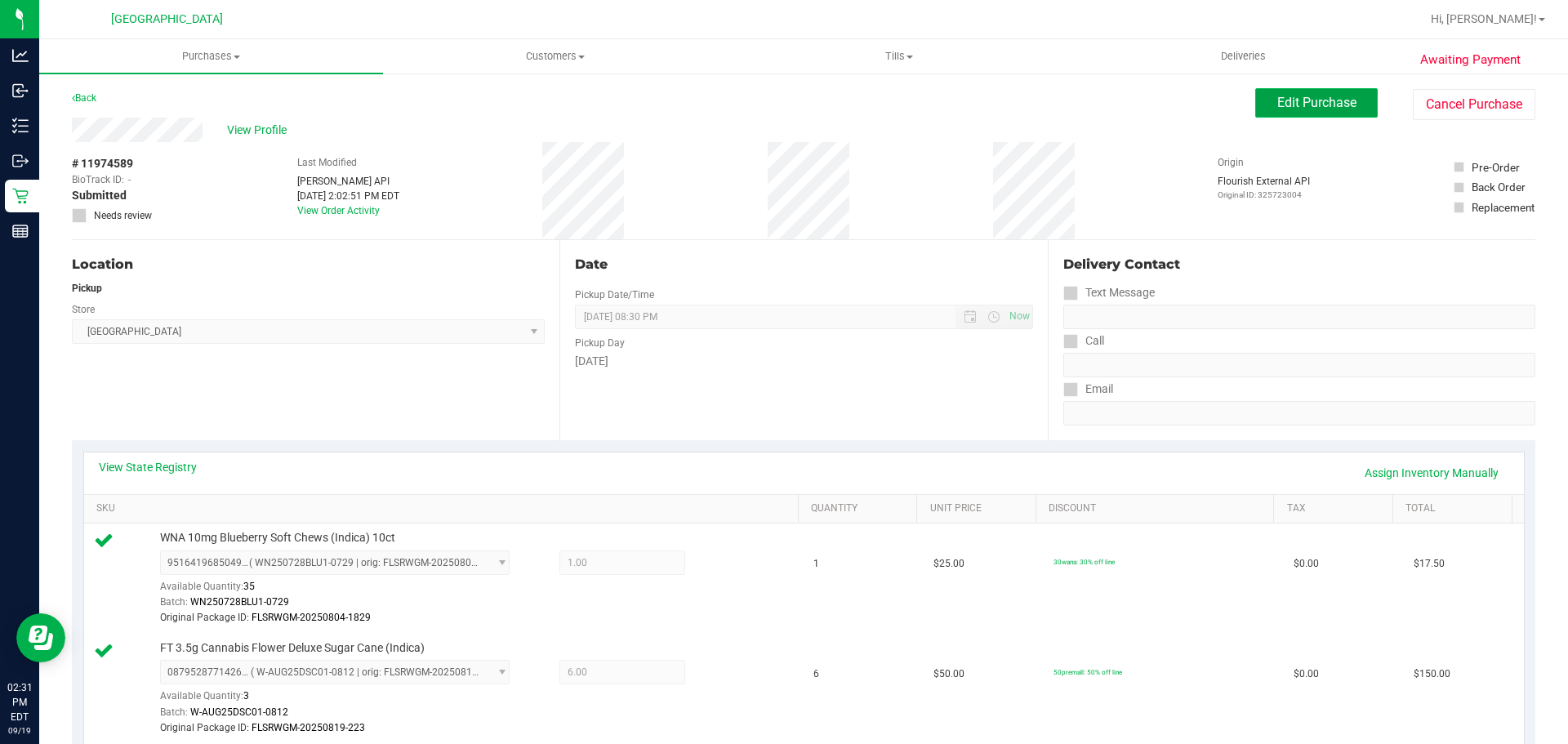
click at [1303, 100] on span "Edit Purchase" at bounding box center [1316, 102] width 79 height 16
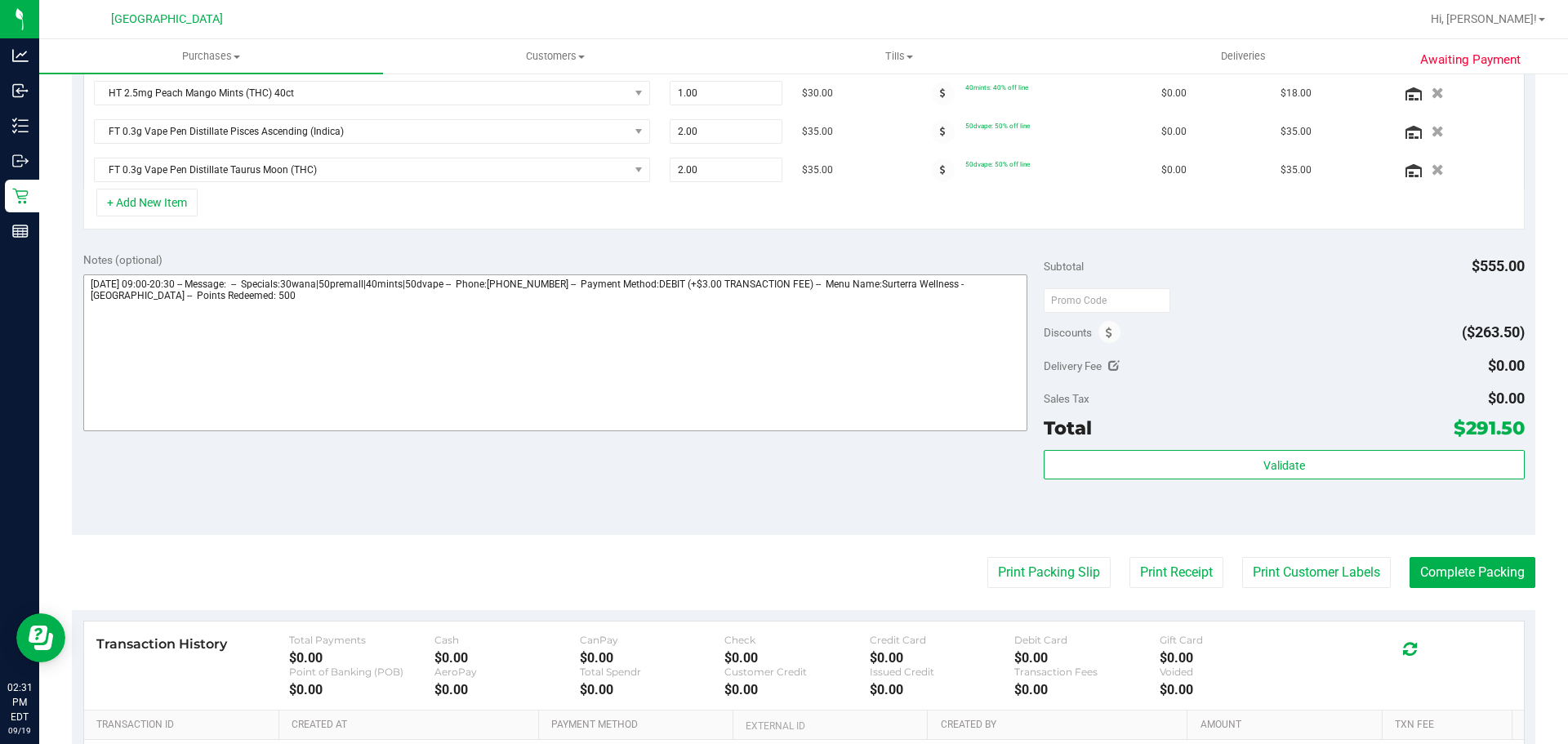
scroll to position [572, 0]
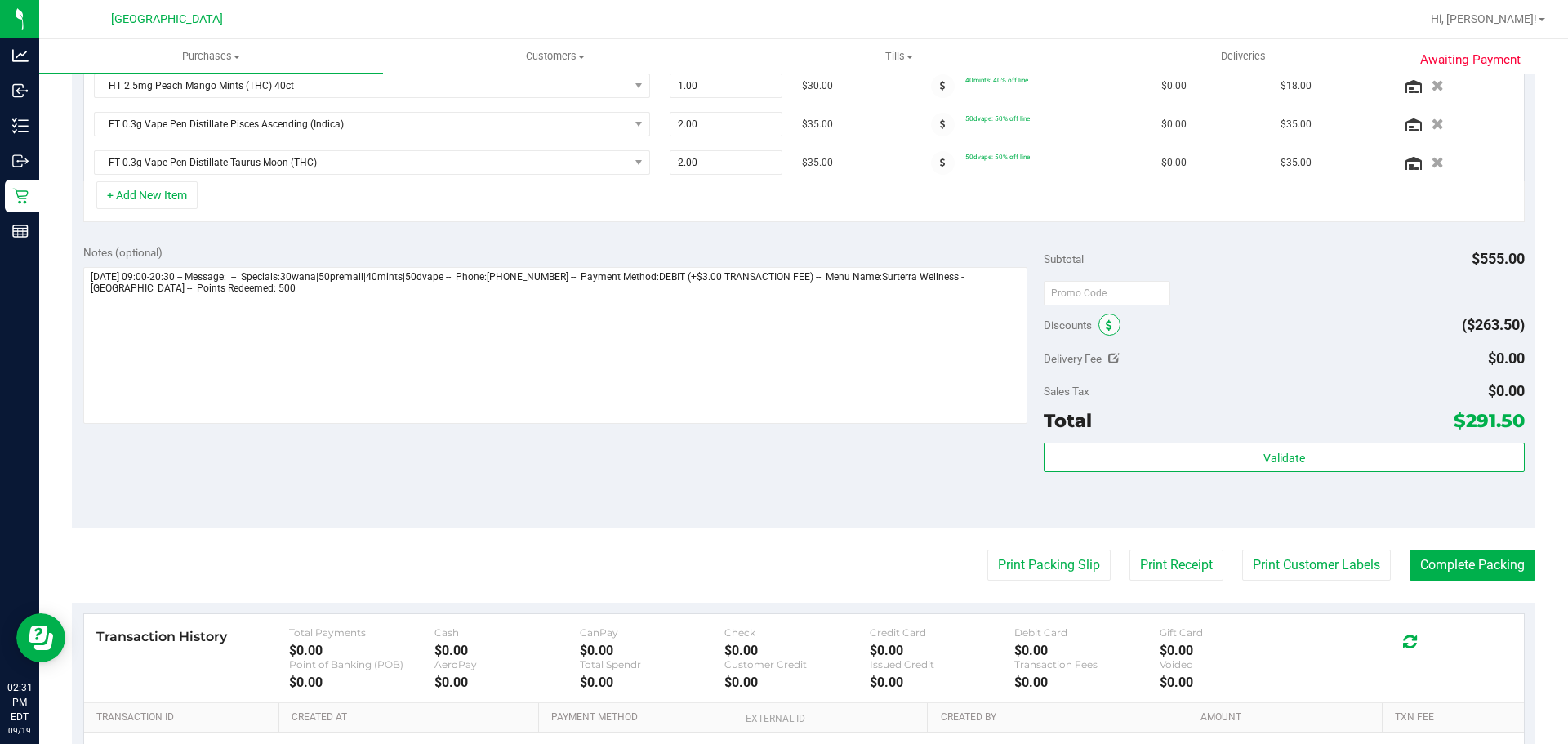
click at [1098, 315] on span at bounding box center [1109, 324] width 22 height 22
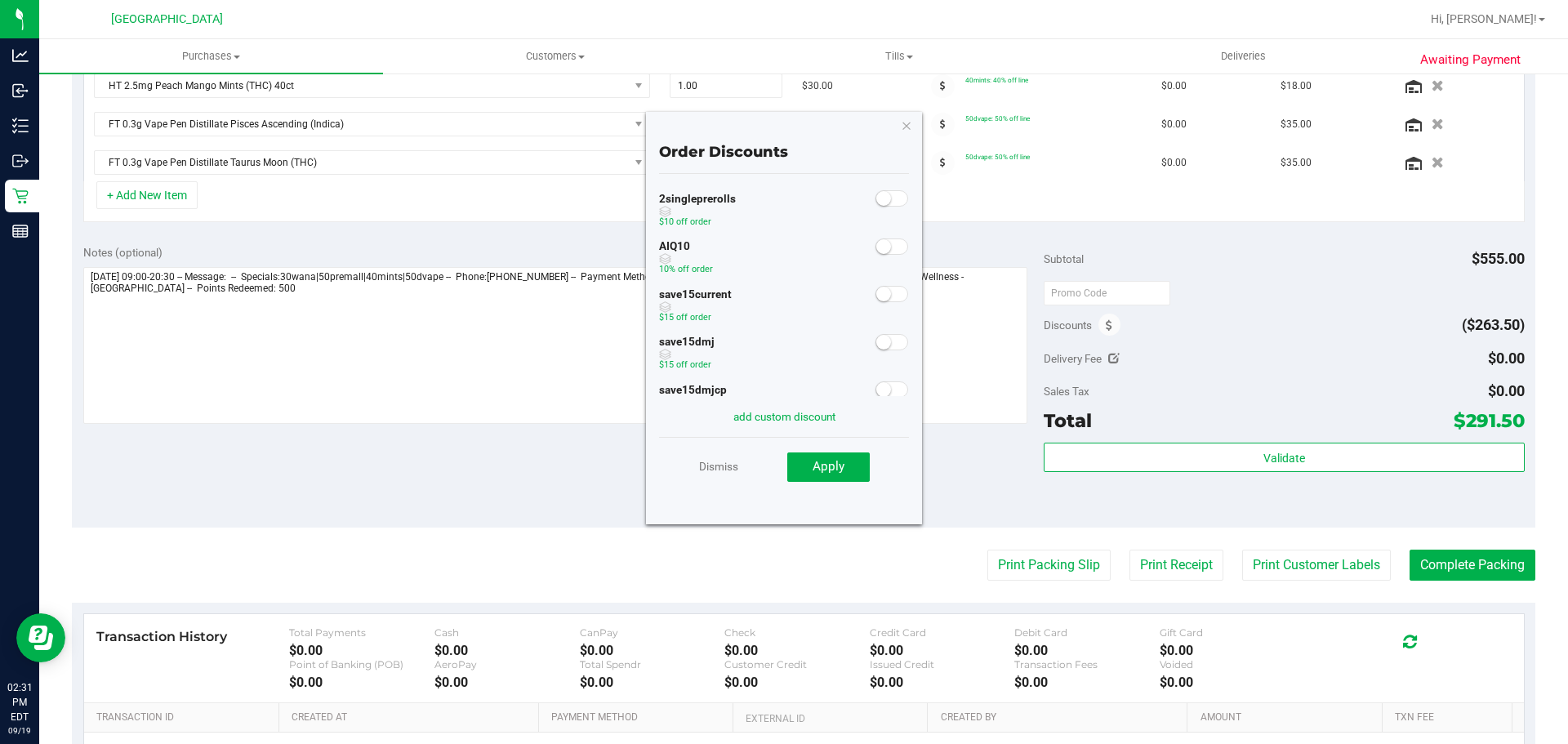
click at [876, 246] on small at bounding box center [884, 247] width 15 height 15
click at [837, 455] on button "Apply" at bounding box center [828, 467] width 82 height 30
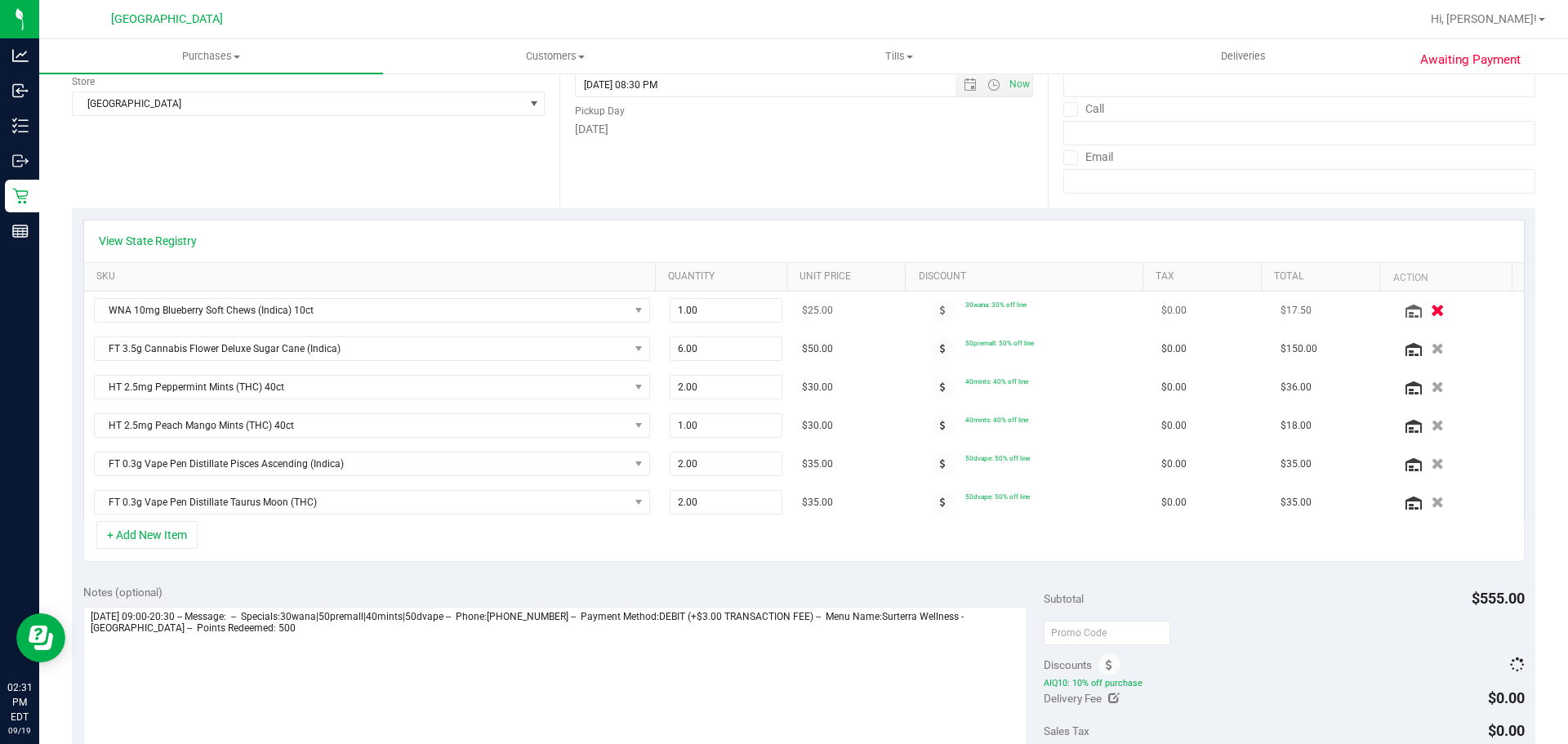
scroll to position [0, 0]
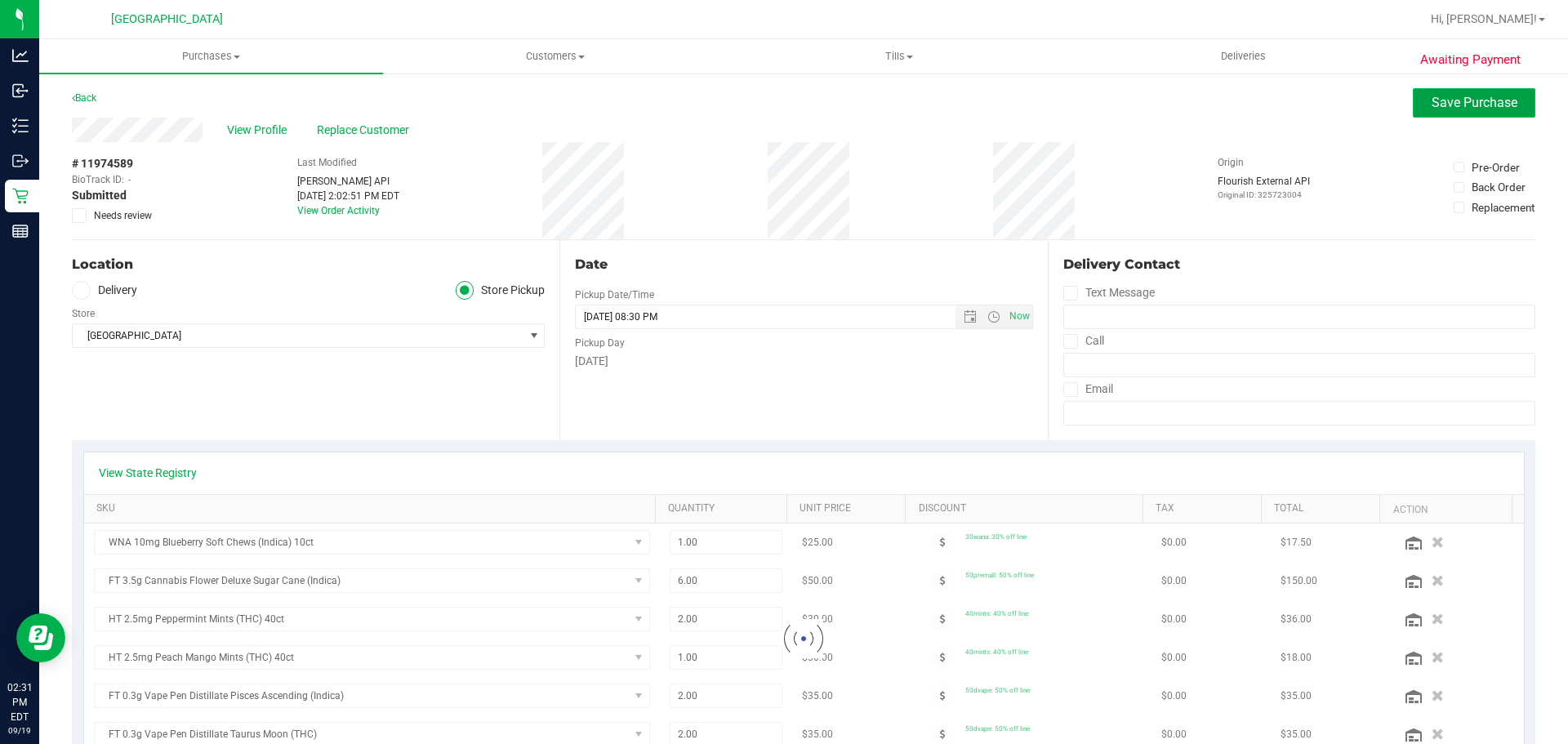
click at [1440, 112] on button "Save Purchase" at bounding box center [1473, 103] width 123 height 30
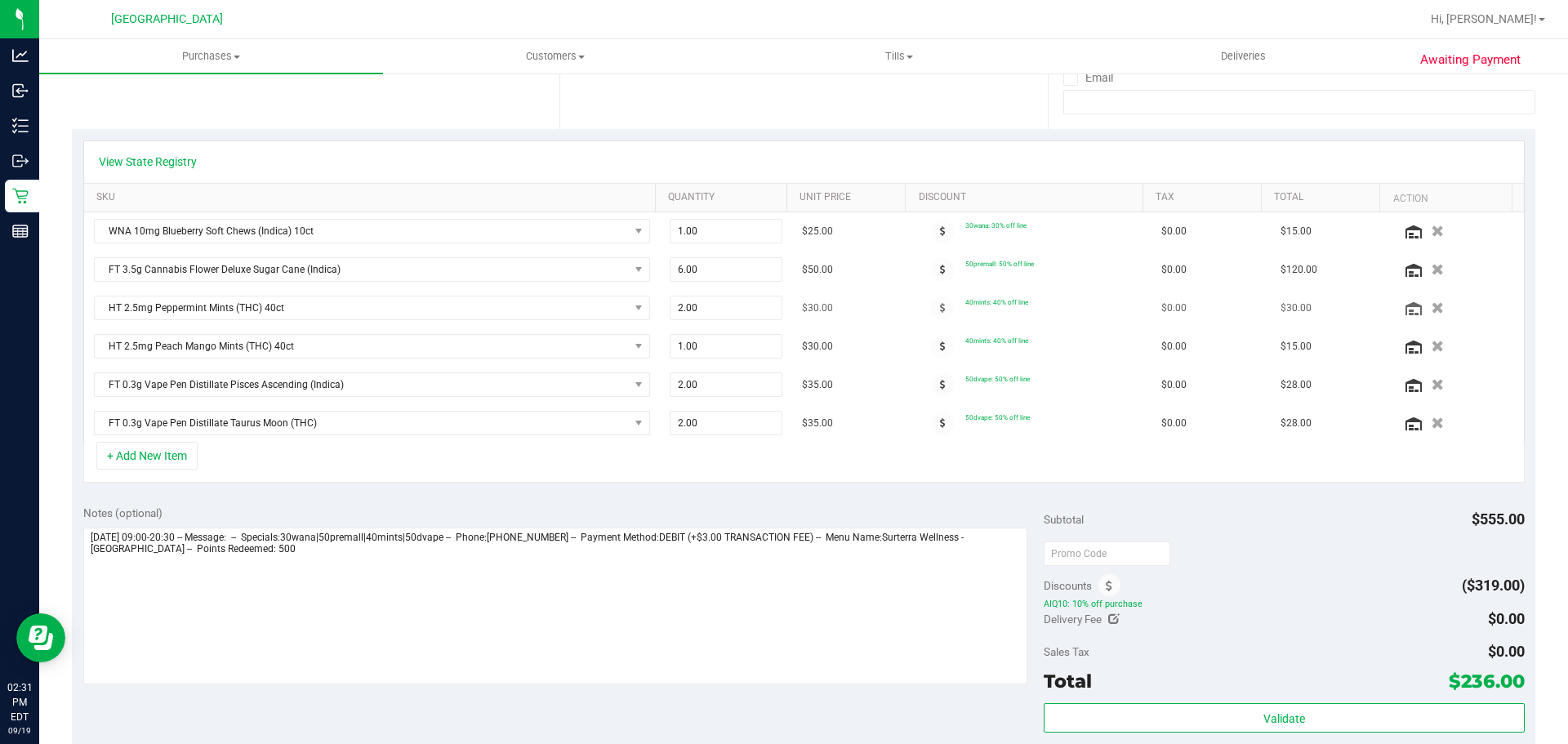
scroll to position [478, 0]
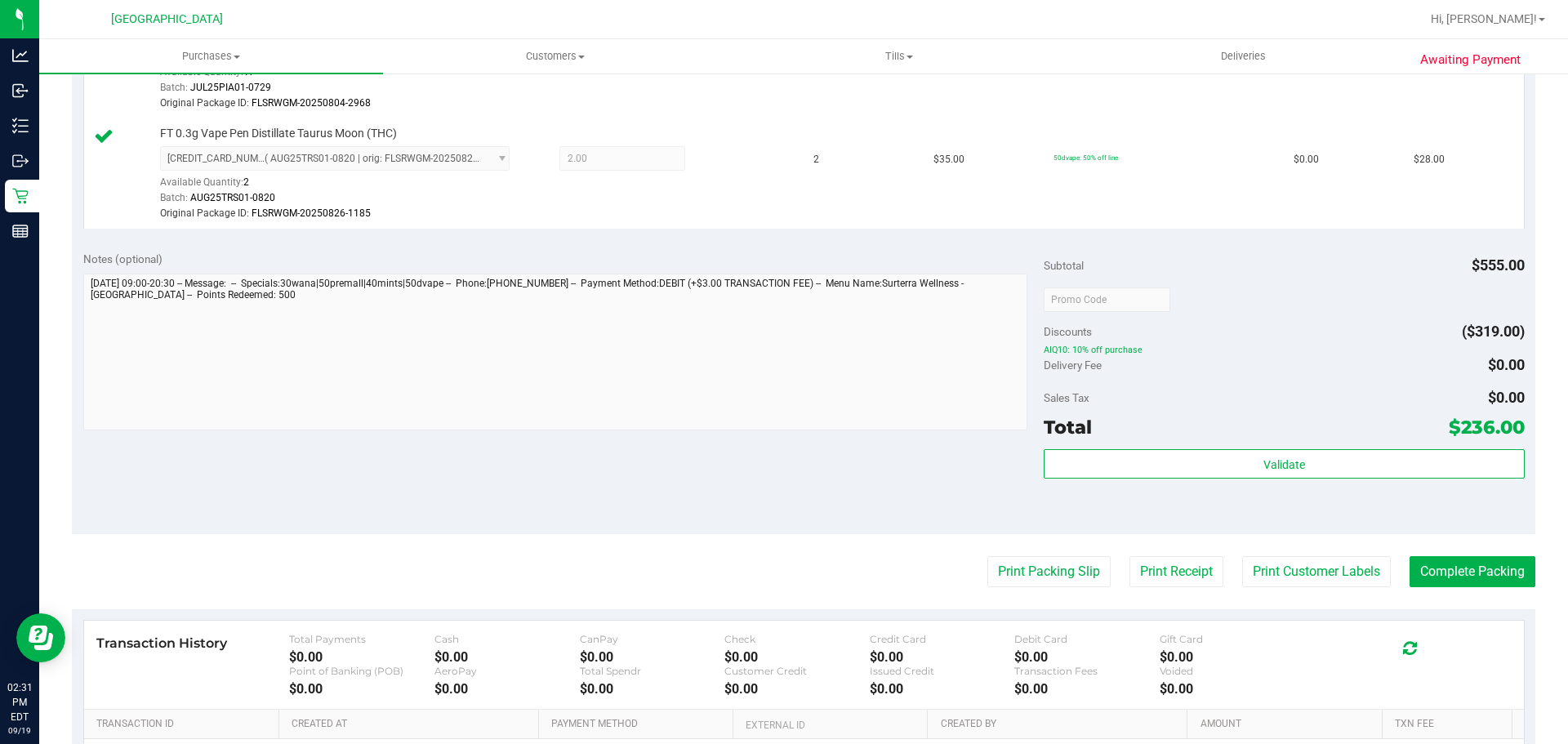
scroll to position [968, 0]
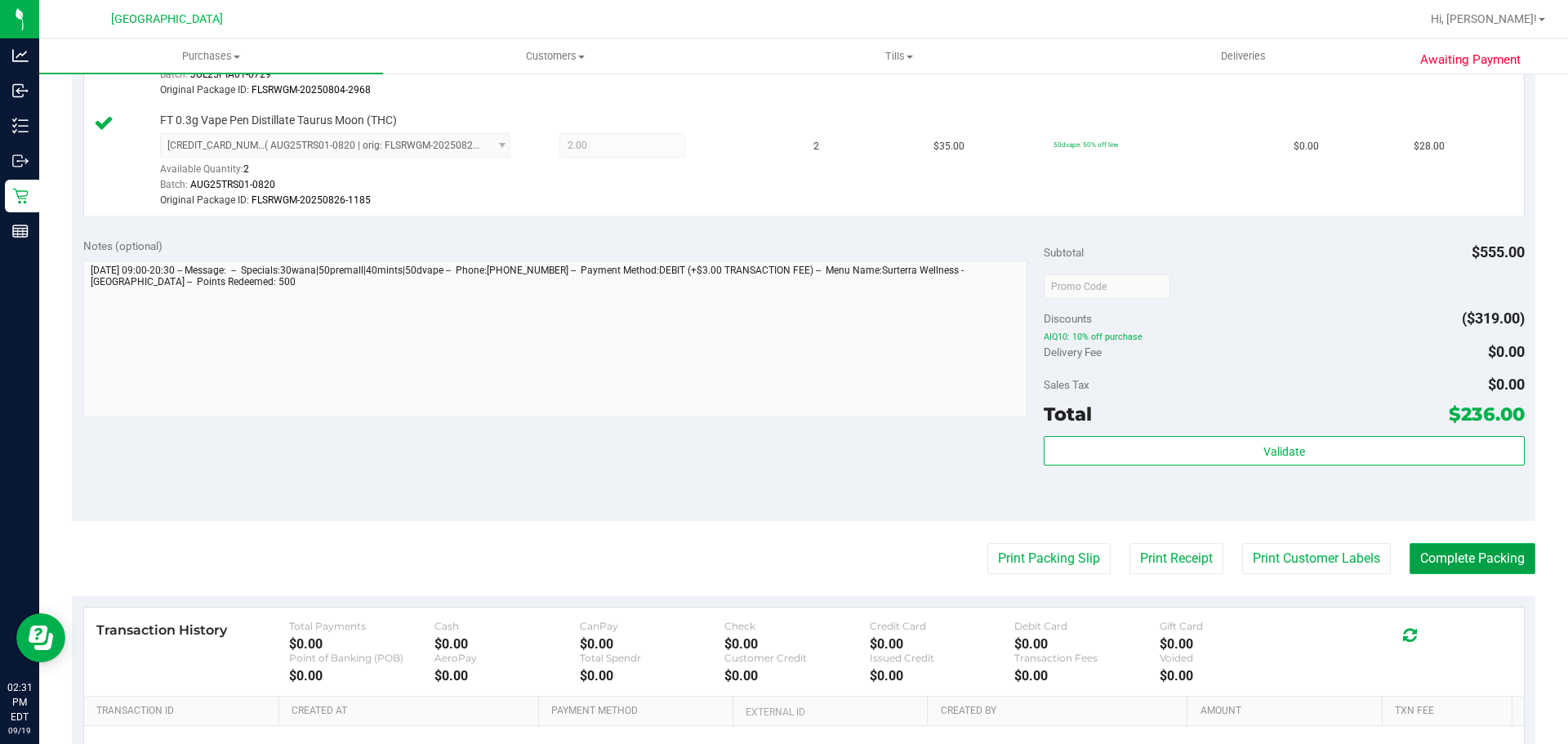
click at [1487, 563] on button "Complete Packing" at bounding box center [1472, 559] width 126 height 31
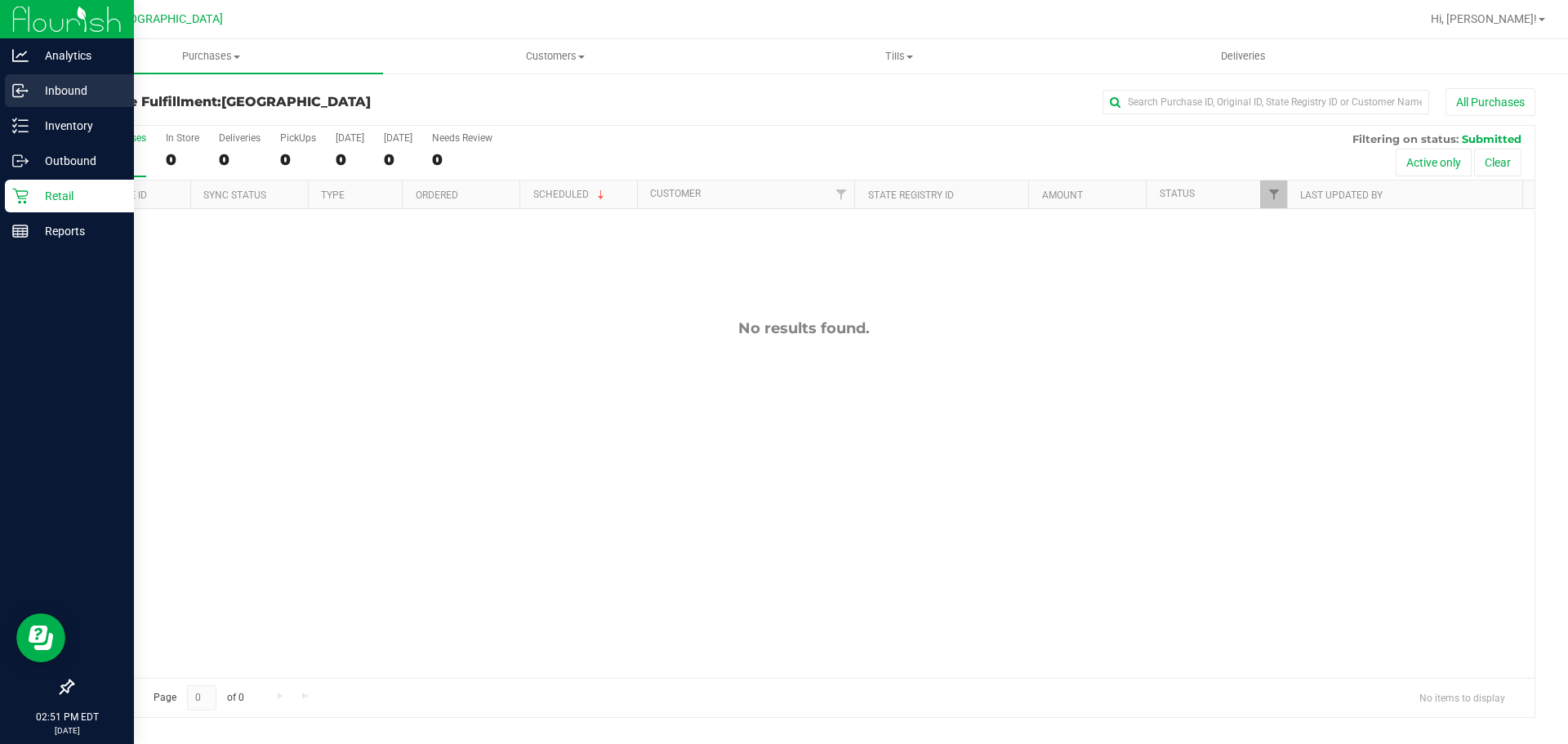
click at [47, 101] on div "Inbound" at bounding box center [69, 91] width 129 height 33
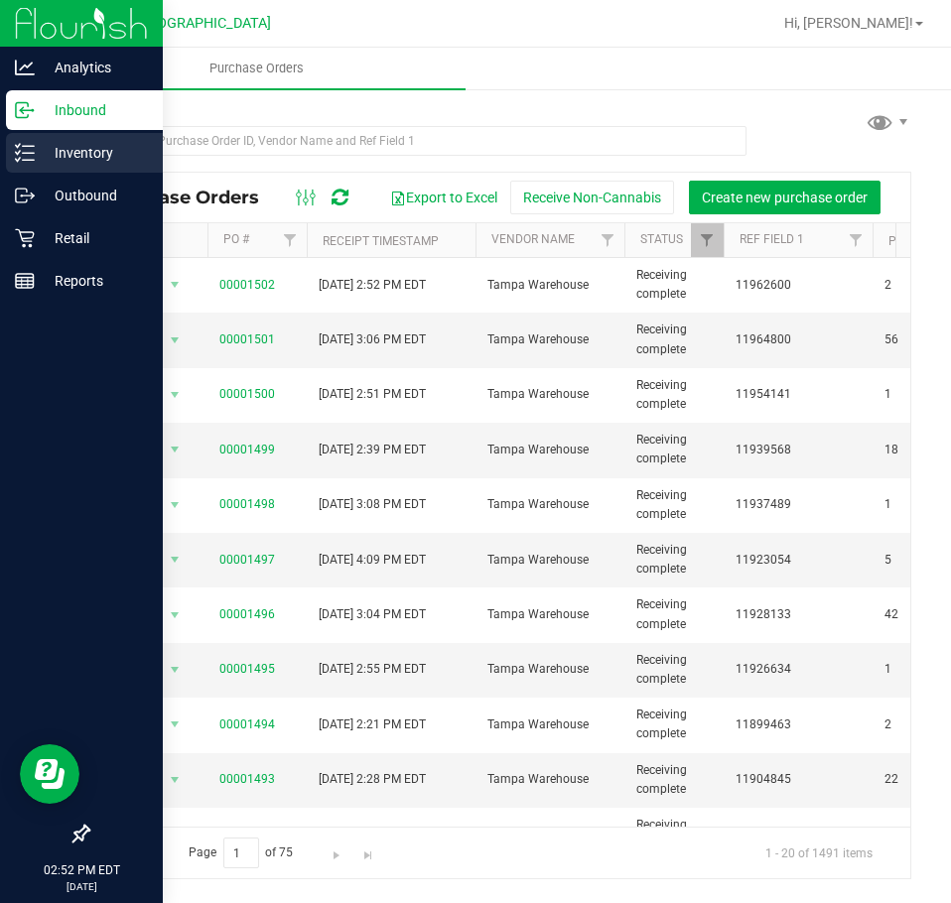
click at [21, 160] on icon at bounding box center [25, 153] width 20 height 20
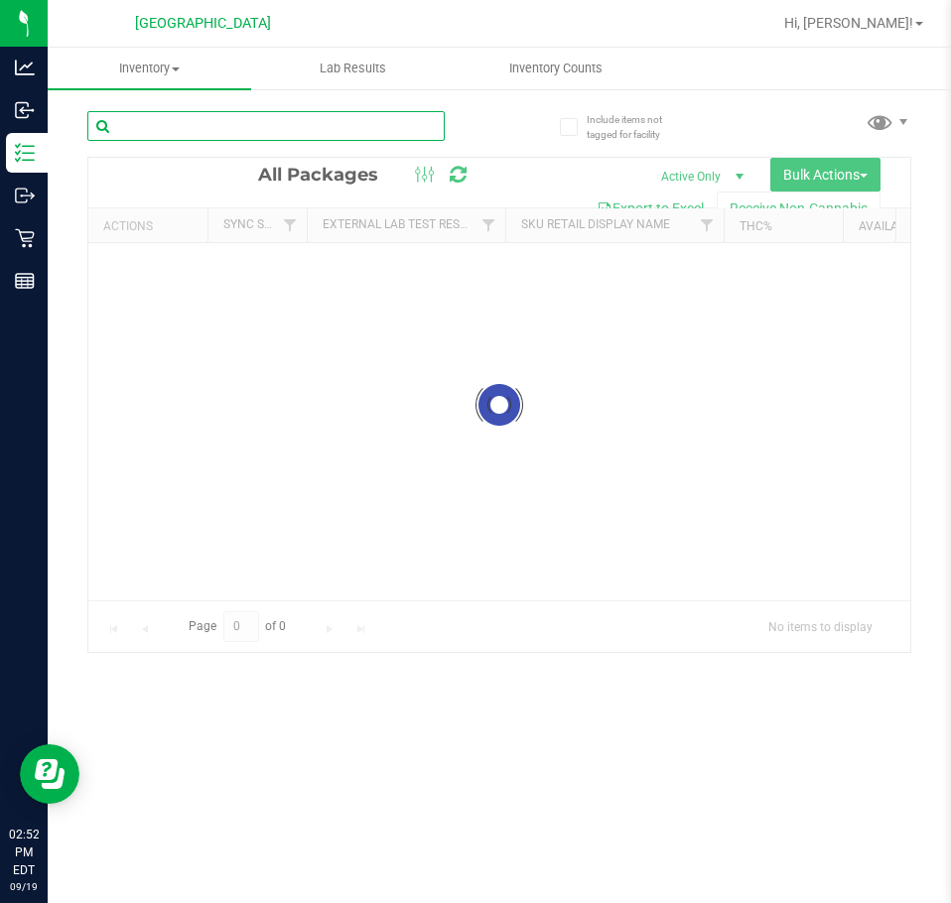
click at [402, 138] on input "text" at bounding box center [265, 126] width 357 height 30
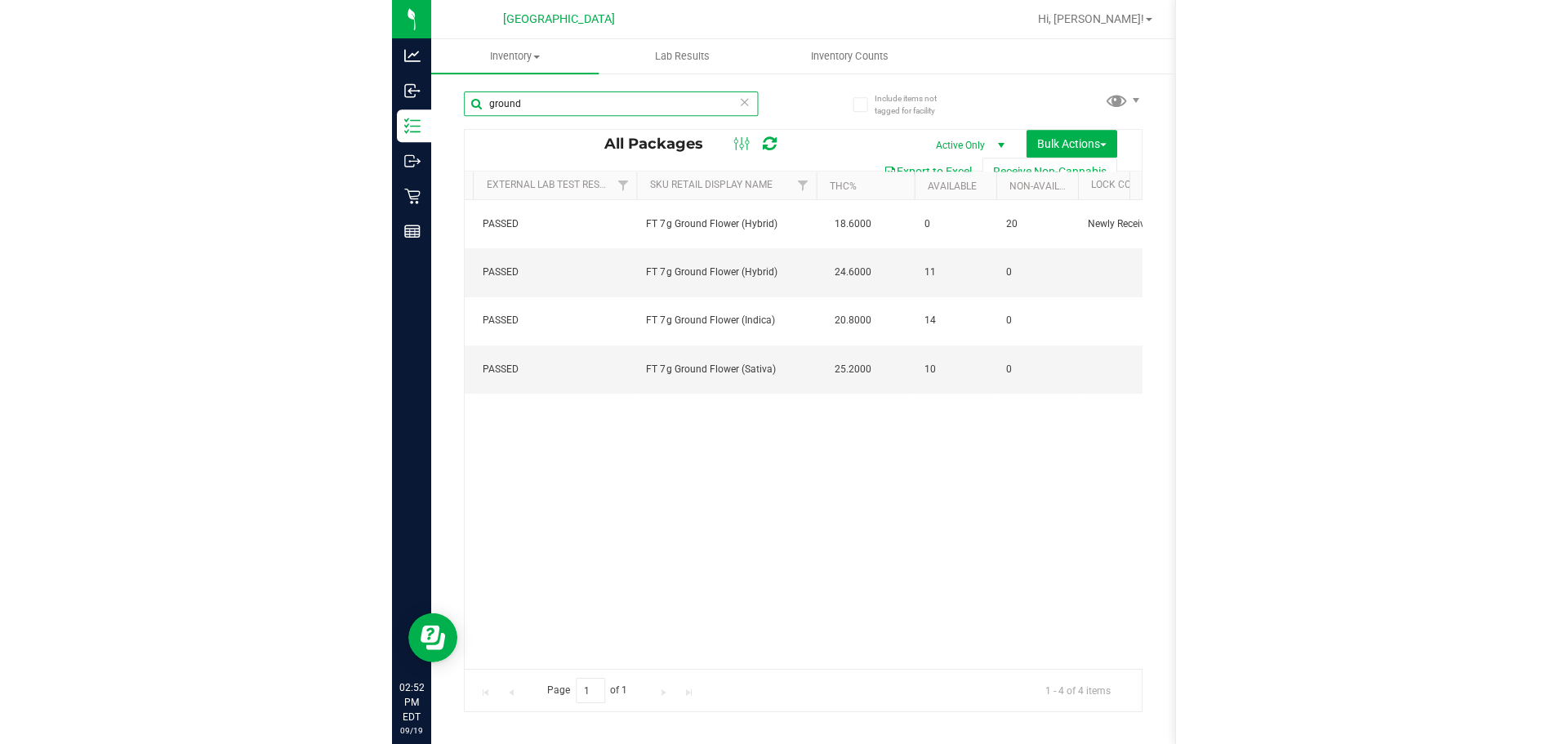
scroll to position [0, 184]
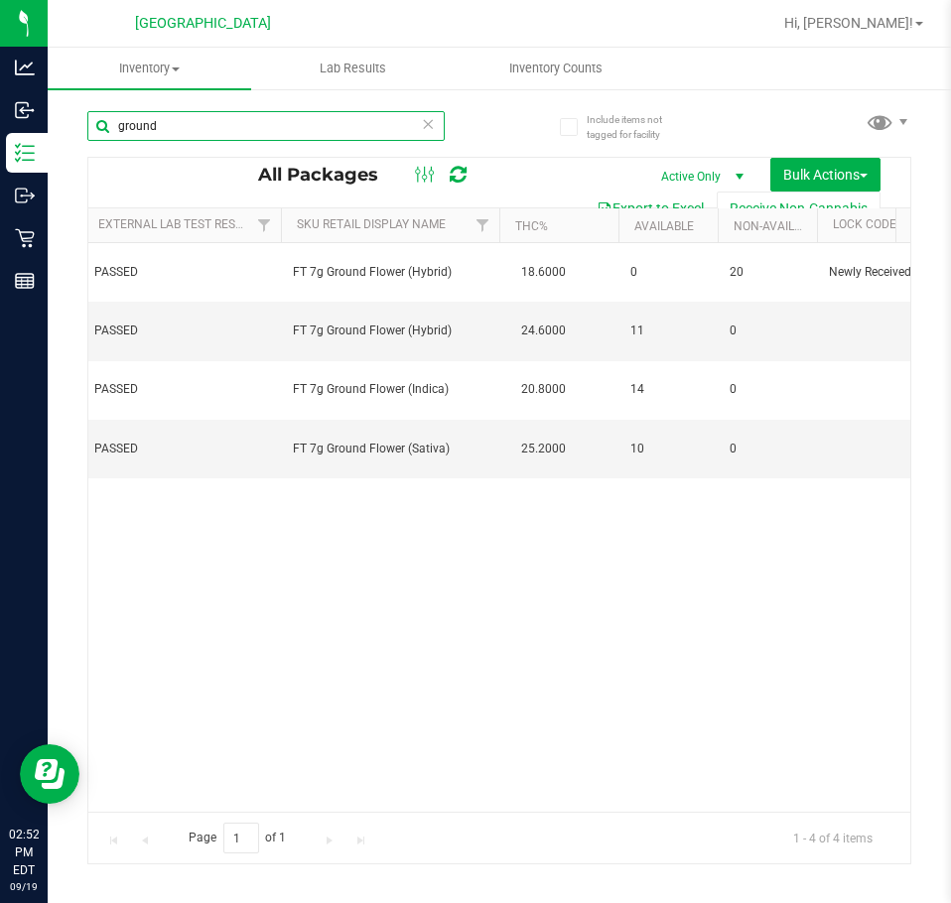
click at [299, 117] on input "ground" at bounding box center [265, 126] width 357 height 30
click at [299, 116] on input "ground" at bounding box center [265, 126] width 357 height 30
type input "10ct"
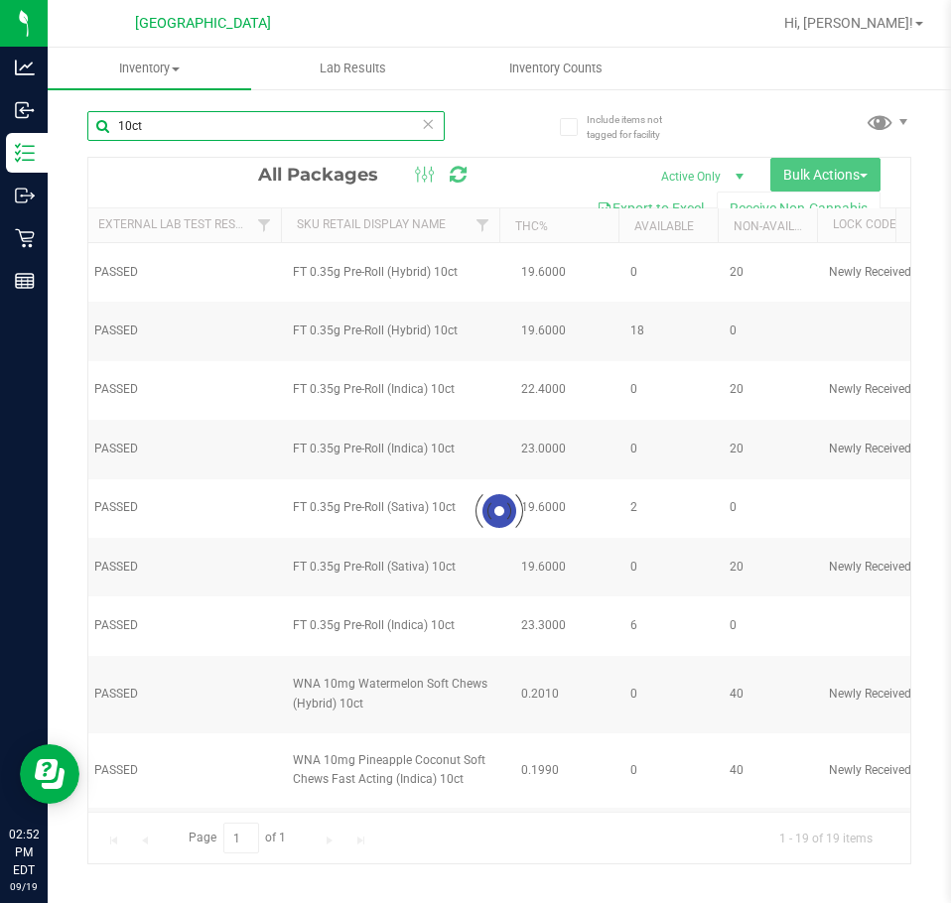
type input "2026-08-04"
type input "2026-08-12"
type input "2026-08-06"
type input "2026-07-30"
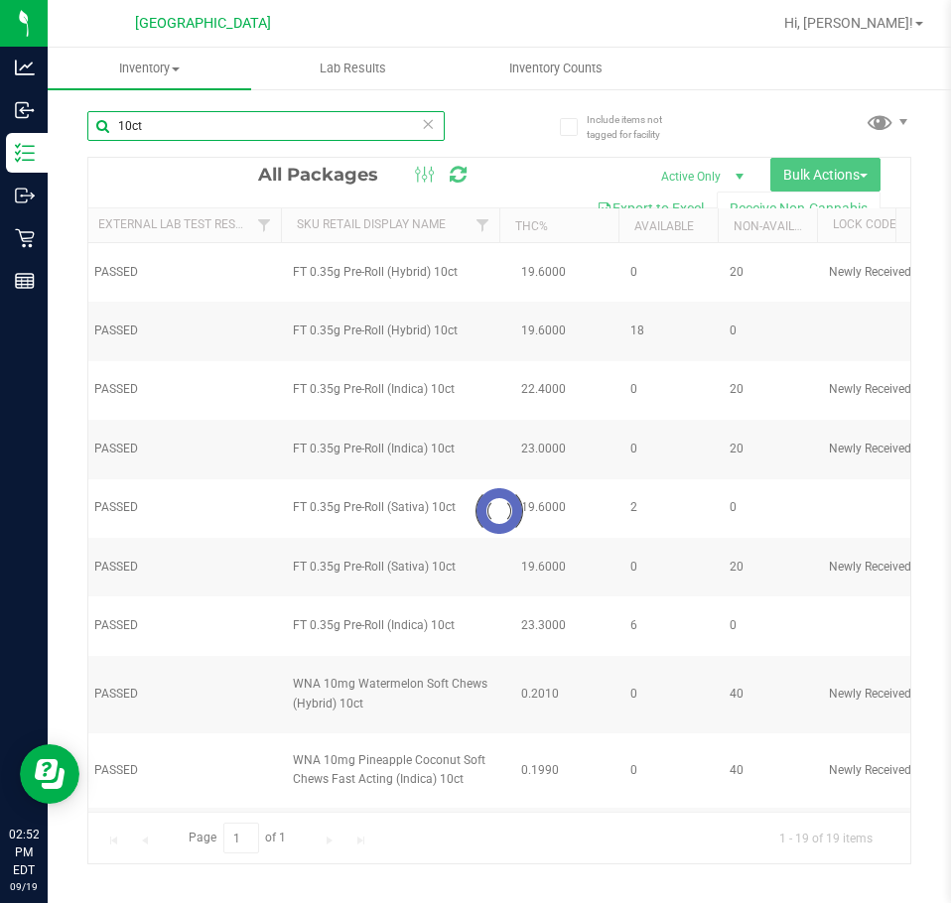
type input "2026-07-28"
type input "2026-07-16"
type input "2026-06-25"
type input "2026-06-18"
type input "2026-06-17"
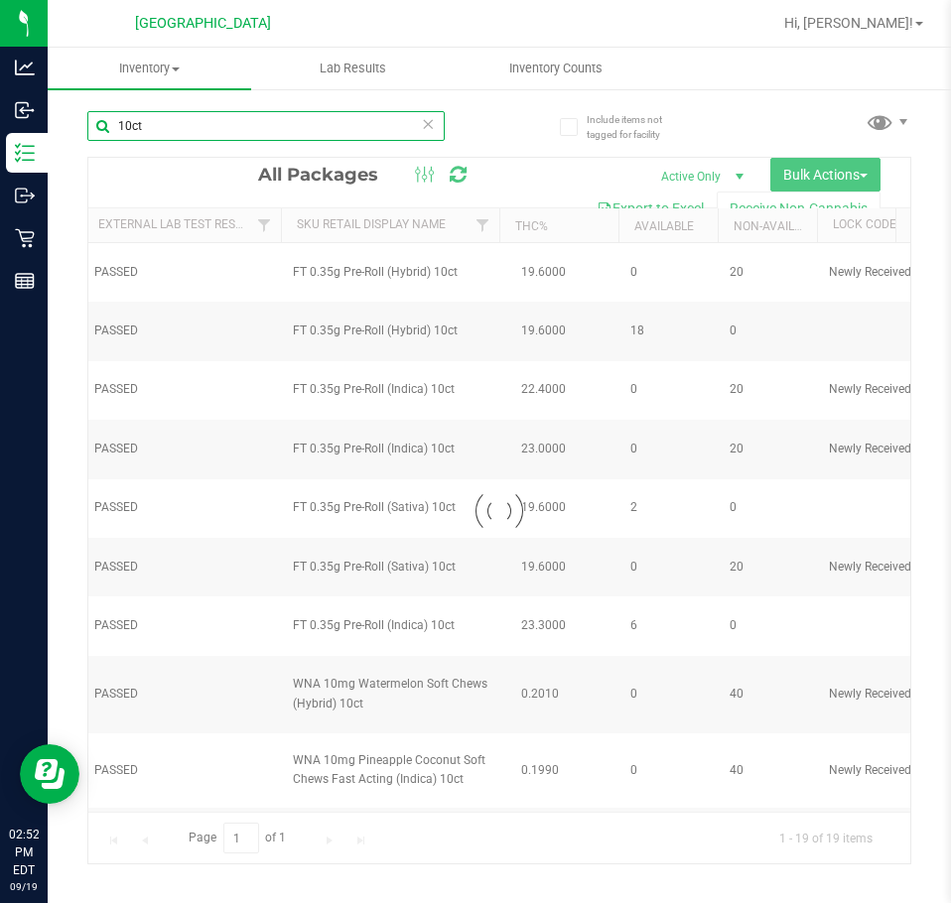
type input "2026-04-30"
type input "2026-04-09"
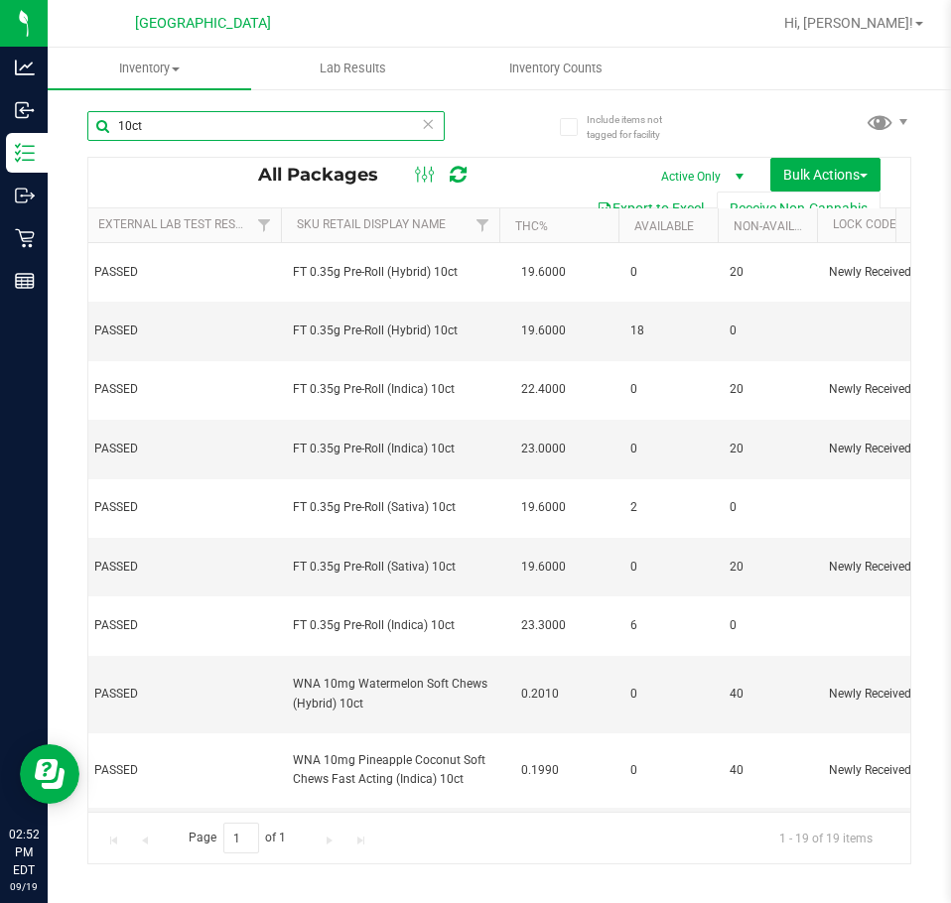
type input "10ct"
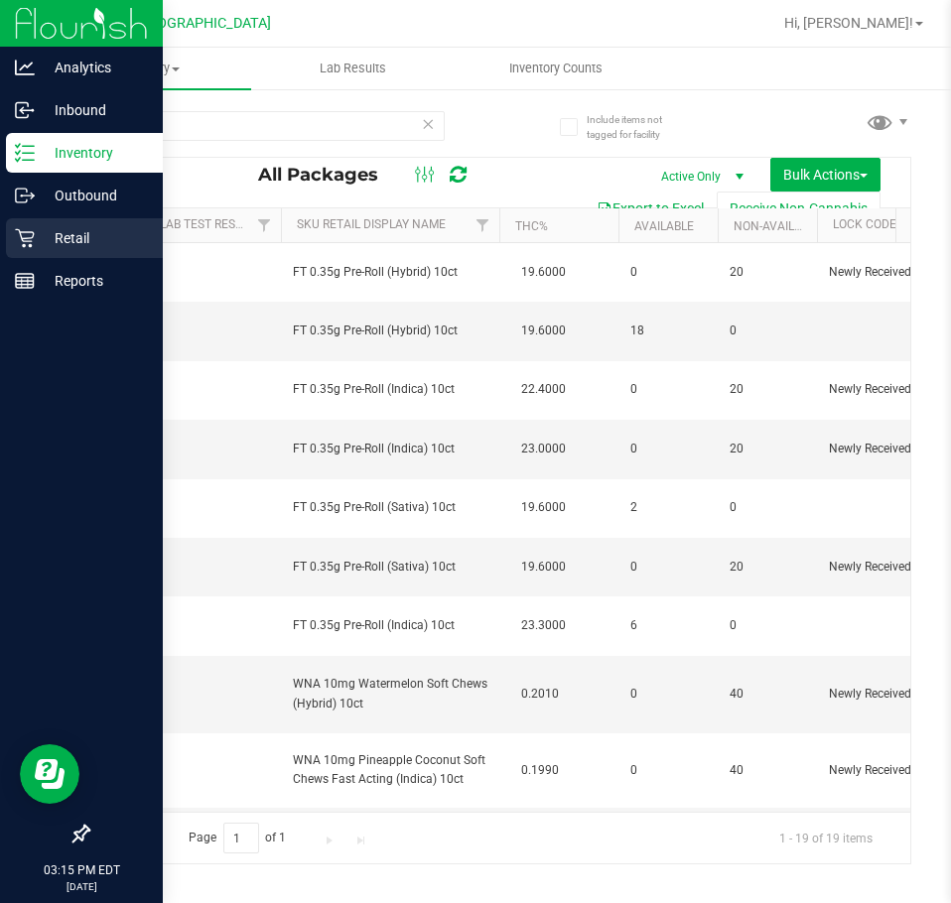
click at [53, 230] on p "Retail" at bounding box center [94, 238] width 119 height 24
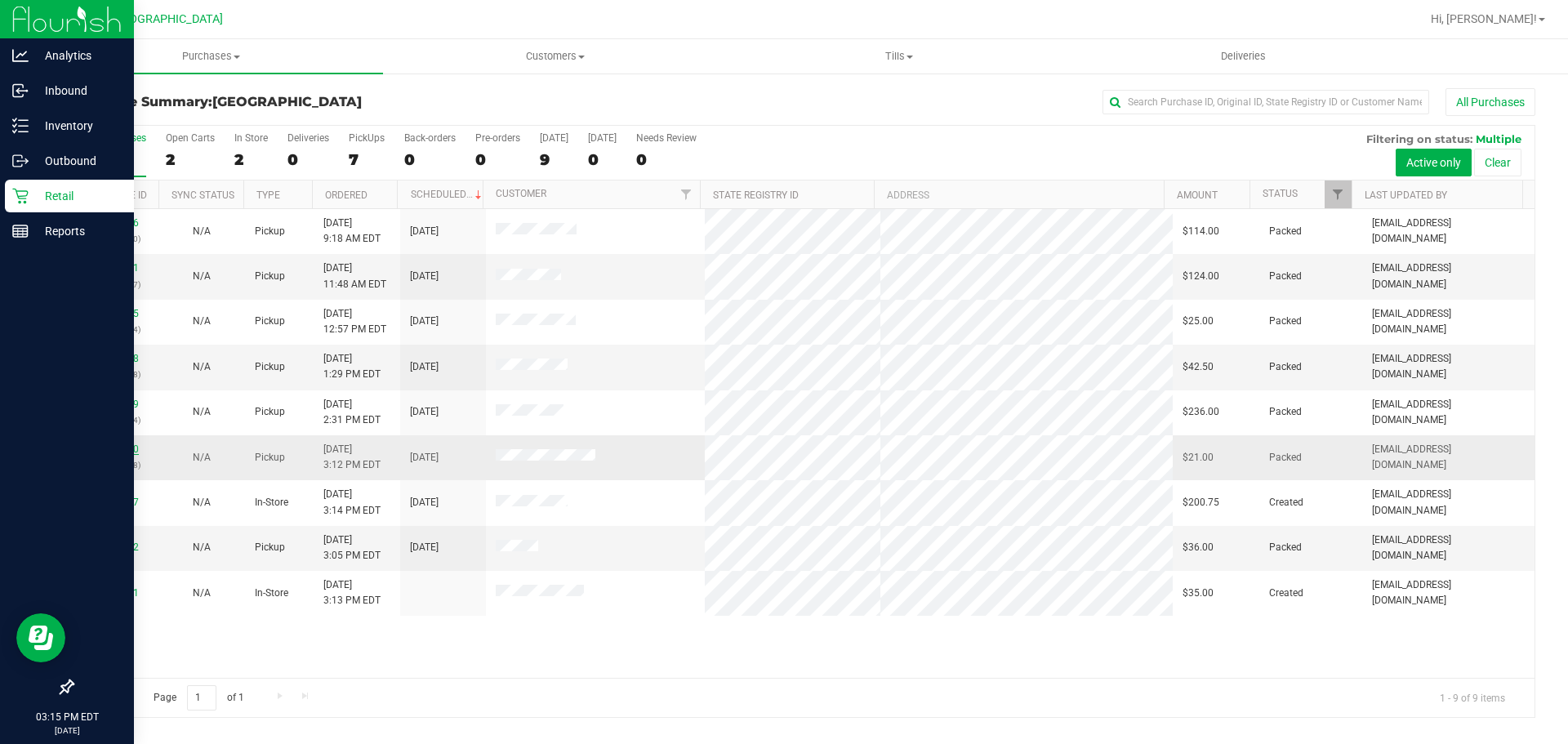
click at [102, 449] on link "11975180" at bounding box center [116, 449] width 46 height 12
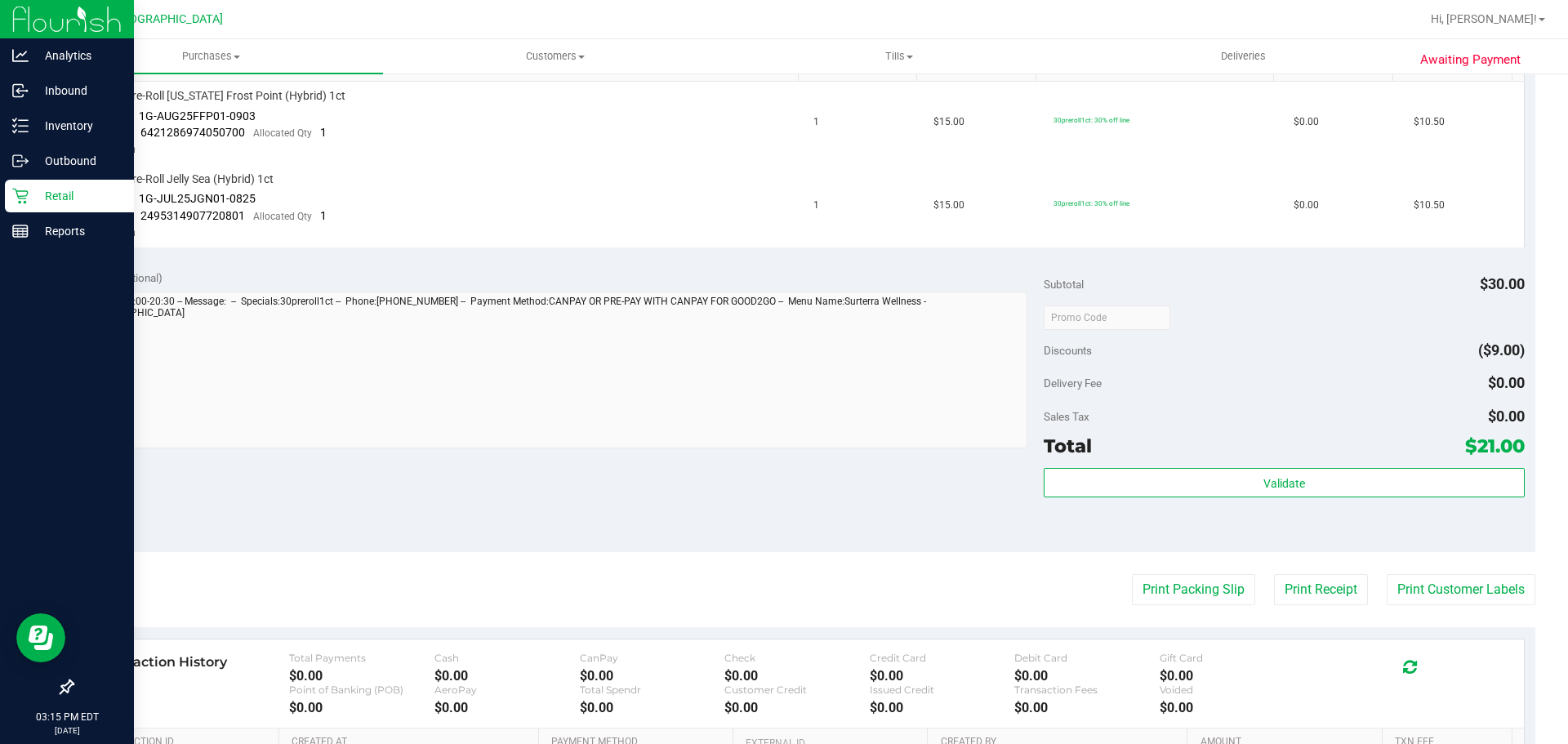
scroll to position [572, 0]
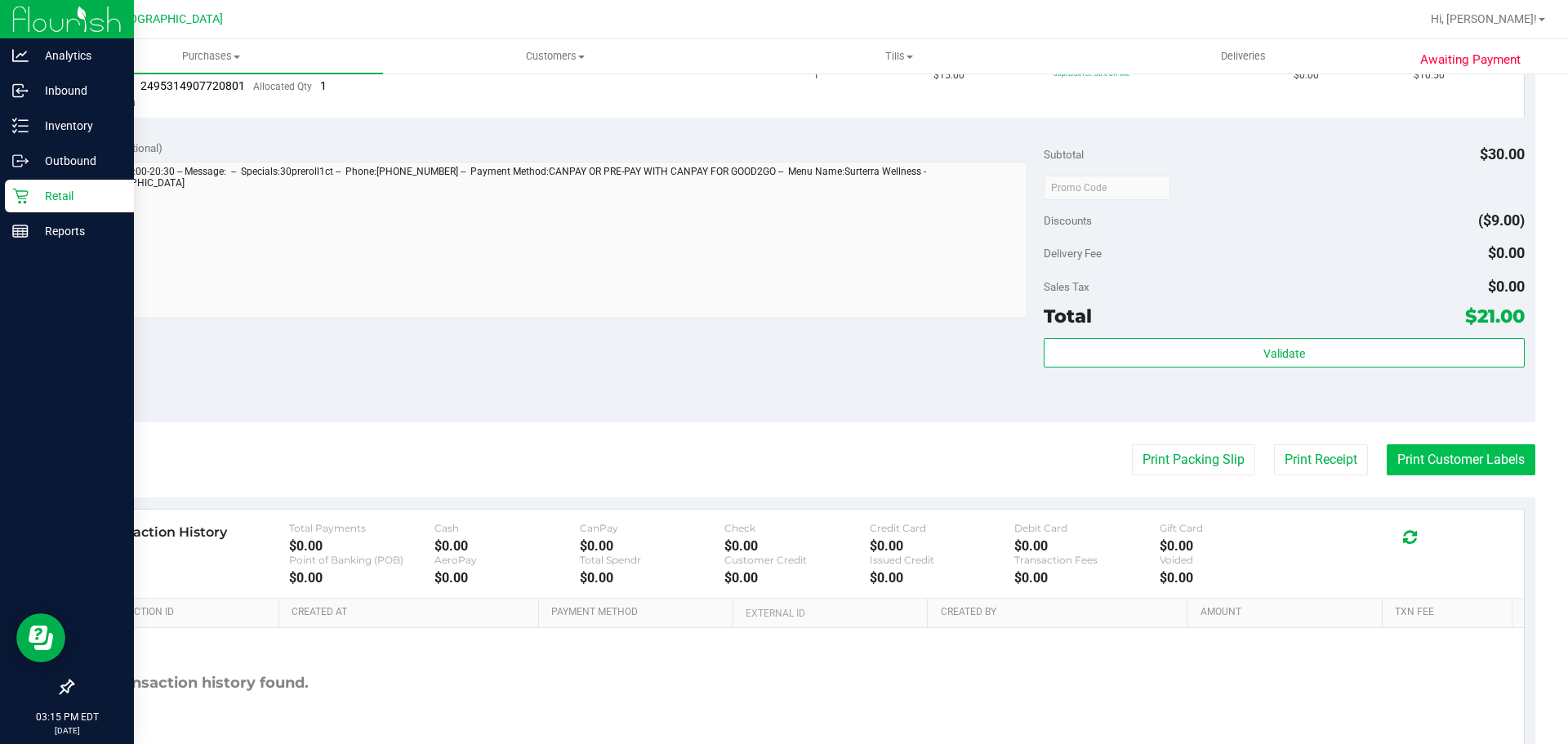
click at [1386, 448] on button "Print Customer Labels" at bounding box center [1460, 460] width 149 height 31
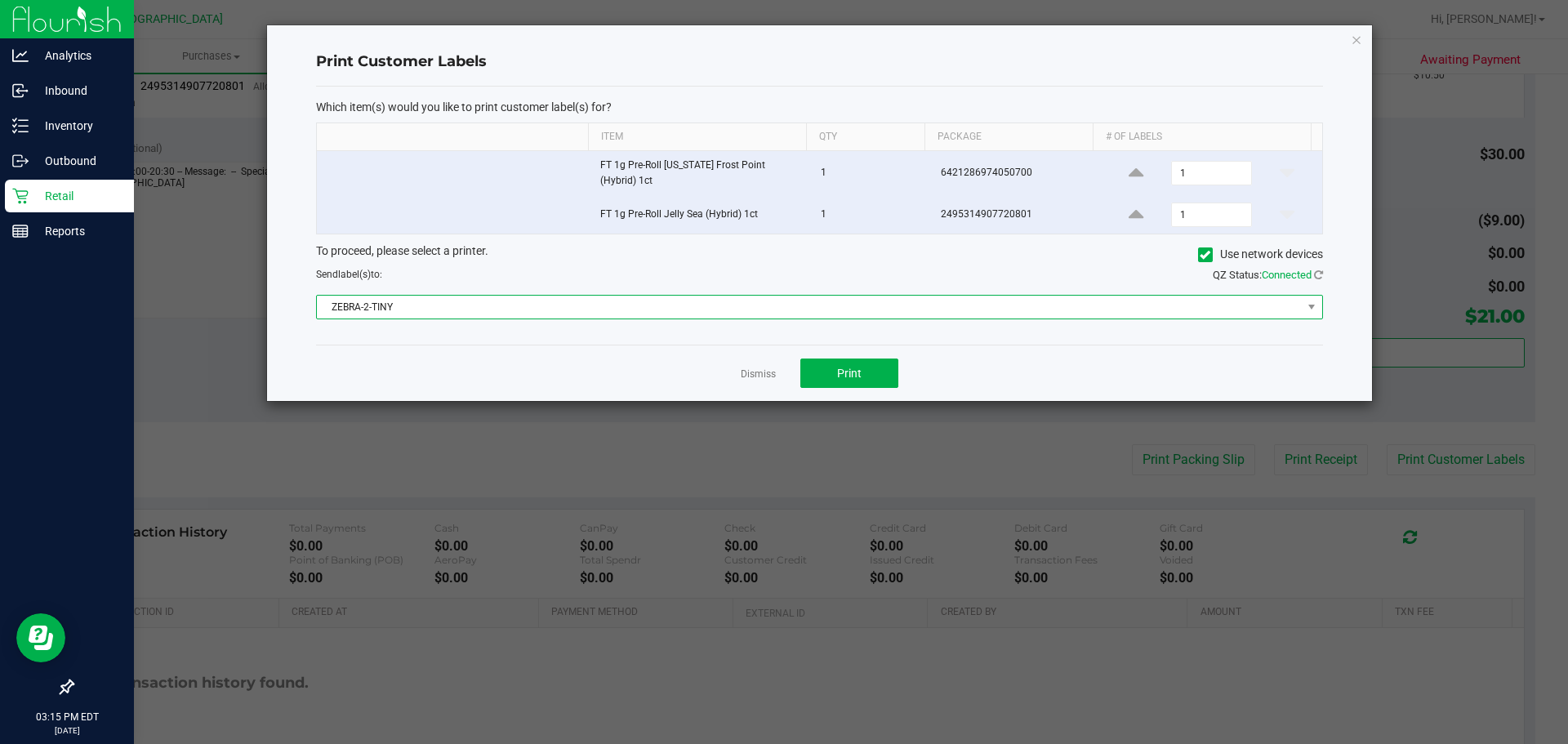
click at [675, 309] on span "ZEBRA-2-TINY" at bounding box center [809, 307] width 985 height 23
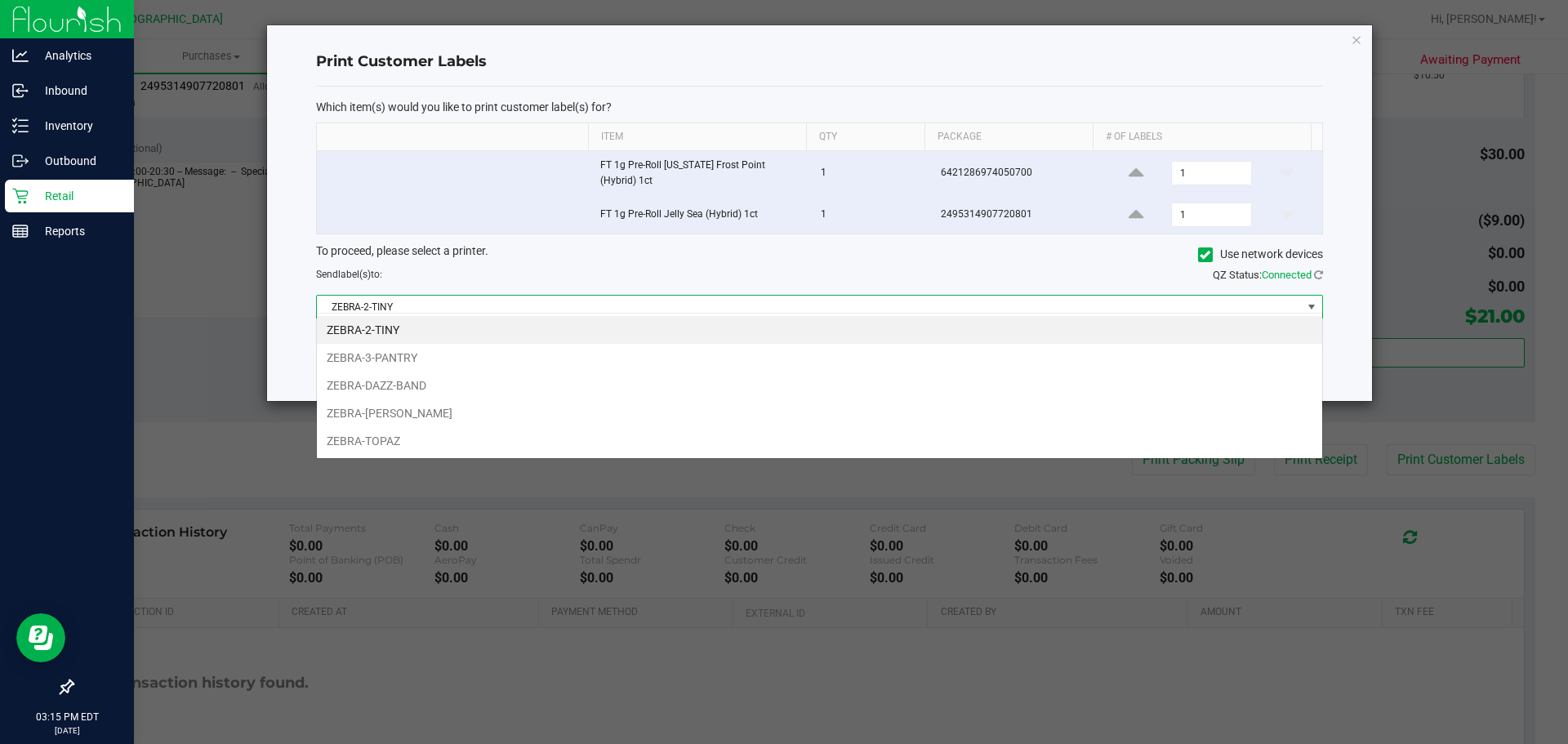
scroll to position [25, 1006]
click at [519, 412] on li "ZEBRA-RICKY-VALLEN" at bounding box center [819, 413] width 1005 height 28
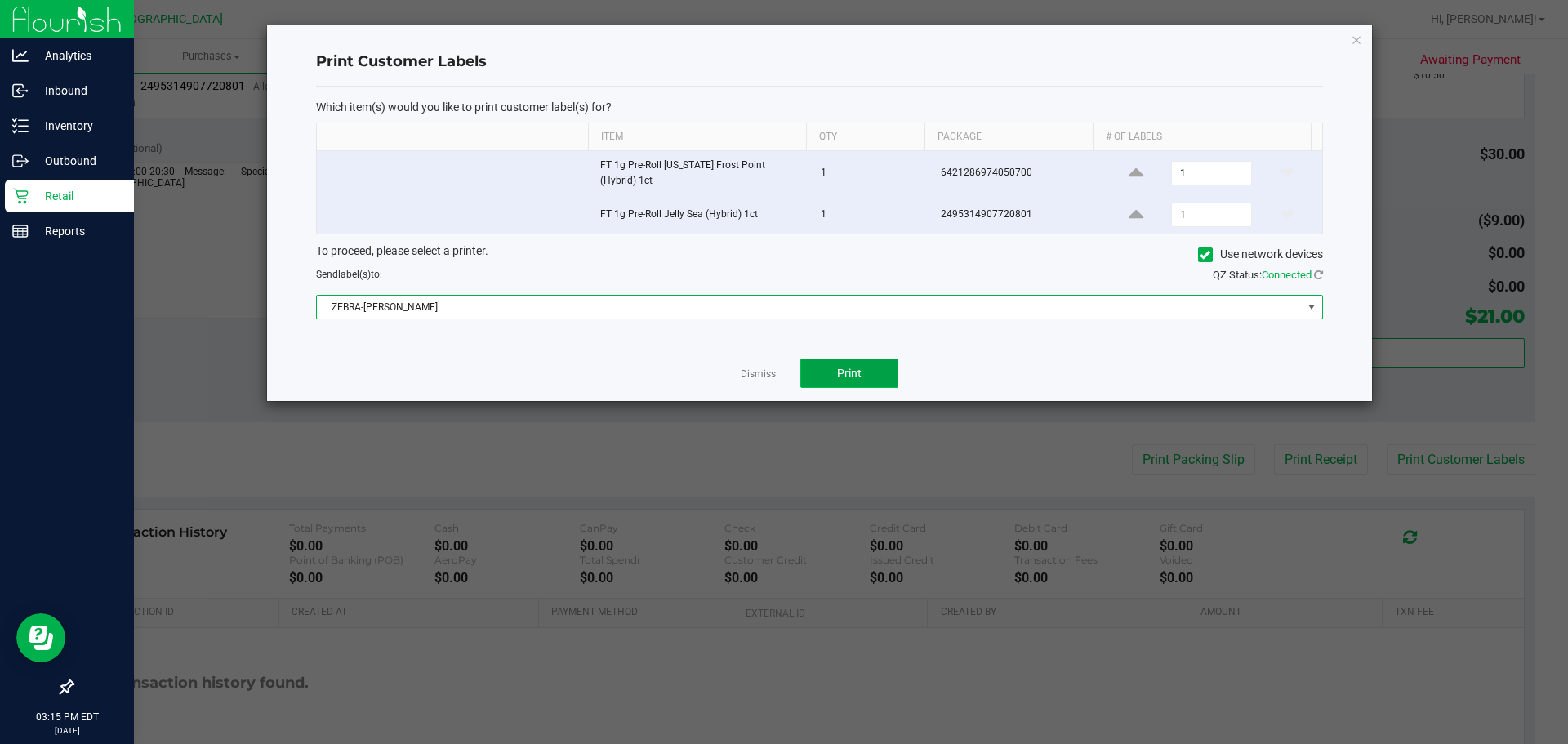
click at [843, 359] on button "Print" at bounding box center [849, 374] width 98 height 30
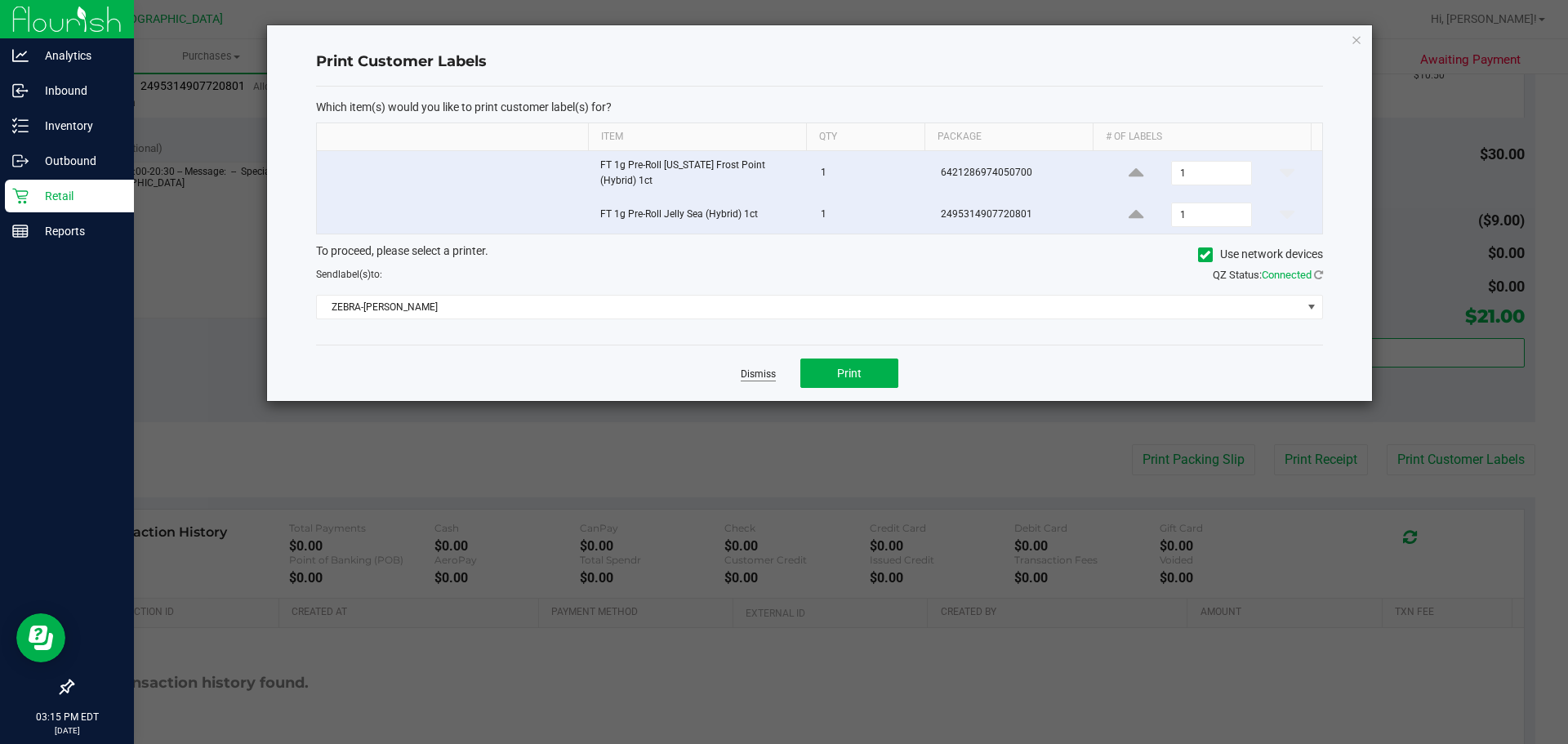
click at [758, 370] on link "Dismiss" at bounding box center [758, 374] width 35 height 14
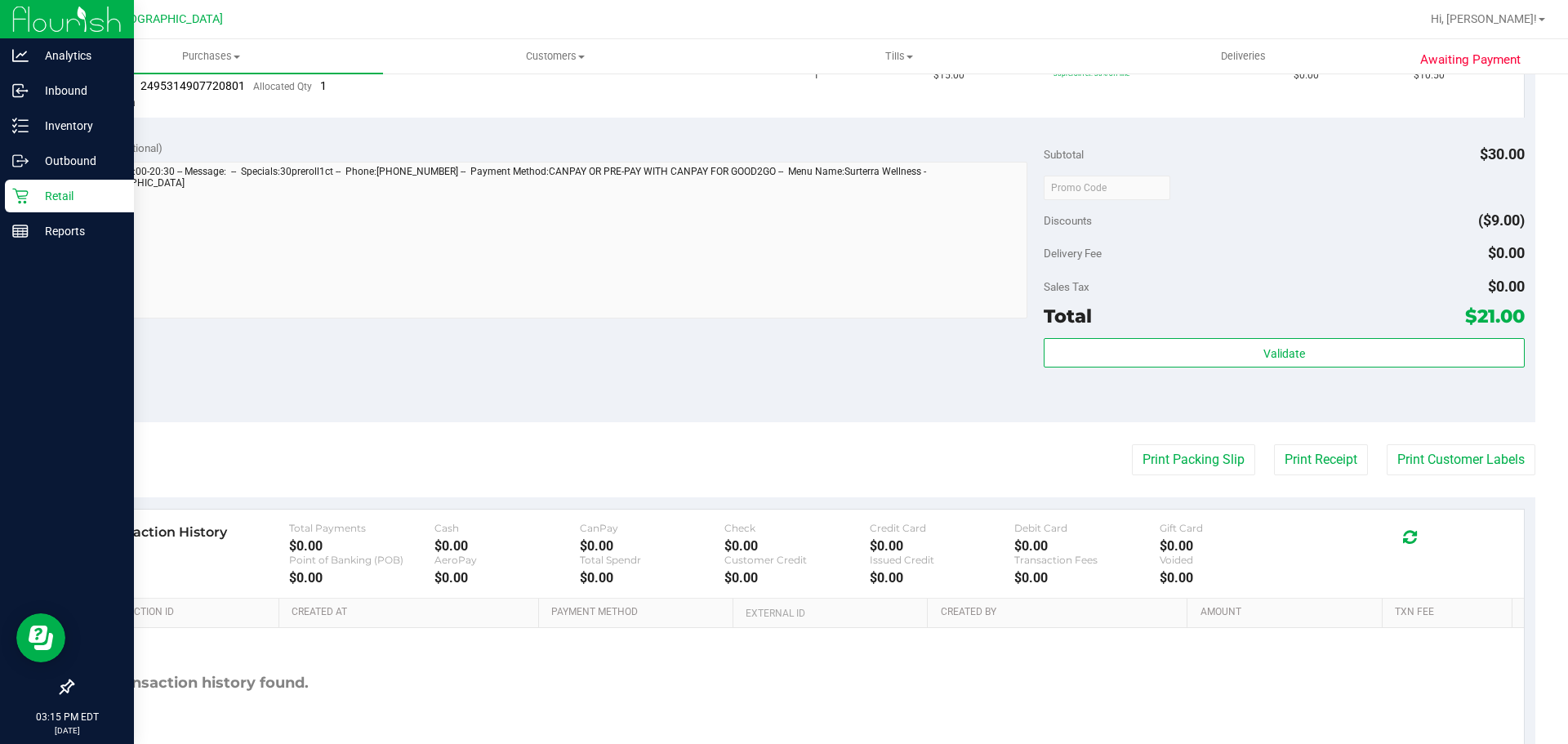
click at [29, 207] on div "Retail" at bounding box center [69, 196] width 129 height 33
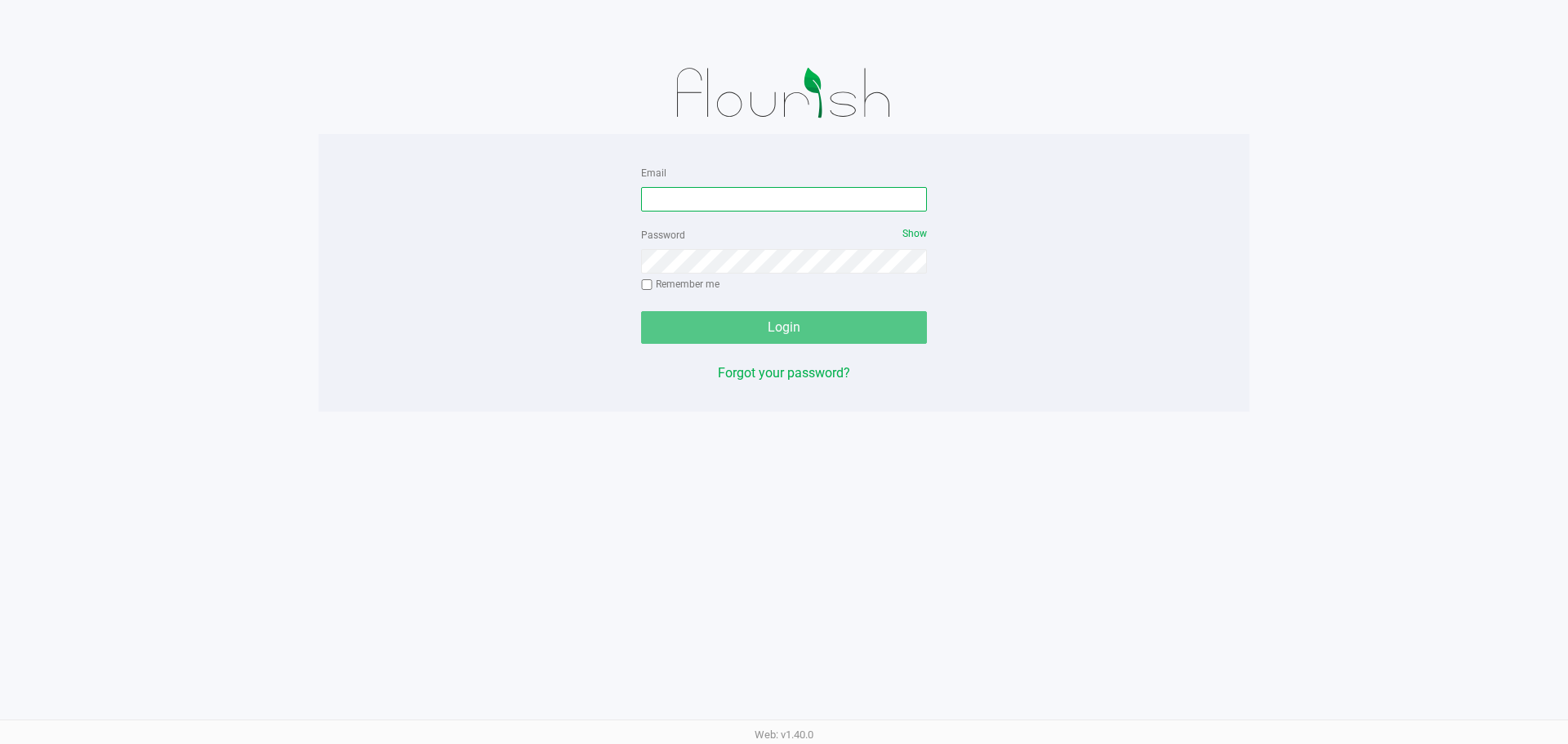
click at [703, 205] on input "Email" at bounding box center [783, 199] width 285 height 25
type input "[EMAIL_ADDRESS][DOMAIN_NAME]"
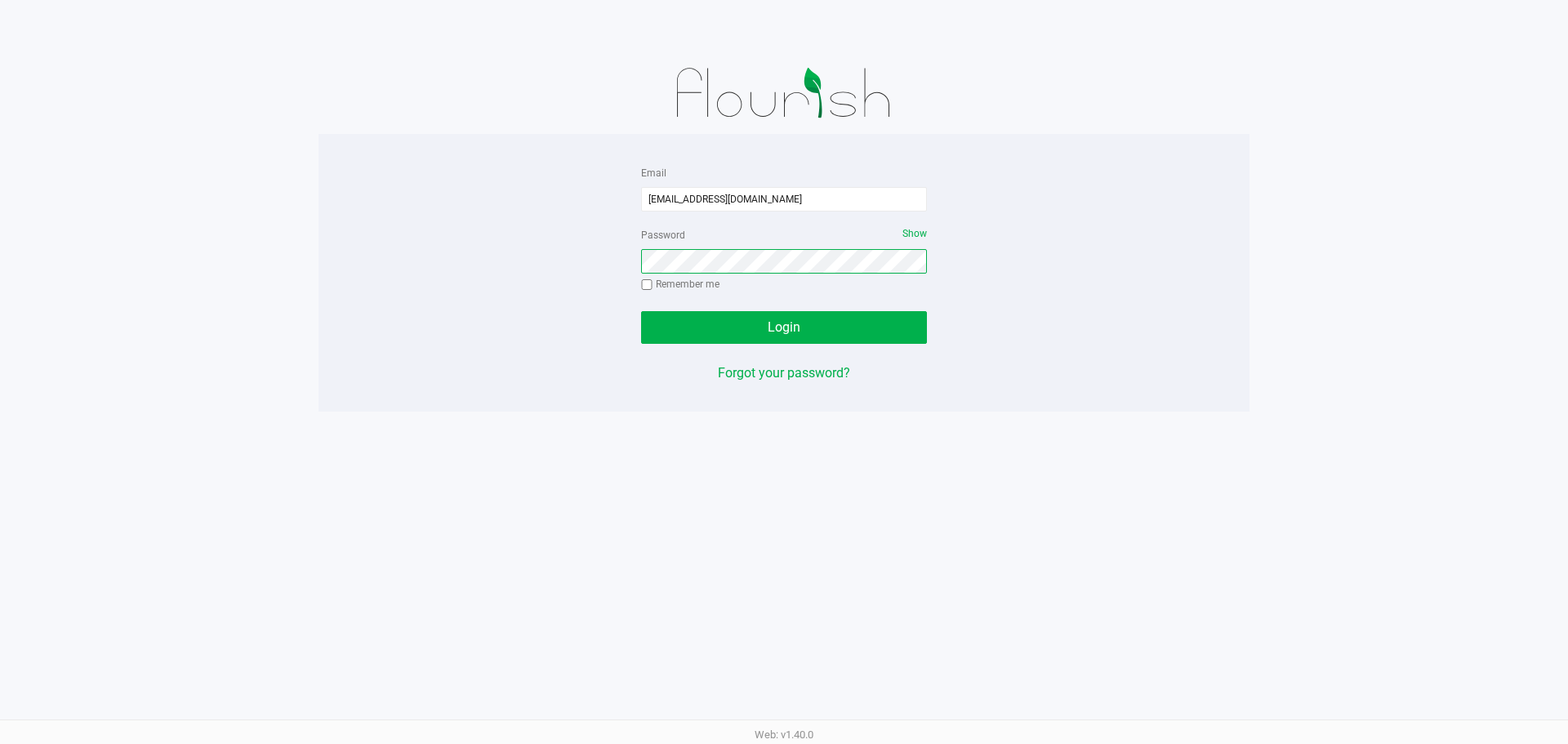
click at [641, 311] on button "Login" at bounding box center [783, 328] width 285 height 33
